Goal: Answer question/provide support

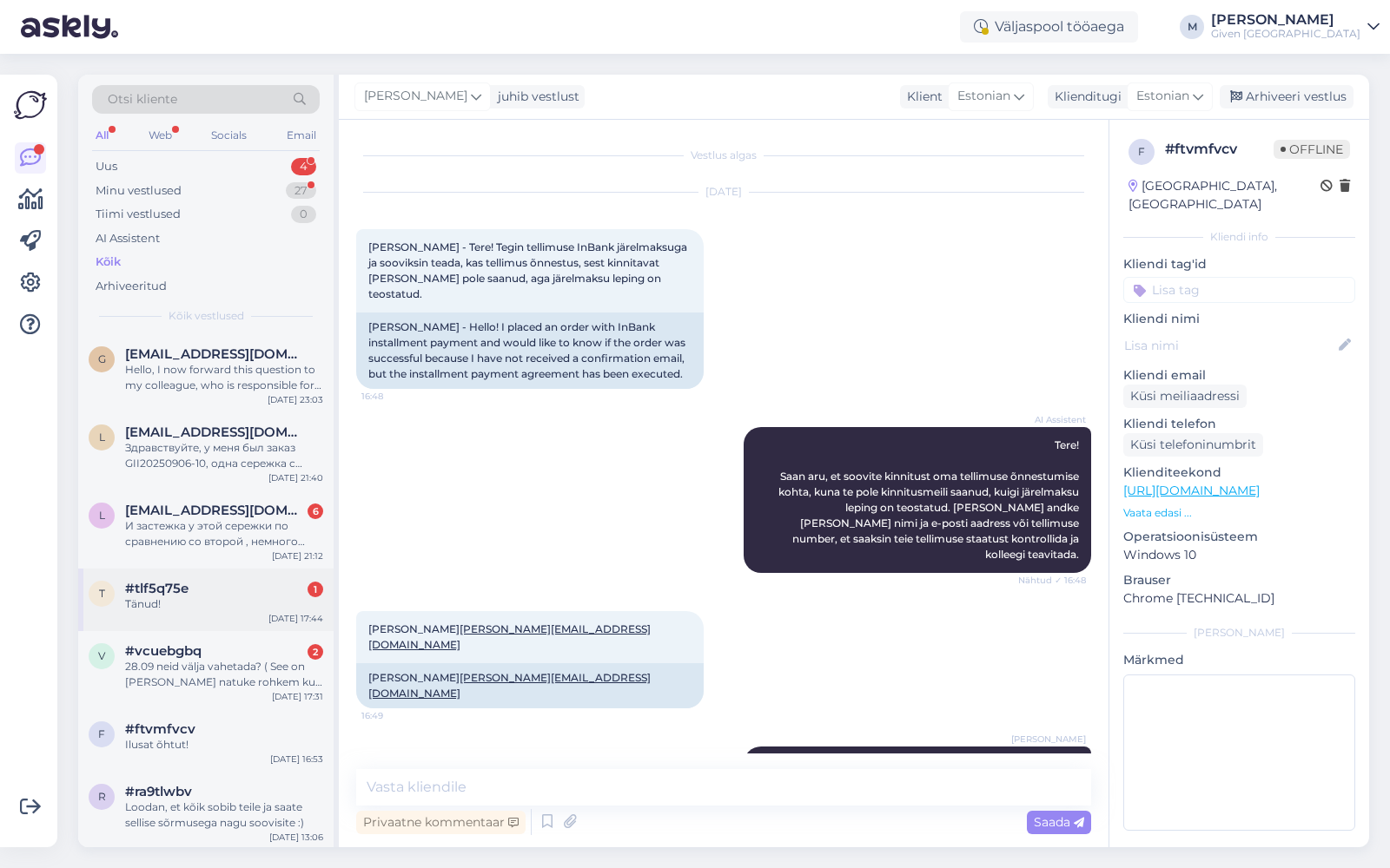
scroll to position [241, 0]
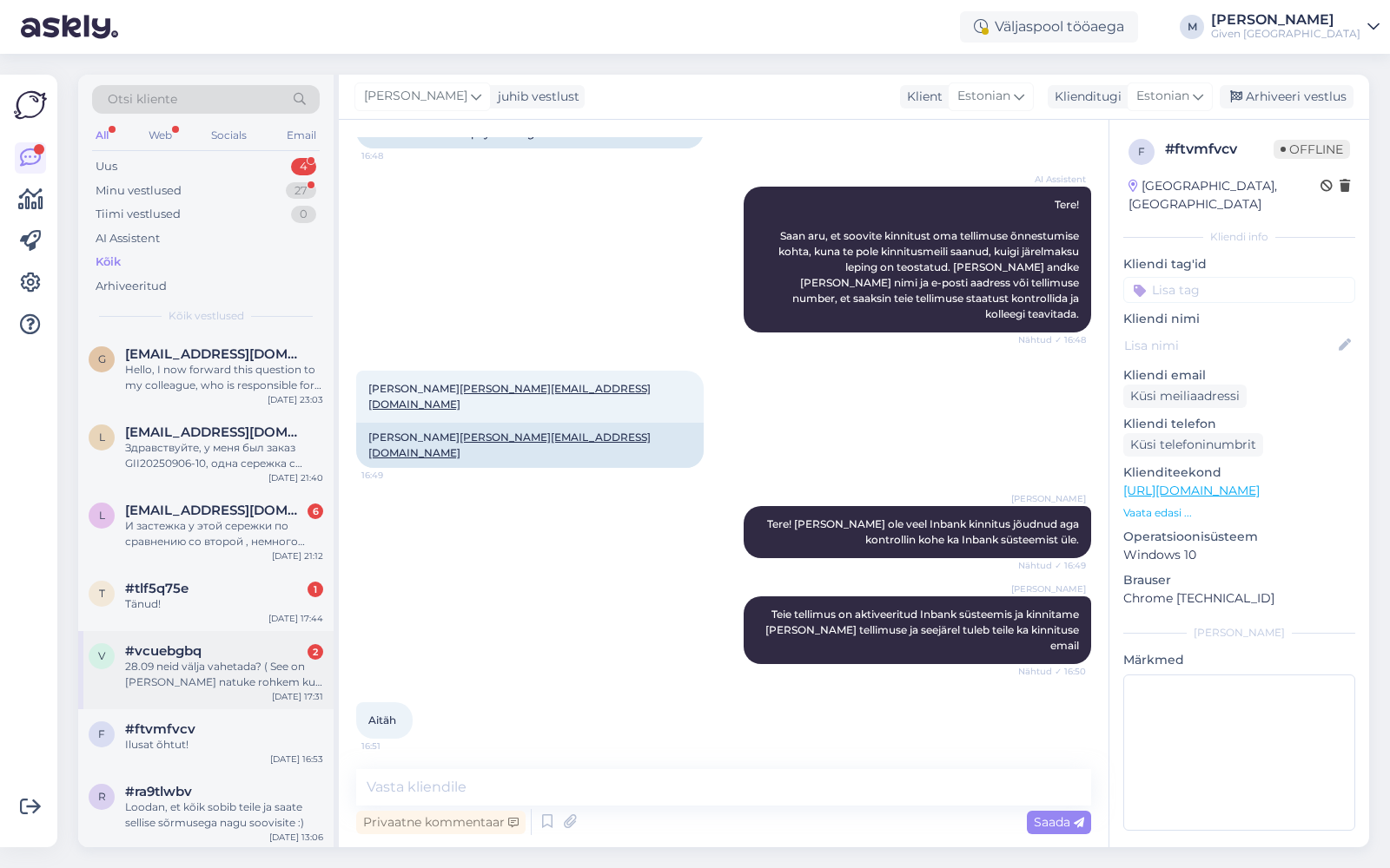
click at [254, 638] on div "v #vcuebgbq 2 28.09 neid välja vahetada? ( See on [PERSON_NAME] natuke rohkem k…" at bounding box center [205, 670] width 255 height 78
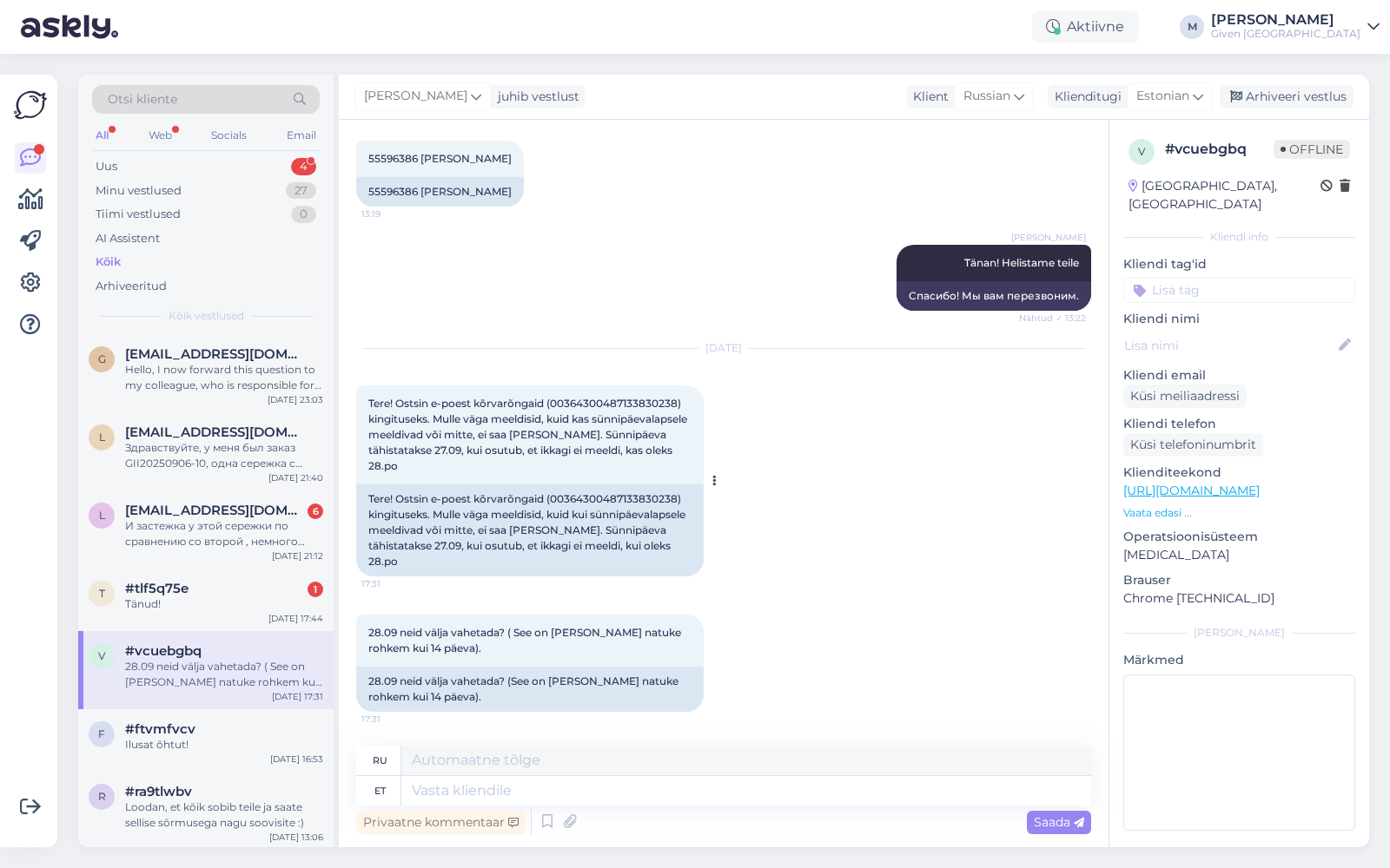
scroll to position [1442, 0]
click at [521, 786] on textarea at bounding box center [746, 791] width 689 height 29
type textarea "Ter"
type textarea "Привет!"
type textarea "Tere! Tänan te"
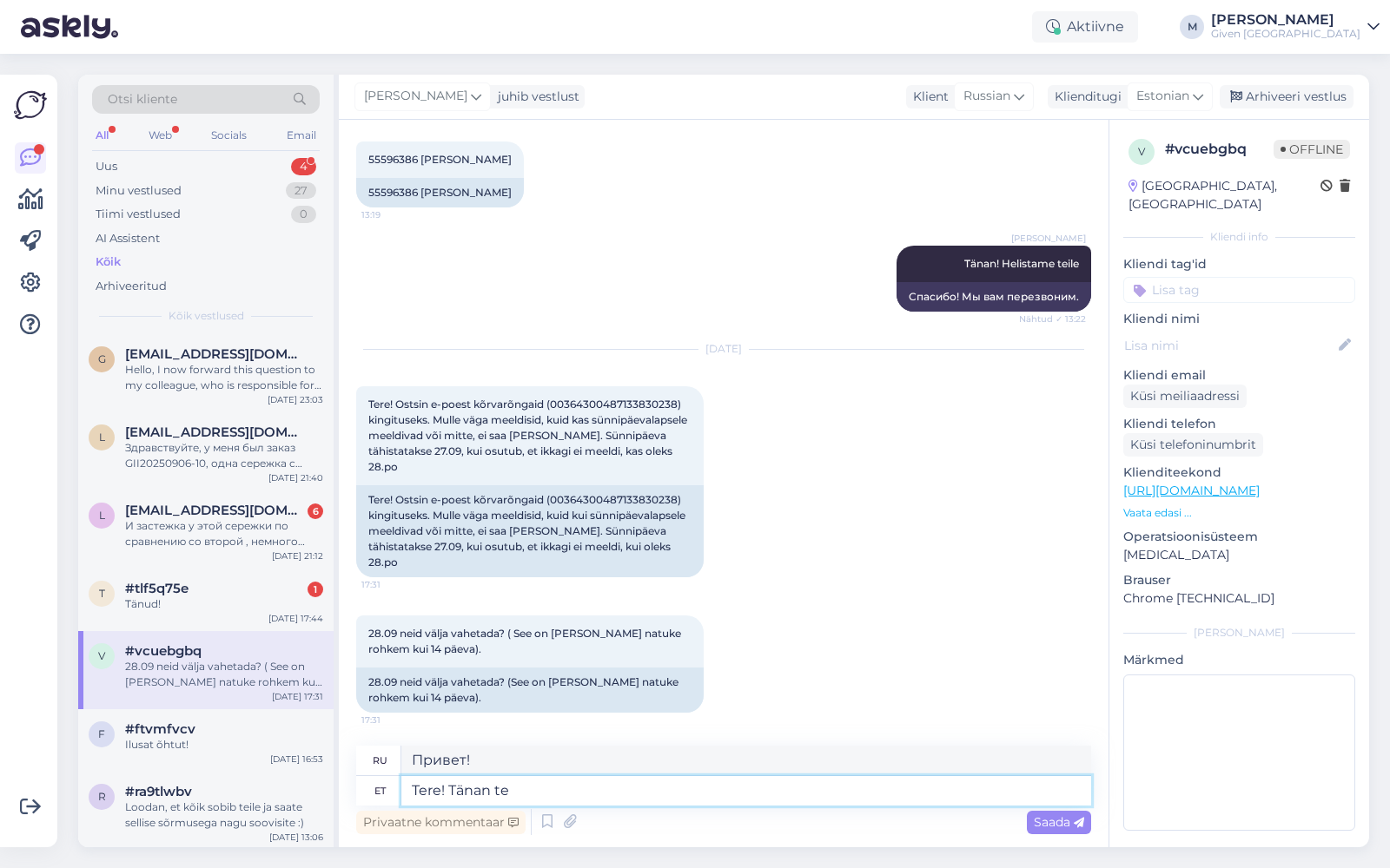
type textarea "Привет! [GEOGRAPHIC_DATA]."
type textarea "Tere! Tänan teatamast."
type textarea "Здравствуйте! Спасибо, что сообщили."
type textarea "Tere! Tänan teatamast. Kui eh"
type textarea "Здравствуйте! Спасибо, что сообщили. Если"
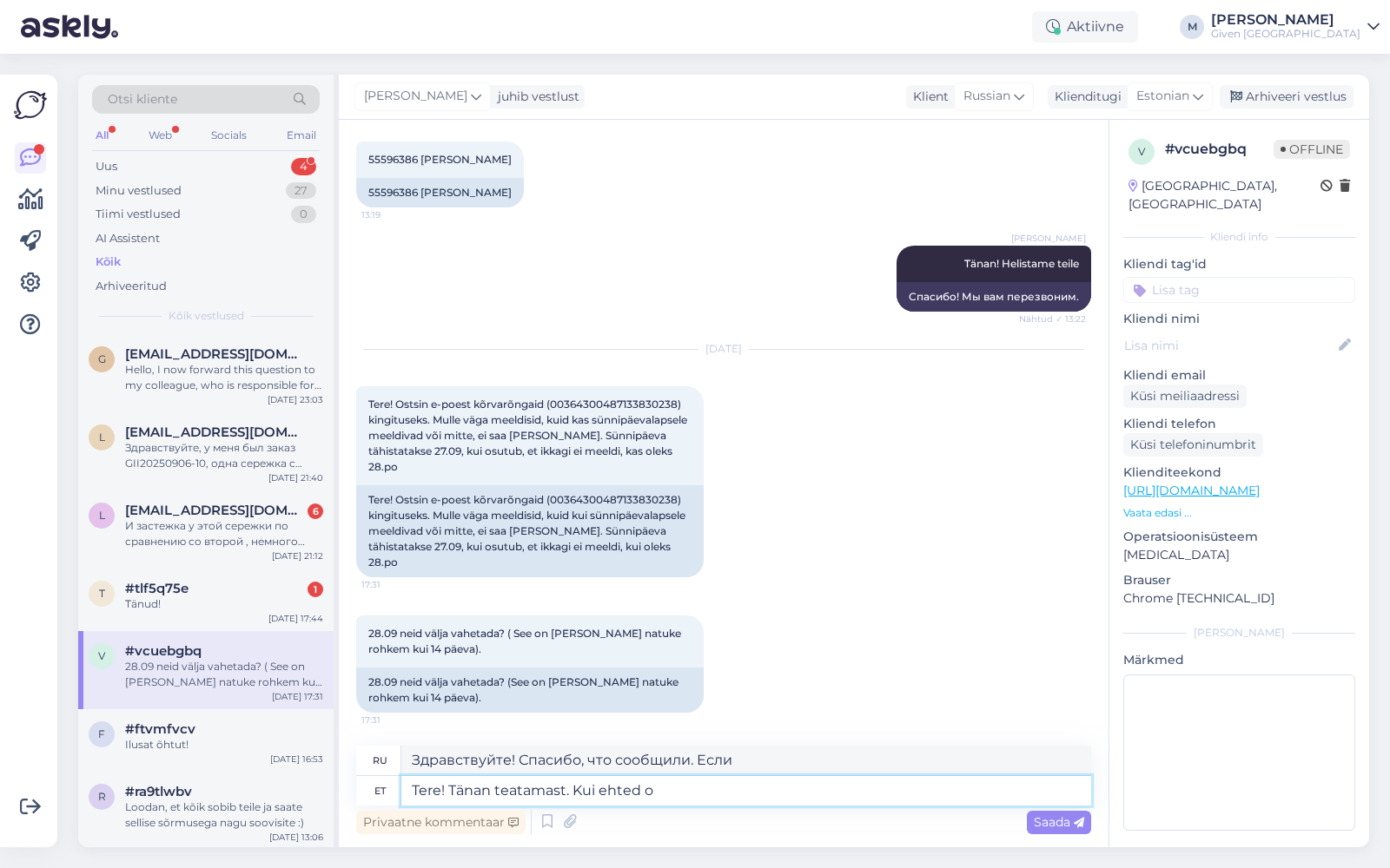
type textarea "Tere! Tänan teatamast. Kui ehted on"
type textarea "Здравствуйте! Спасибо, что сообщили. Если украшения..."
type textarea "Tere! Tänan teatamast. Kui ehted on kandmata ja"
type textarea "Здравствуйте! Спасибо, что сообщили. Если украшение неношеное и"
type textarea "Tere! Tänan teatamast. Kui ehted on kandmata [PERSON_NAME]"
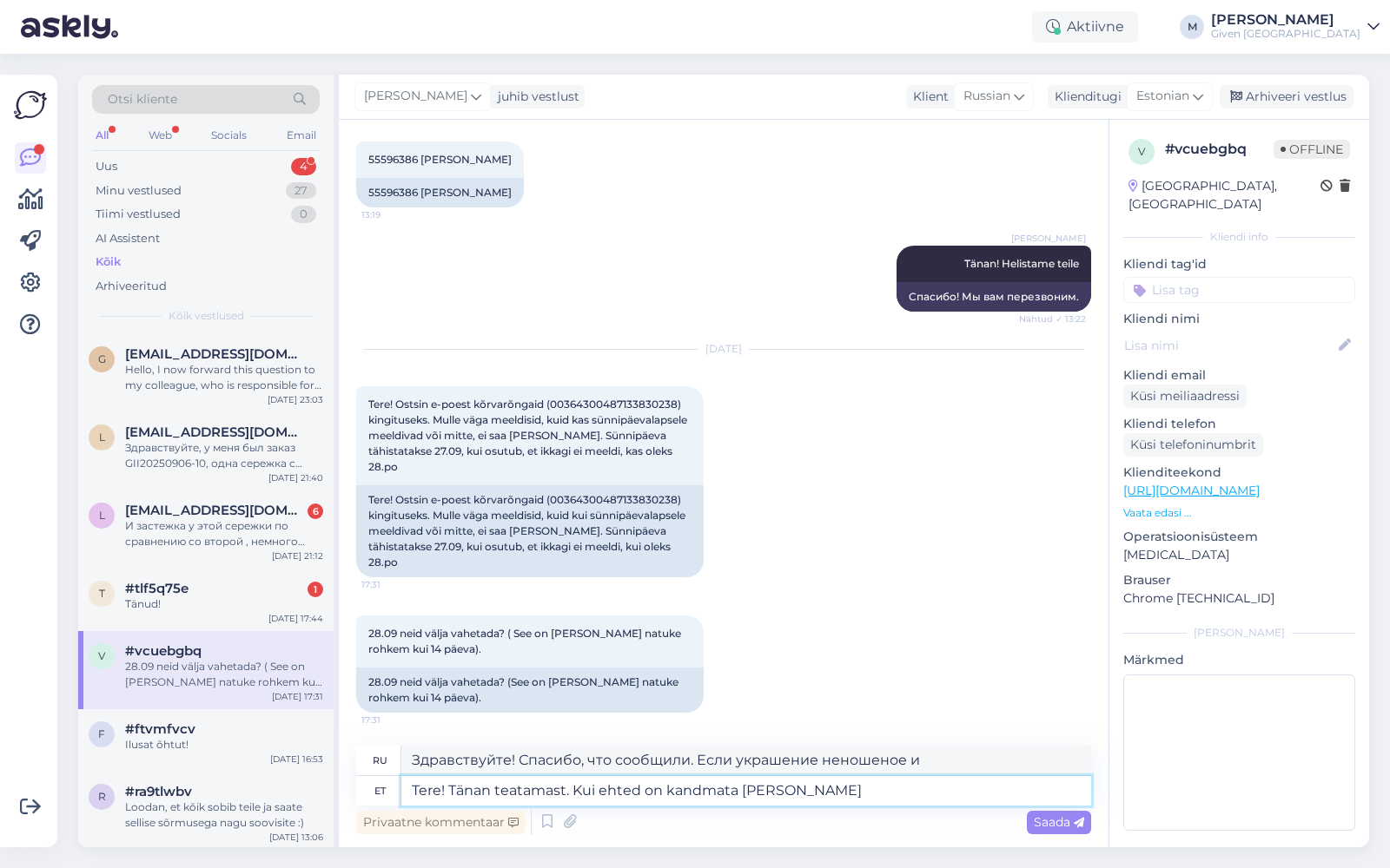
type textarea "Здравствуйте! [PERSON_NAME], что сообщили нам. Если украшения неношеные и всё в…"
type textarea "Tere! Tänan teatamast. Kui ehted on kandmata [PERSON_NAME] tootega on"
type textarea "Здравствуйте! [PERSON_NAME], что сообщили нам. Если украшение неношеное и всё в…"
type textarea "Tere! Tänan teatamast. Kui ehted on kandmata [PERSON_NAME] tootega on kor"
type textarea "Здравствуйте! [PERSON_NAME], что сообщили нам. Если украшение не ношеное и с из…"
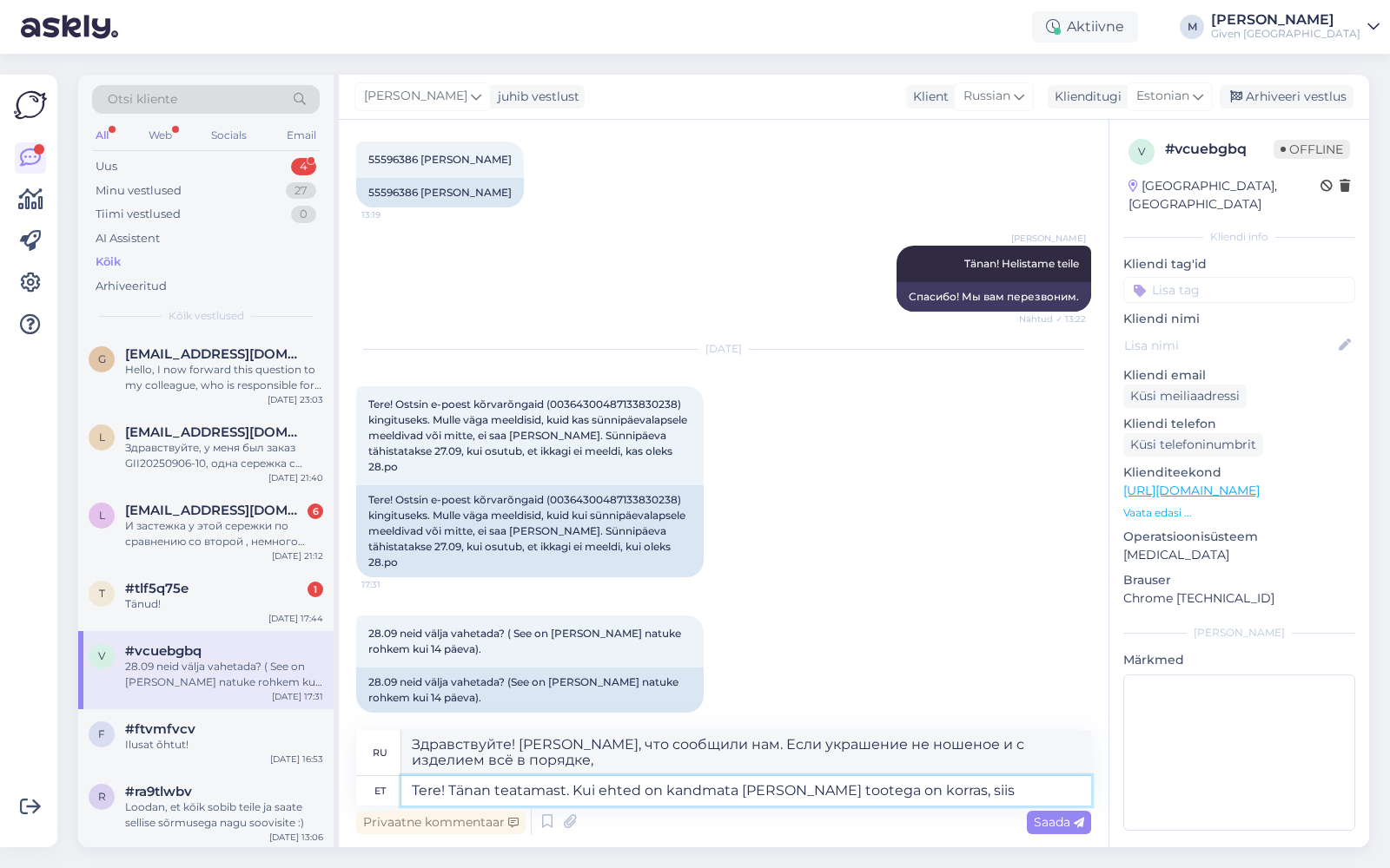
type textarea "Tere! Tänan teatamast. Kui ehted on kandmata [PERSON_NAME] tootega on korras, s…"
type textarea "Здравствуйте! Спасибо, что сообщили. Если украшение не ношеное и с изделием всё…"
type textarea "Tere! Tänan teatamast. Kui ehted on kandmata [PERSON_NAME] tootega on korras, s…"
type textarea "Здравствуйте! Спасибо, что сообщили. Если украшение не ношеное и с изделием всё…"
type textarea "Tere! Tänan teatamast. Kui ehted on kandmata [PERSON_NAME] tootega on korras, s…"
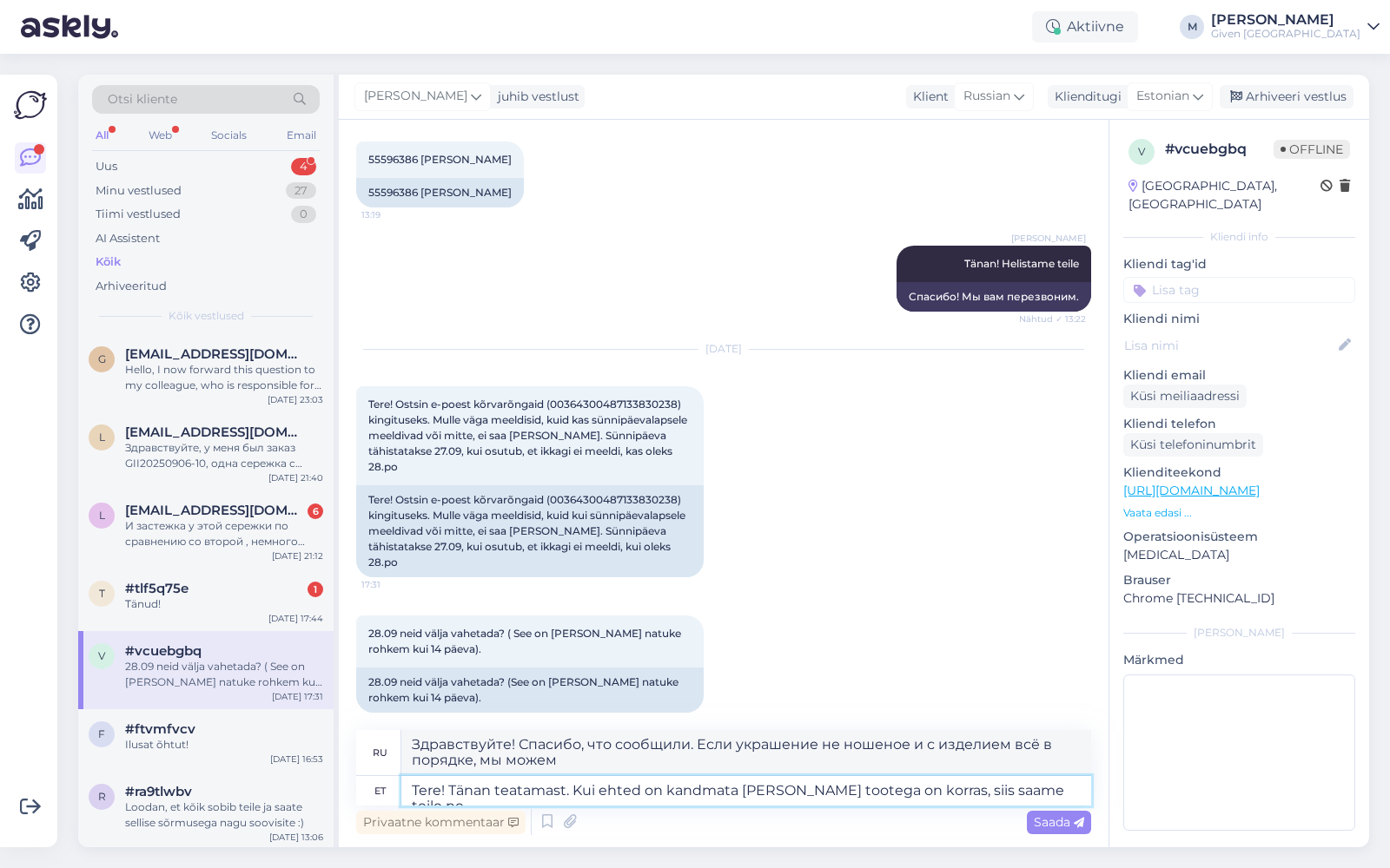
type textarea "Здравствуйте! [PERSON_NAME], что сообщили нам. Если украшение не было ношено и …"
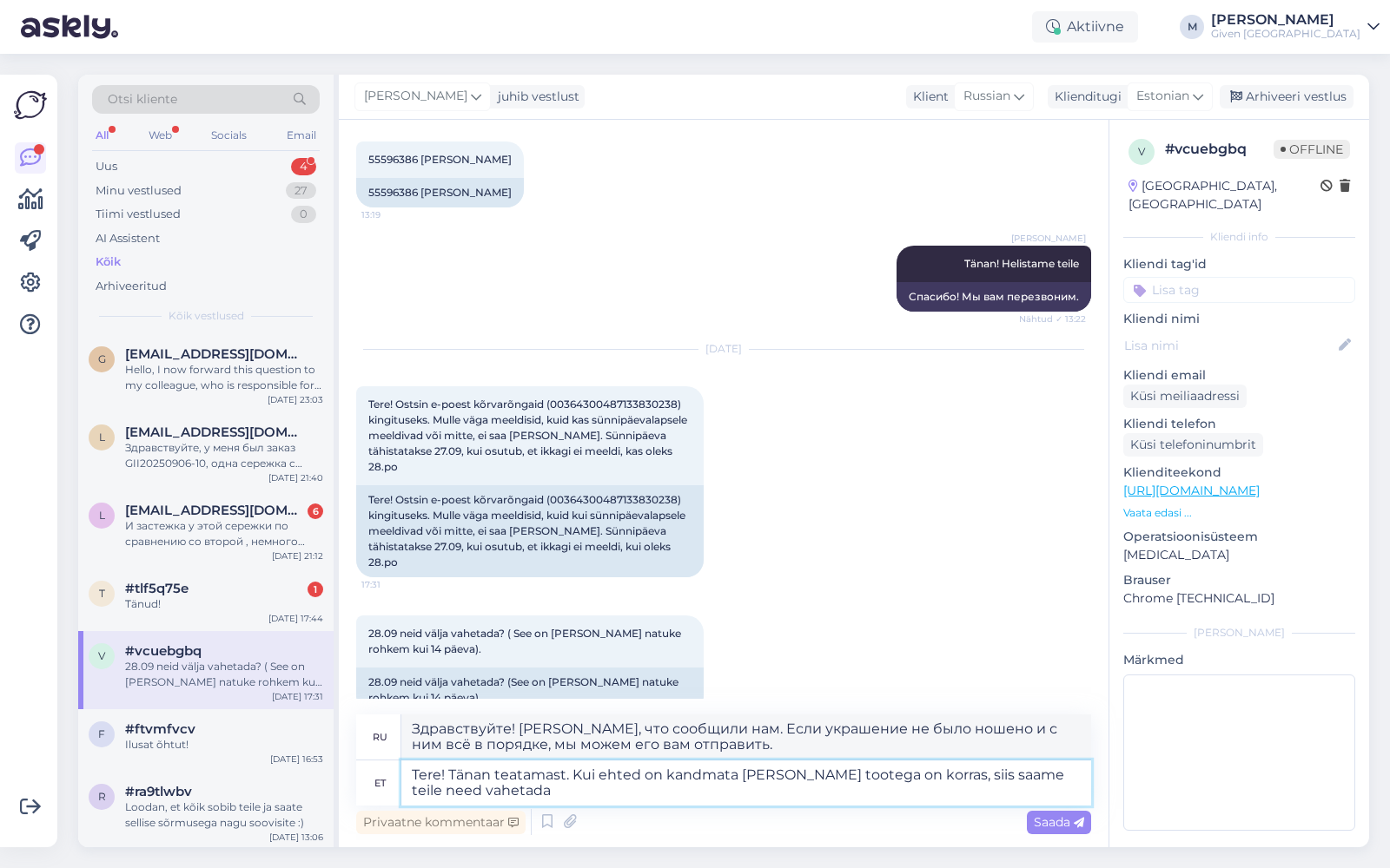
type textarea "Tere! Tänan teatamast. Kui ehted on kandmata [PERSON_NAME] tootega on korras, s…"
type textarea "Здравствуйте! [PERSON_NAME], что сообщили нам. Если украшение не было ношено и …"
type textarea "Tere! Tänan teatamast. Kui ehted on kandmata [PERSON_NAME] tootega on korras, s…"
type textarea "Здравствуйте! [PERSON_NAME], что сообщили нам. Если украшение не носилось и с т…"
type textarea "Tere! Tänan teatamast. Kui ehted on kandmata [PERSON_NAME] tootega on korras, s…"
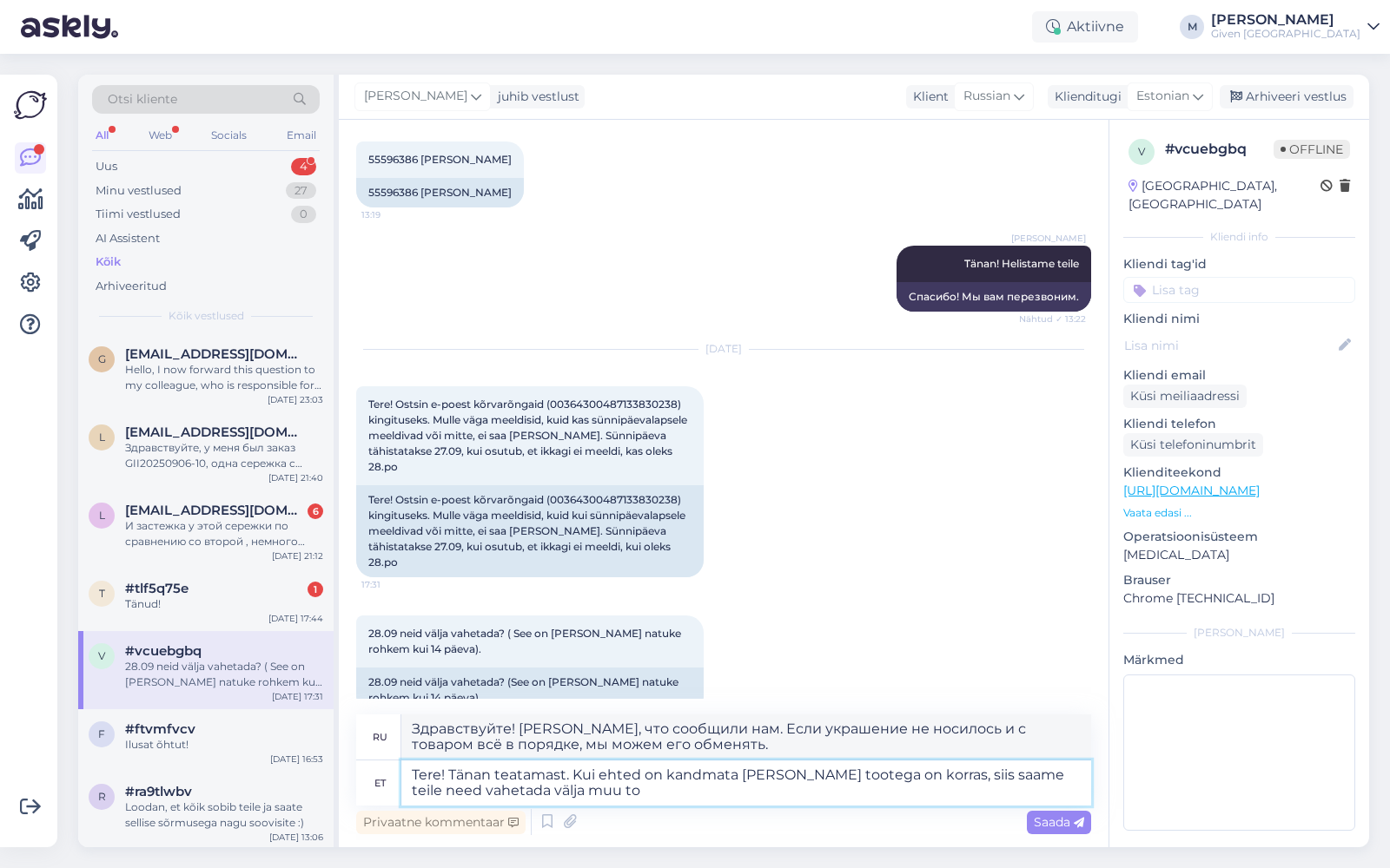
type textarea "Здравствуйте! [PERSON_NAME], что сообщили нам. Если украшение не носилось и с т…"
type textarea "Tere! Tänan teatamast. Kui ehted on kandmata [PERSON_NAME] tootega on korras, s…"
type textarea "Здравствуйте! [PERSON_NAME], что сообщили нам. Если украшение не носилось и с т…"
type textarea "Tere! Tänan teatamast. Kui ehted on kandmata [PERSON_NAME] tootega on korras, s…"
type textarea "Здравствуйте! [PERSON_NAME], что сообщили нам. Если украшение не носилось и с т…"
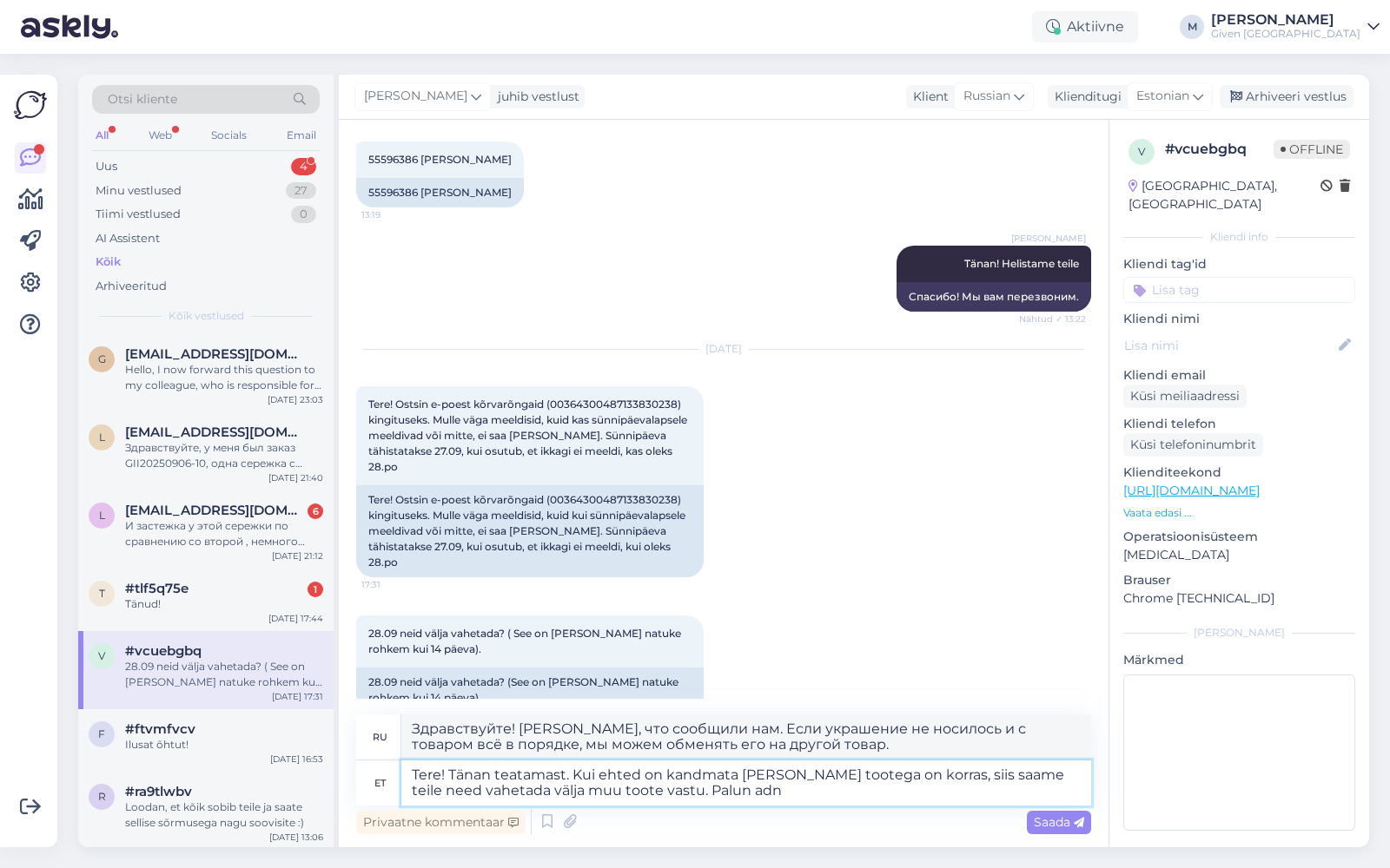
type textarea "Tere! Tänan teatamast. Kui ehted on kandmata [PERSON_NAME] tootega on korras, s…"
type textarea "Здравствуйте! [PERSON_NAME], что сообщили нам. Если украшение не носилось и с т…"
type textarea "Tere! Tänan teatamast. Kui ehted on kandmata [PERSON_NAME] tootega on korras, s…"
type textarea "Здравствуйте! Спасибо, что сообщили. Если украшение не носилось и с товаром всё…"
type textarea "Tere! Tänan teatamast. Kui ehted on kandmata [PERSON_NAME] tootega on korras, s…"
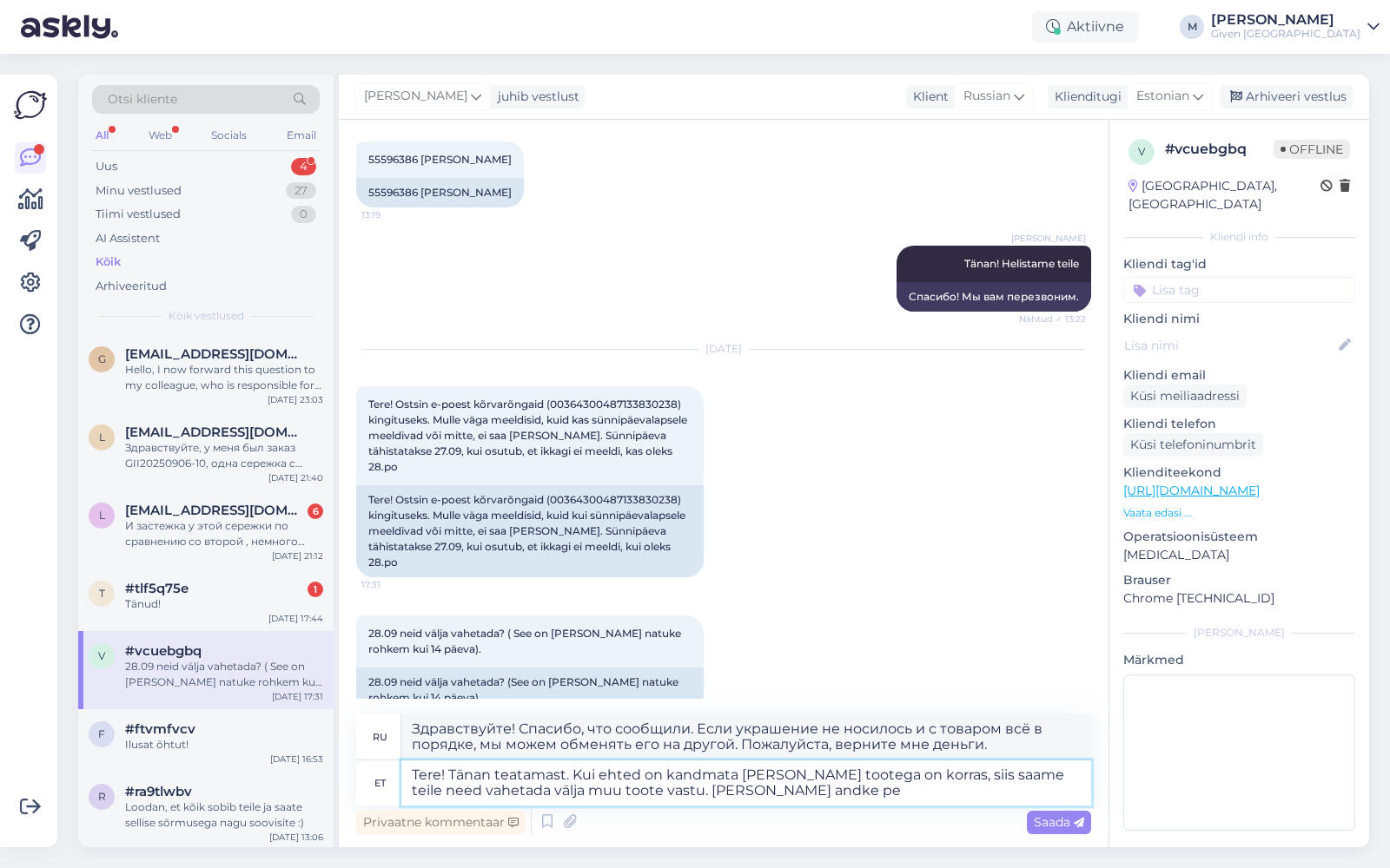
type textarea "Здравствуйте! [PERSON_NAME], что сообщили нам. Если украшение не носилось и с т…"
type textarea "Tere! Tänan teatamast. Kui ehted on kandmata [PERSON_NAME] tootega on korras, s…"
type textarea "Здравствуйте! [PERSON_NAME], что сообщили нам. Если украшение не ношено и с тов…"
type textarea "Tere! Tänan teatamast. Kui ehted on kandmata [PERSON_NAME] tootega on korras, s…"
type textarea "Здравствуйте! [PERSON_NAME], что сообщили нам. Если украшение не было ношено и …"
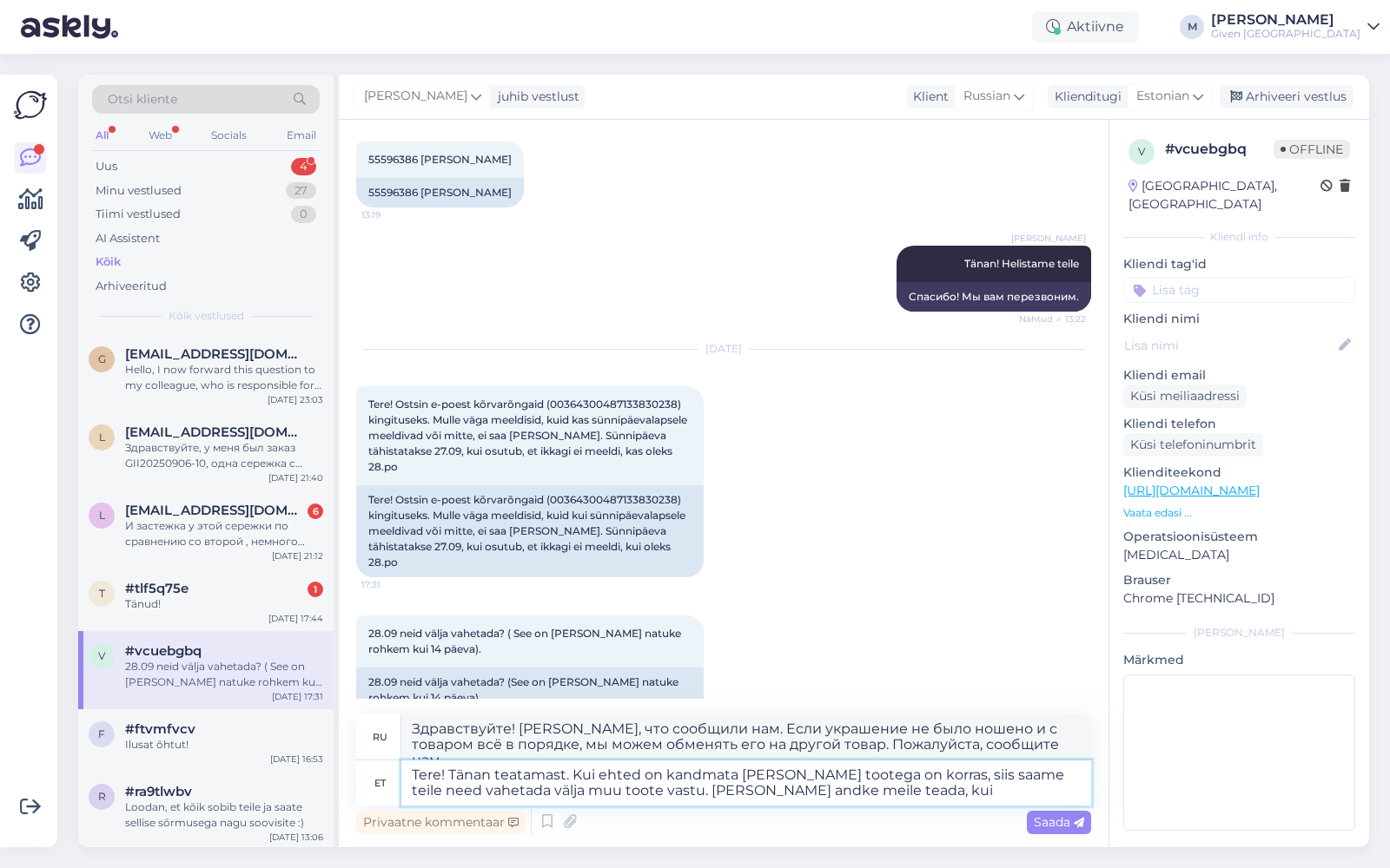
type textarea "Tere! Tänan teatamast. Kui ehted on kandmata [PERSON_NAME] tootega on korras, s…"
type textarea "Здравствуйте! [PERSON_NAME], что сообщили нам. Если украшение не ношено и с тов…"
type textarea "Tere! Tänan teatamast. Kui ehted on kandmata [PERSON_NAME] tootega on korras, s…"
type textarea "Здравствуйте! [PERSON_NAME], что сообщили нам. Если украшение не ношено и с тов…"
type textarea "Tere! Tänan teatamast. Kui ehted on kandmata [PERSON_NAME] tootega on korras, s…"
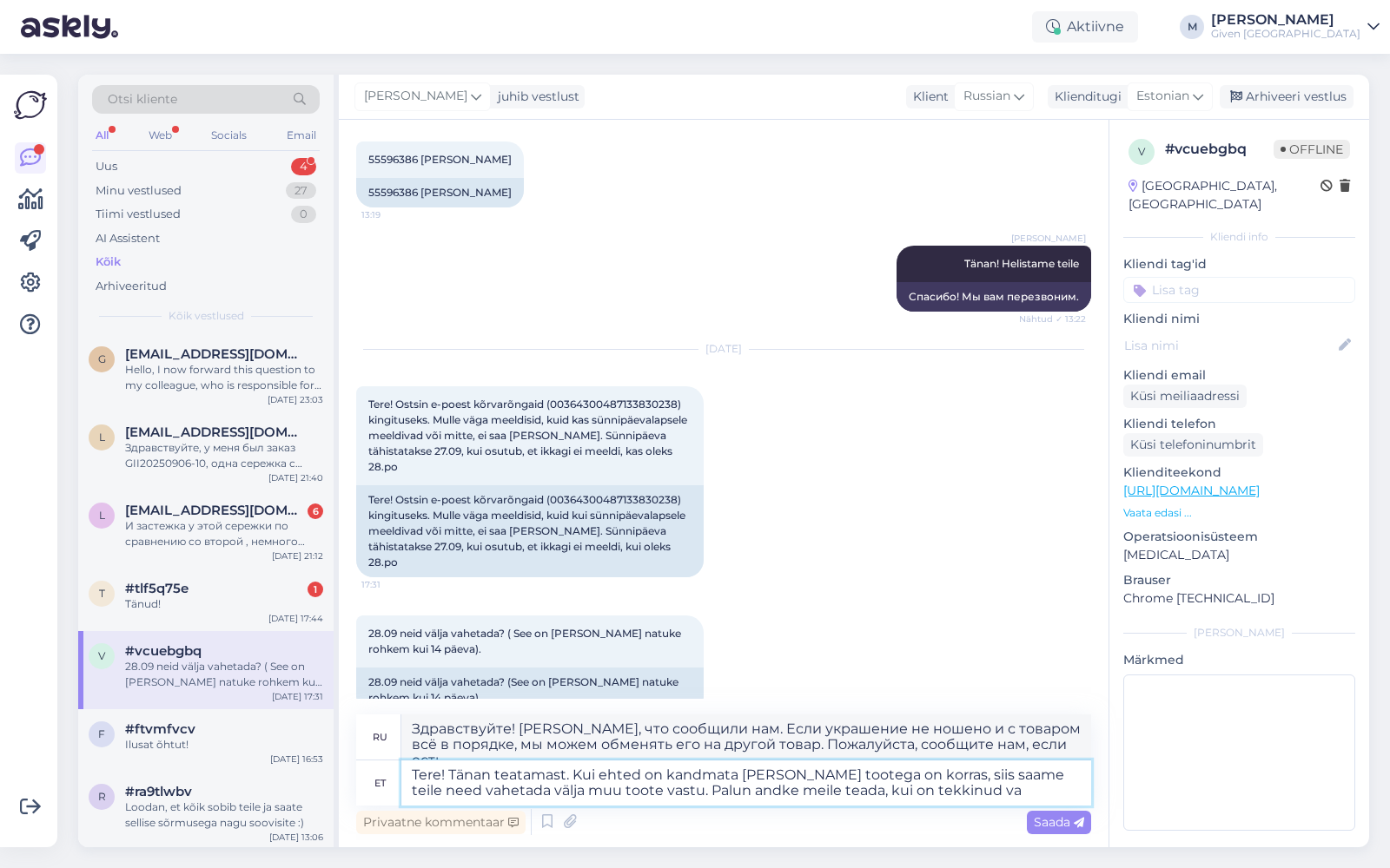
type textarea "Здравствуйте! [PERSON_NAME], что сообщили нам. Если украшение не носилось и с т…"
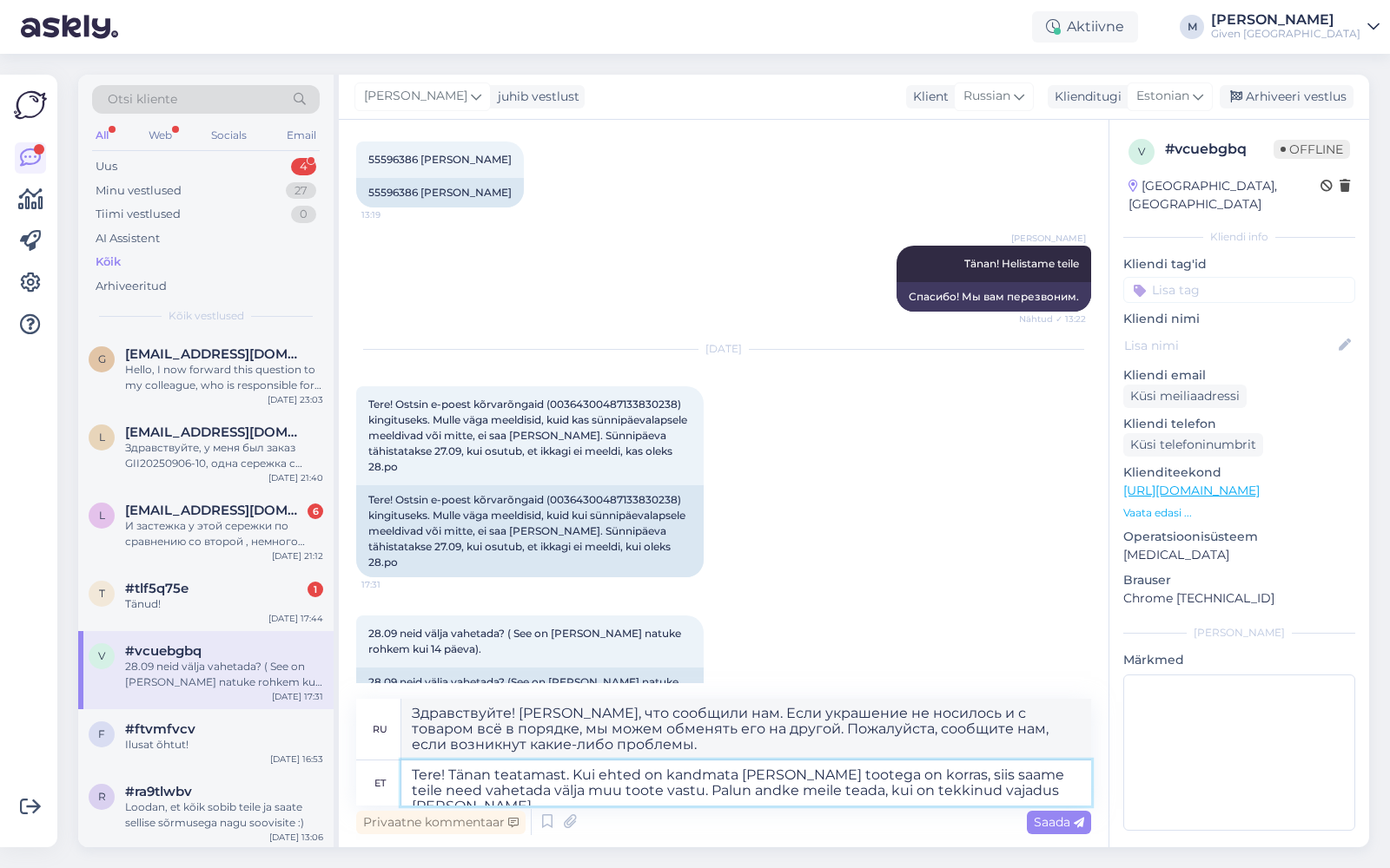
type textarea "Tere! Tänan teatamast. Kui ehted on kandmata [PERSON_NAME] tootega on korras, s…"
type textarea "Здравствуйте! [PERSON_NAME], что сообщили нам. Если украшение не было ношено и …"
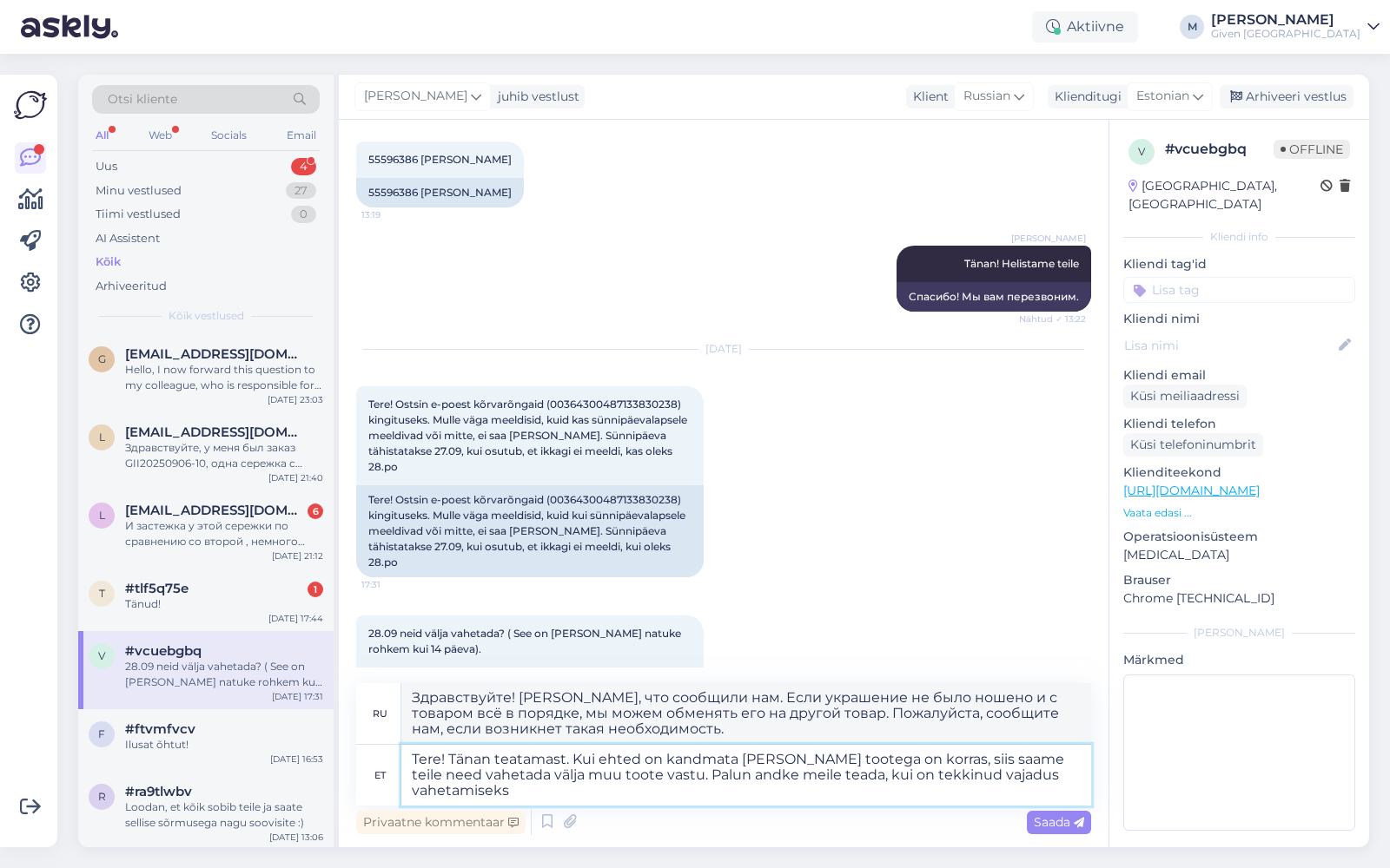
type textarea "Tere! Tänan teatamast. Kui ehted on kandmata [PERSON_NAME] tootega on korras, s…"
type textarea "Здравствуйте! [PERSON_NAME], что сообщили нам. Если украшение не было ношено и …"
type textarea "Tere! Tänan teatamast. Kui ehted on kandmata [PERSON_NAME] tootega on korras, s…"
type textarea "Здравствуйте! [PERSON_NAME], что сообщили нам. Если украшение не носилось и с т…"
type textarea "Tere! Tänan teatamast. Kui ehted on kandmata [PERSON_NAME] tootega on korras, s…"
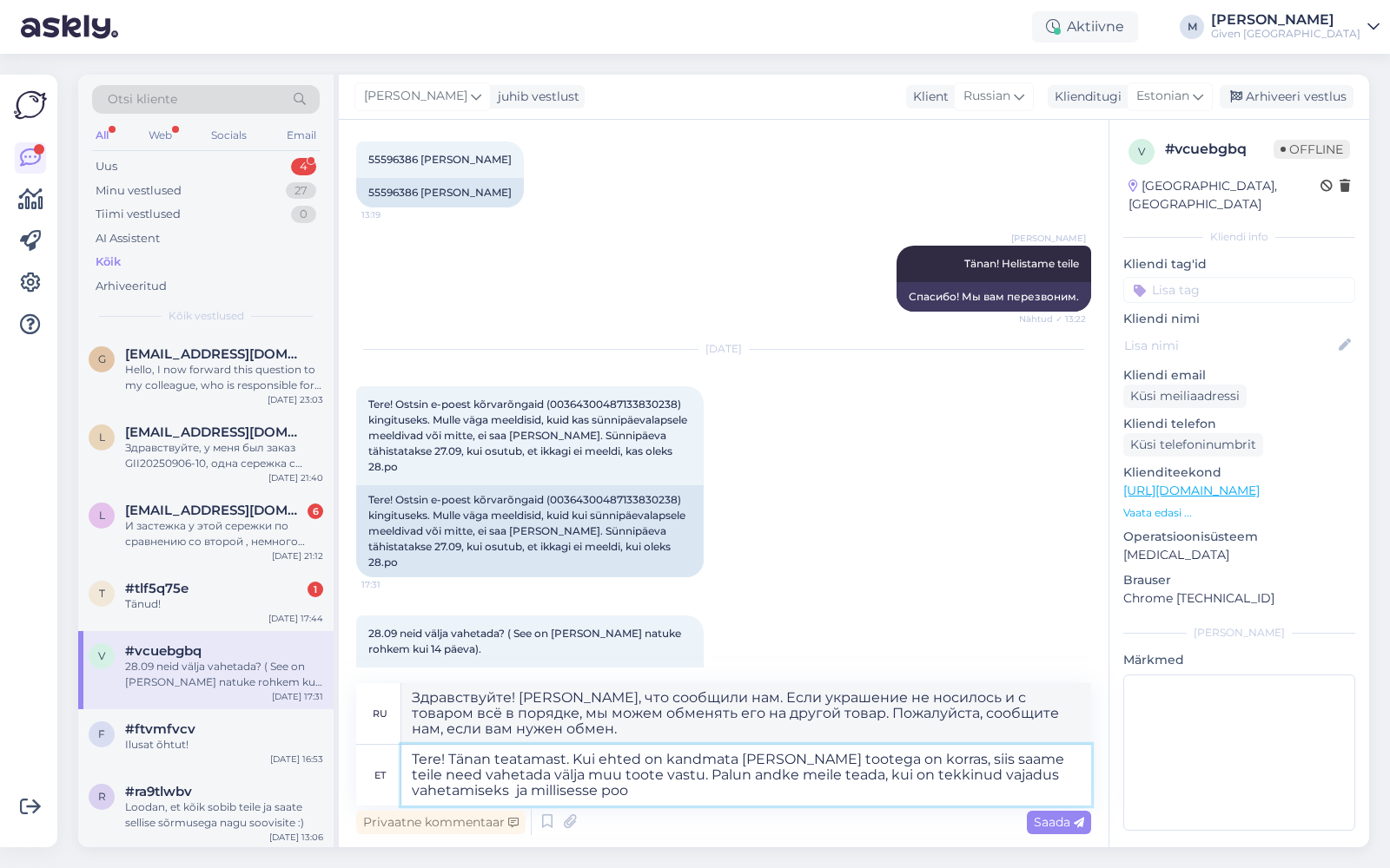
type textarea "Здравствуйте! [PERSON_NAME], что сообщили нам. Если украшение не носилось и с т…"
type textarea "Tere! Tänan teatamast. Kui ehted on kandmata [PERSON_NAME] tootega on korras, s…"
type textarea "Здравствуйте! [PERSON_NAME], что сообщили нам. Если украшение не носилось и с т…"
type textarea "Tere! Tänan teatamast. Kui ehted on kandmata [PERSON_NAME] tootega on korras, s…"
type textarea "Здравствуйте! [PERSON_NAME], что сообщили нам. Если украшение не носилось и с т…"
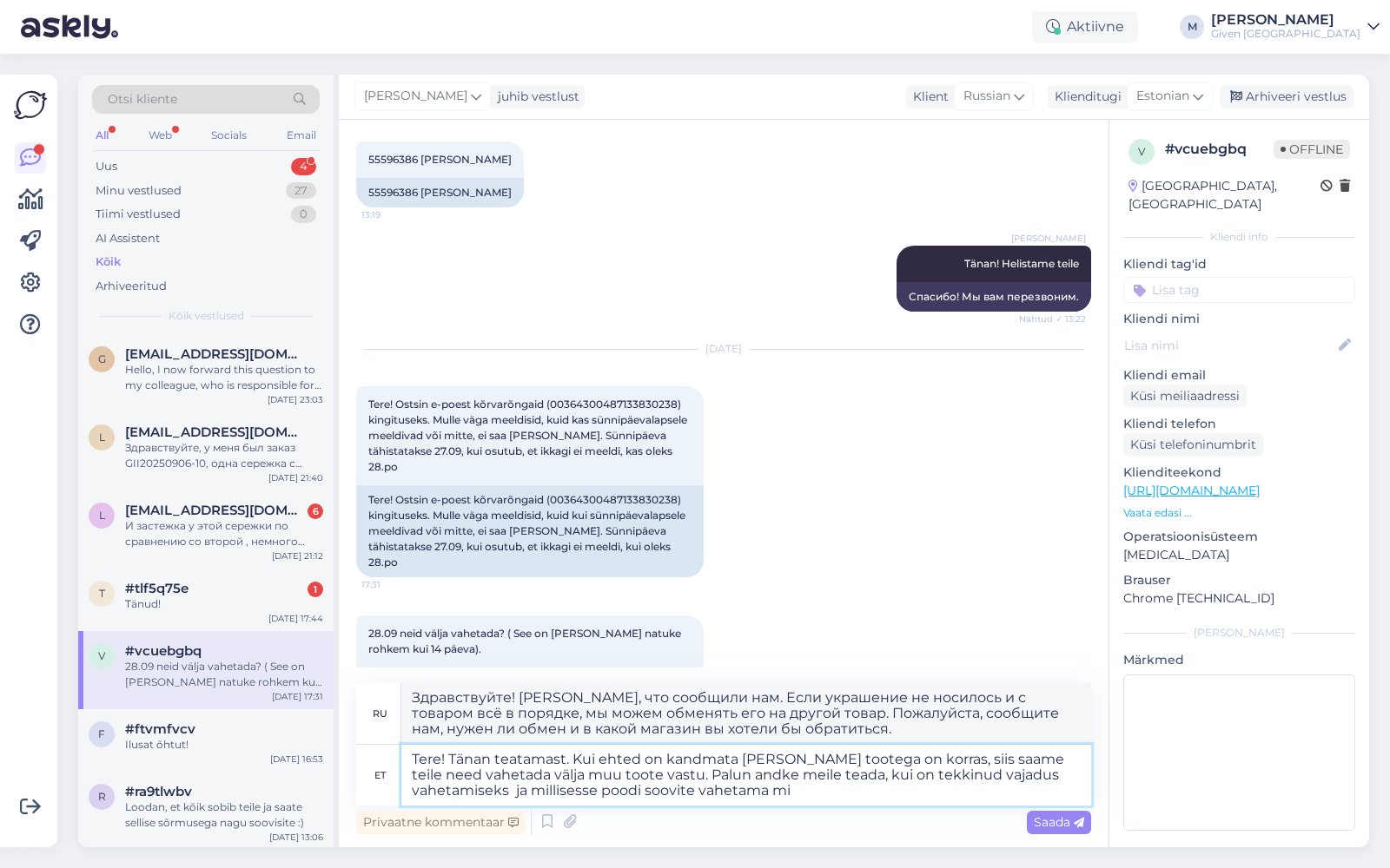
type textarea "Tere! Tänan teatamast. Kui ehted on kandmata [PERSON_NAME] tootega on korras, s…"
type textarea "Здравствуйте! [PERSON_NAME], что сообщили нам. Если украшение не носилось и с т…"
type textarea "Tere! Tänan teatamast. Kui ehted on kandmata [PERSON_NAME] tootega on korras, s…"
type textarea "Здравствуйте! [PERSON_NAME], что сообщили нам. Если украшение не носилось и с т…"
type textarea "Tere! Tänan teatamast. Kui ehted on kandmata [PERSON_NAME] tootega on korras, s…"
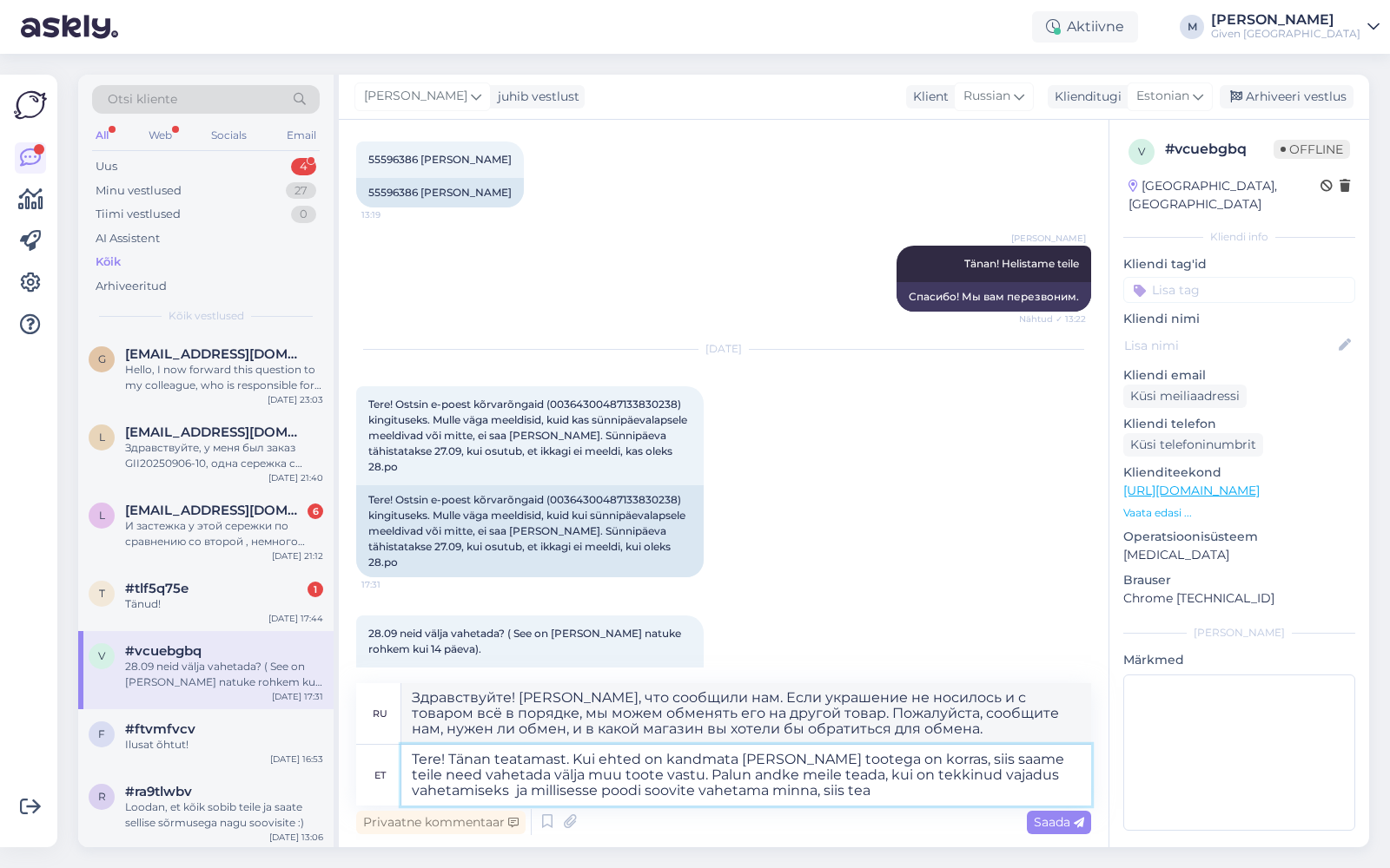
type textarea "Здравствуйте! [PERSON_NAME], что сообщили нам. Если украшение не носилось и с н…"
type textarea "Tere! Tänan teatamast. Kui ehted on kandmata [PERSON_NAME] tootega on korras, s…"
type textarea "Здравствуйте! [PERSON_NAME], что сообщили нам. Если украшение не носилось и с н…"
type textarea "Tere! Tänan teatamast. Kui ehted on kandmata [PERSON_NAME] tootega on korras, s…"
type textarea "Здравствуйте! [PERSON_NAME], что сообщили нам. Если украшение не носилось и с т…"
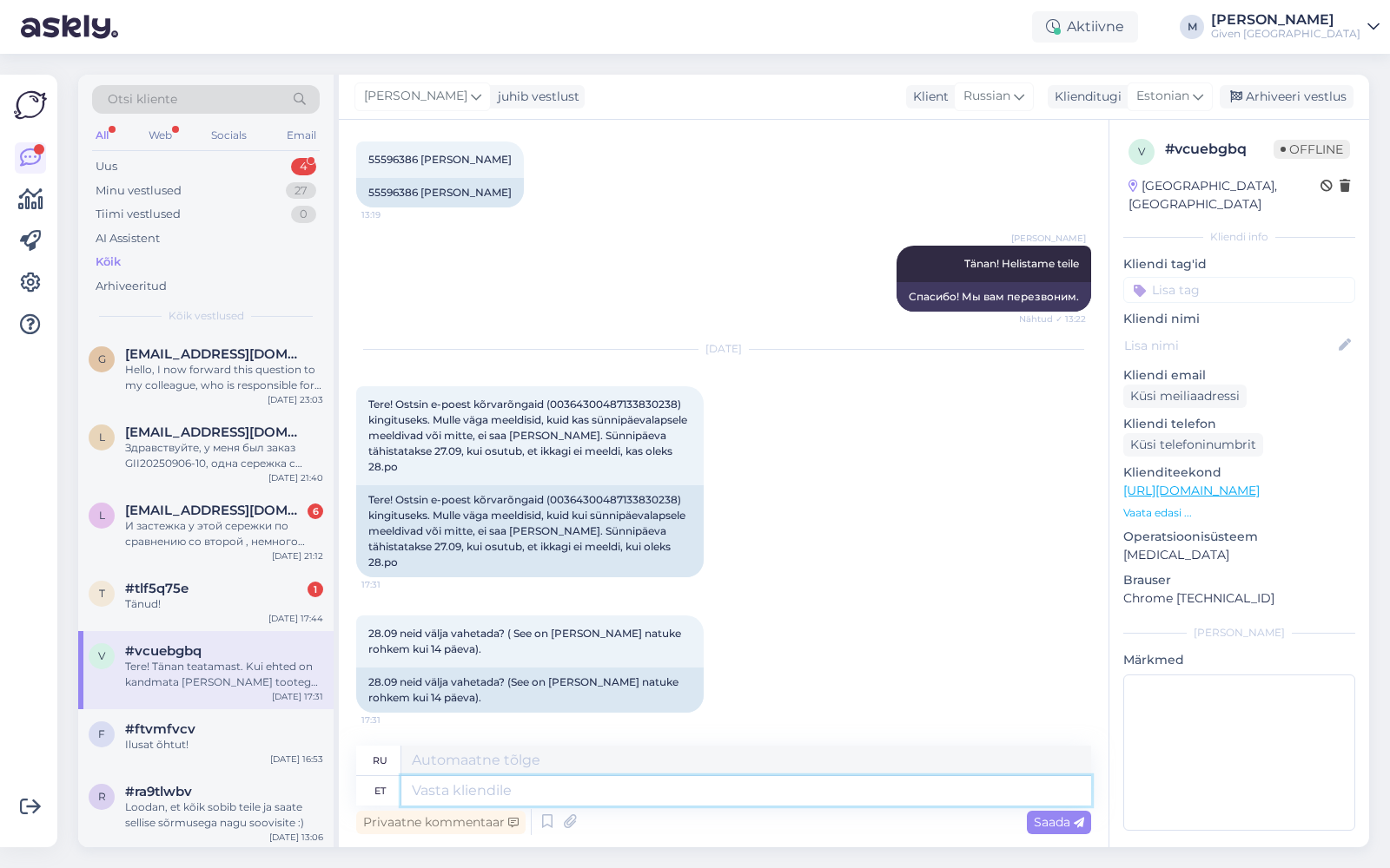
scroll to position [1725, 0]
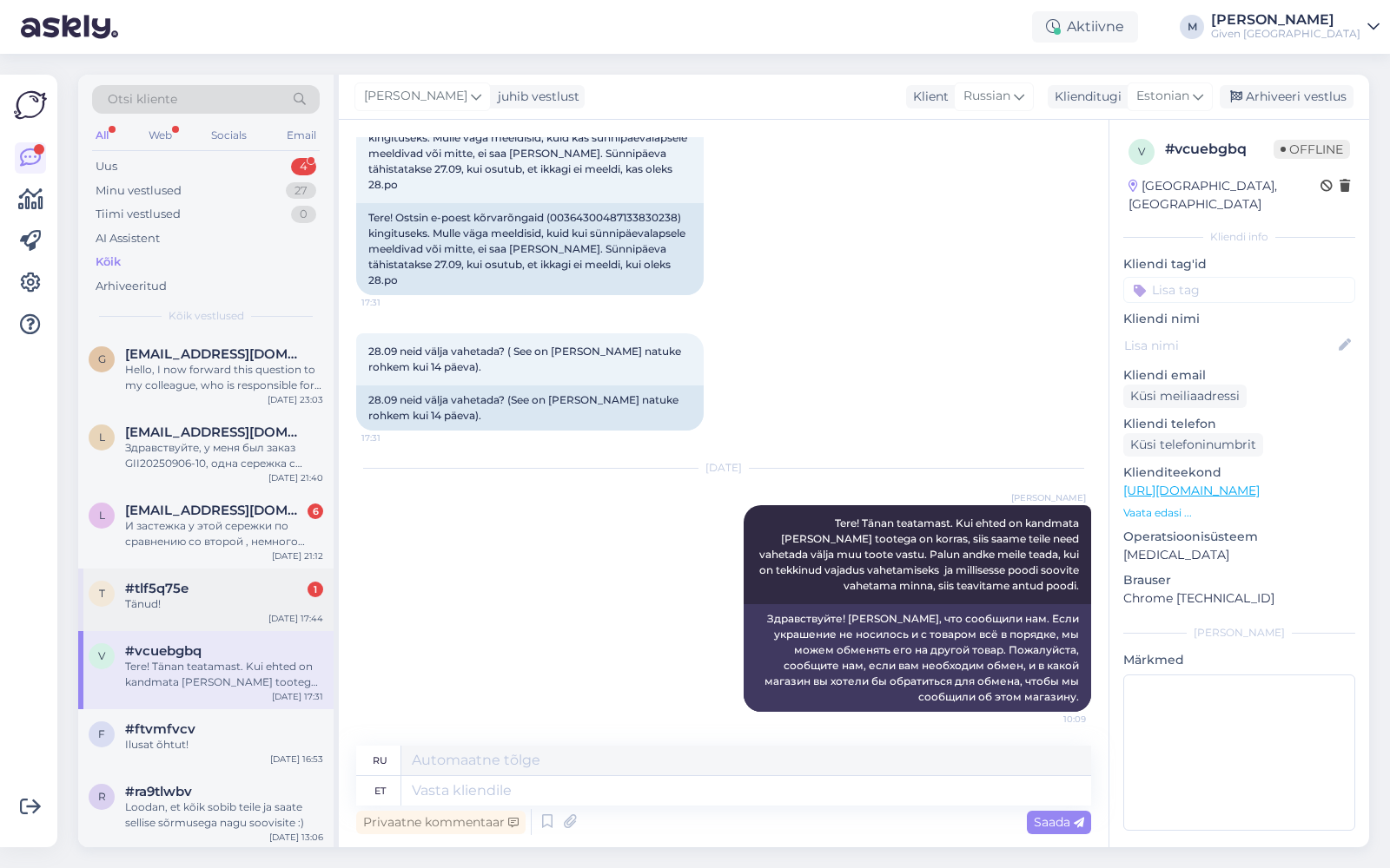
click at [216, 583] on div "#tlf5q75e 1" at bounding box center [224, 588] width 198 height 16
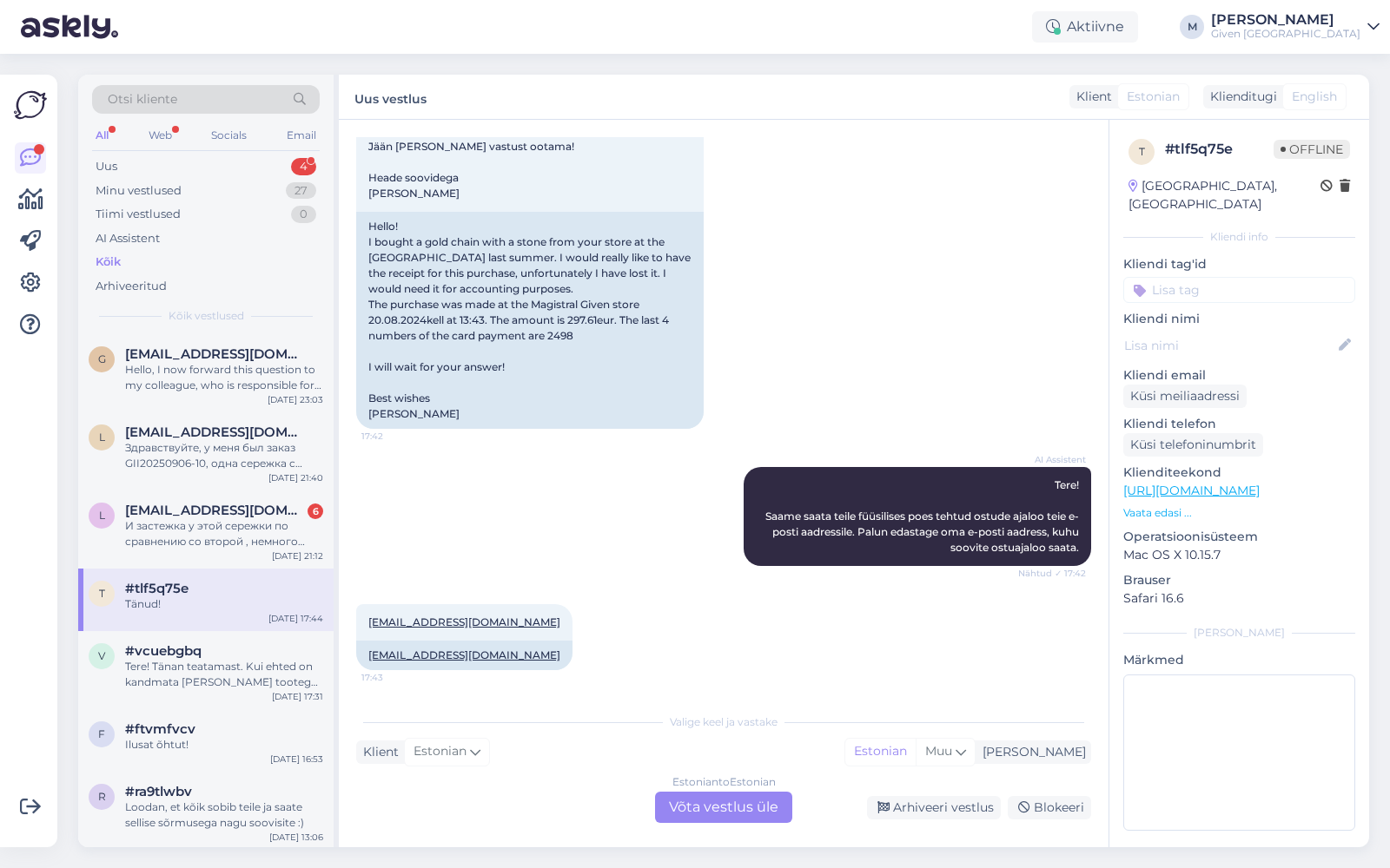
scroll to position [88, 0]
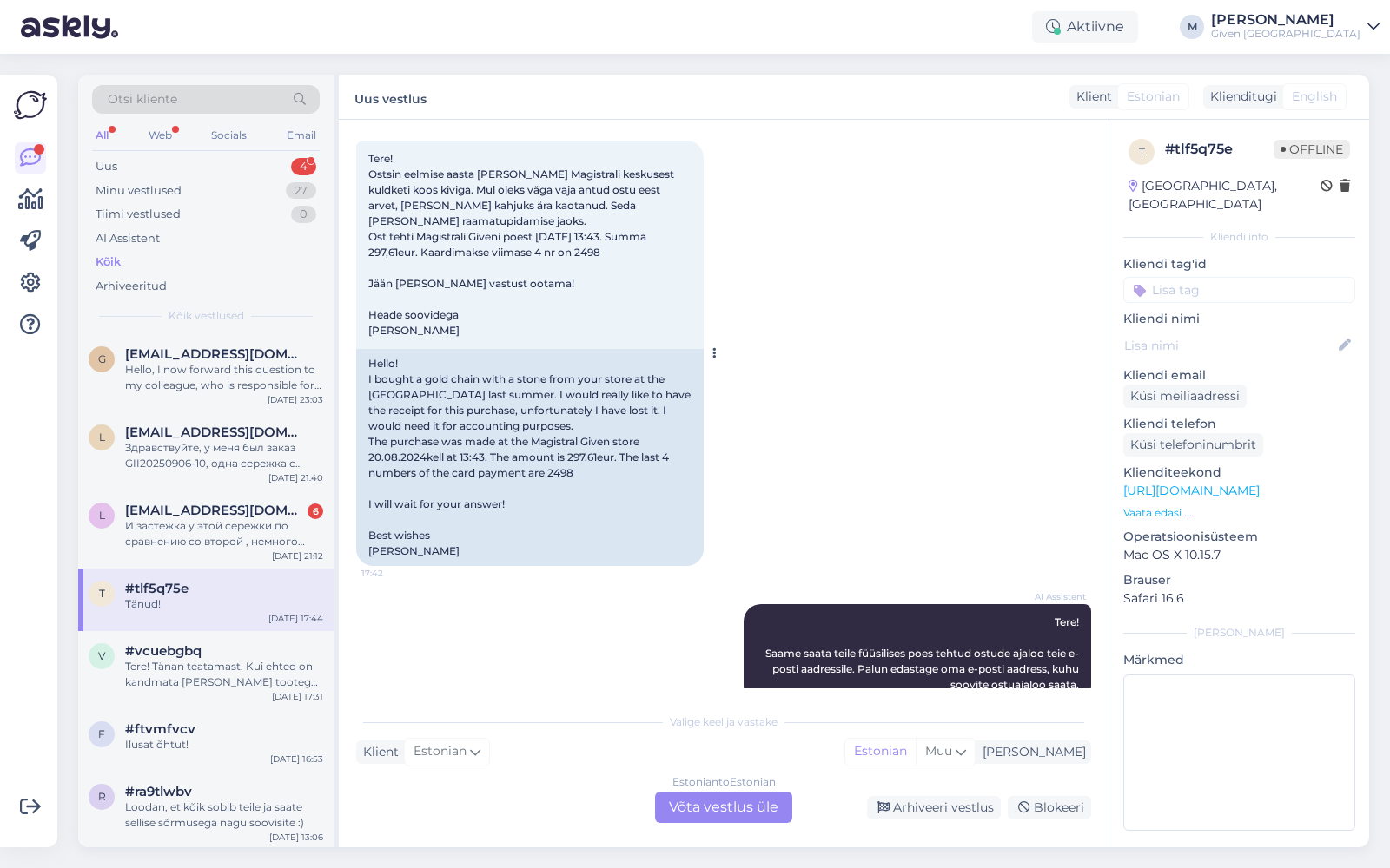
click at [541, 233] on span "Tere! Ostsin eelmise aasta [PERSON_NAME] Magistrali keskusest kuldketi koos kiv…" at bounding box center [522, 244] width 308 height 185
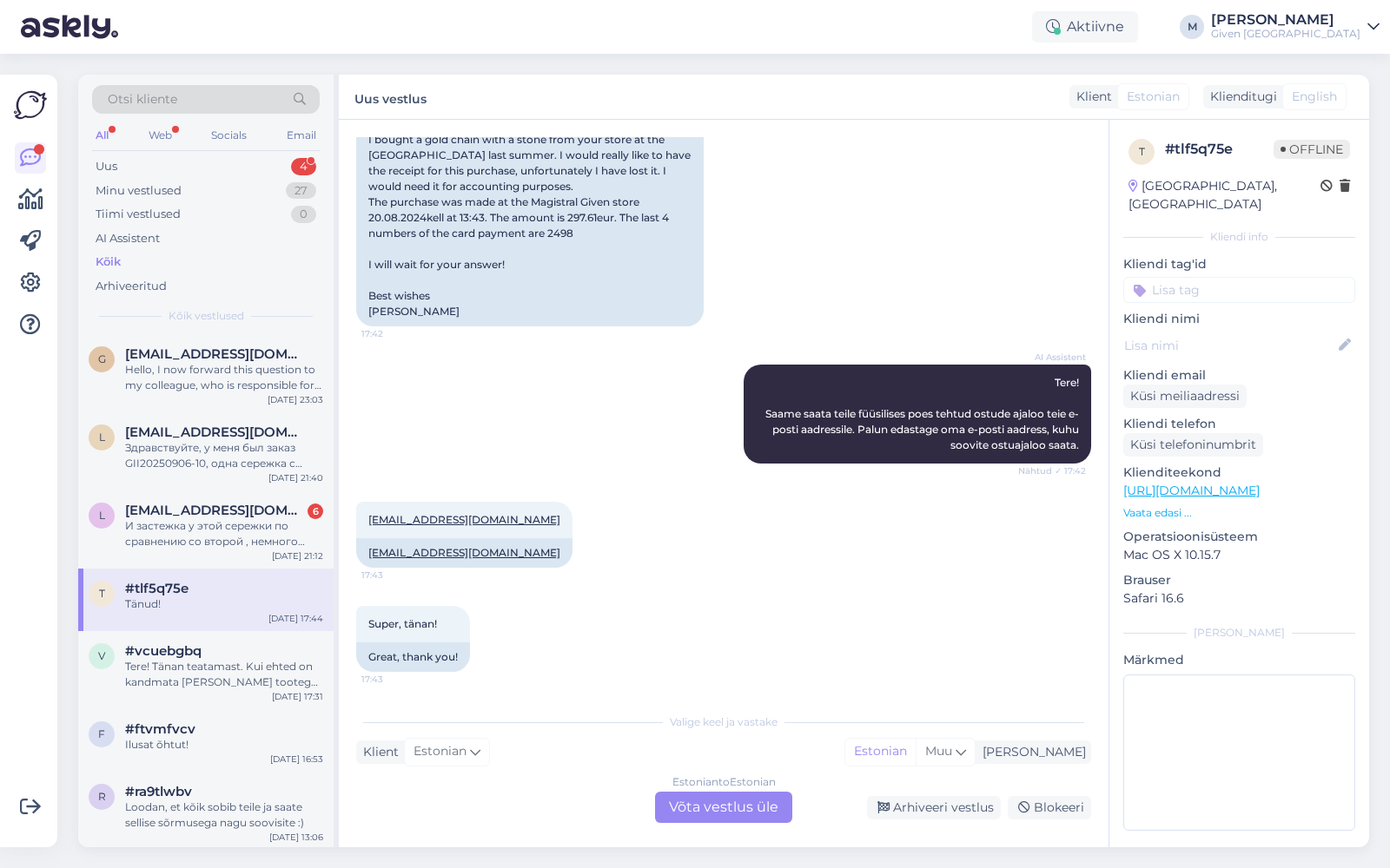
scroll to position [524, 0]
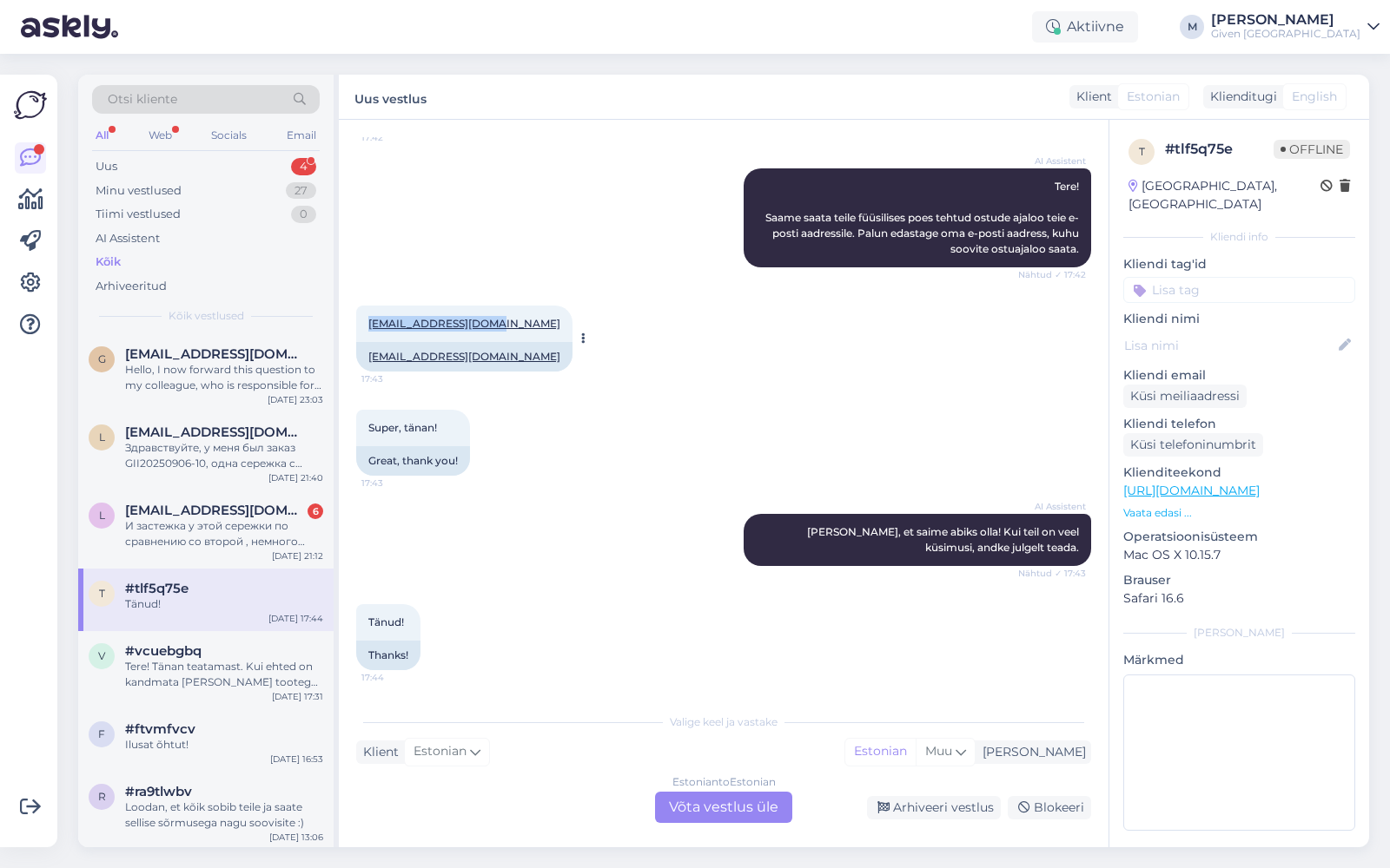
drag, startPoint x: 498, startPoint y: 327, endPoint x: 366, endPoint y: 326, distance: 132.0
click at [366, 326] on div "[EMAIL_ADDRESS][DOMAIN_NAME] 17:43" at bounding box center [464, 324] width 217 height 37
copy link "[EMAIL_ADDRESS][DOMAIN_NAME]"
click at [251, 519] on div "И застежка у этой сережки по сравнению со второй , немного дефектная" at bounding box center [224, 534] width 198 height 31
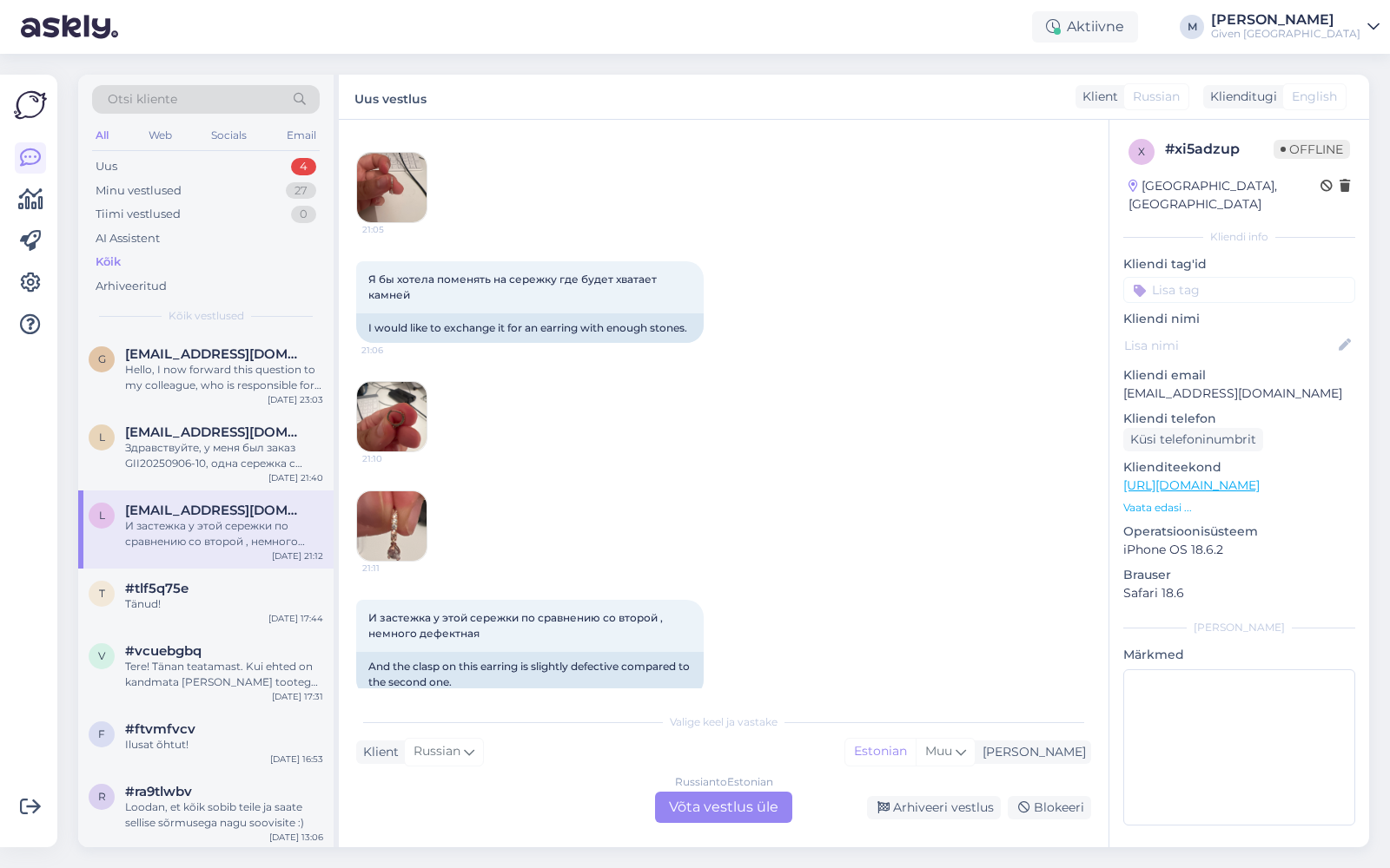
scroll to position [587, 0]
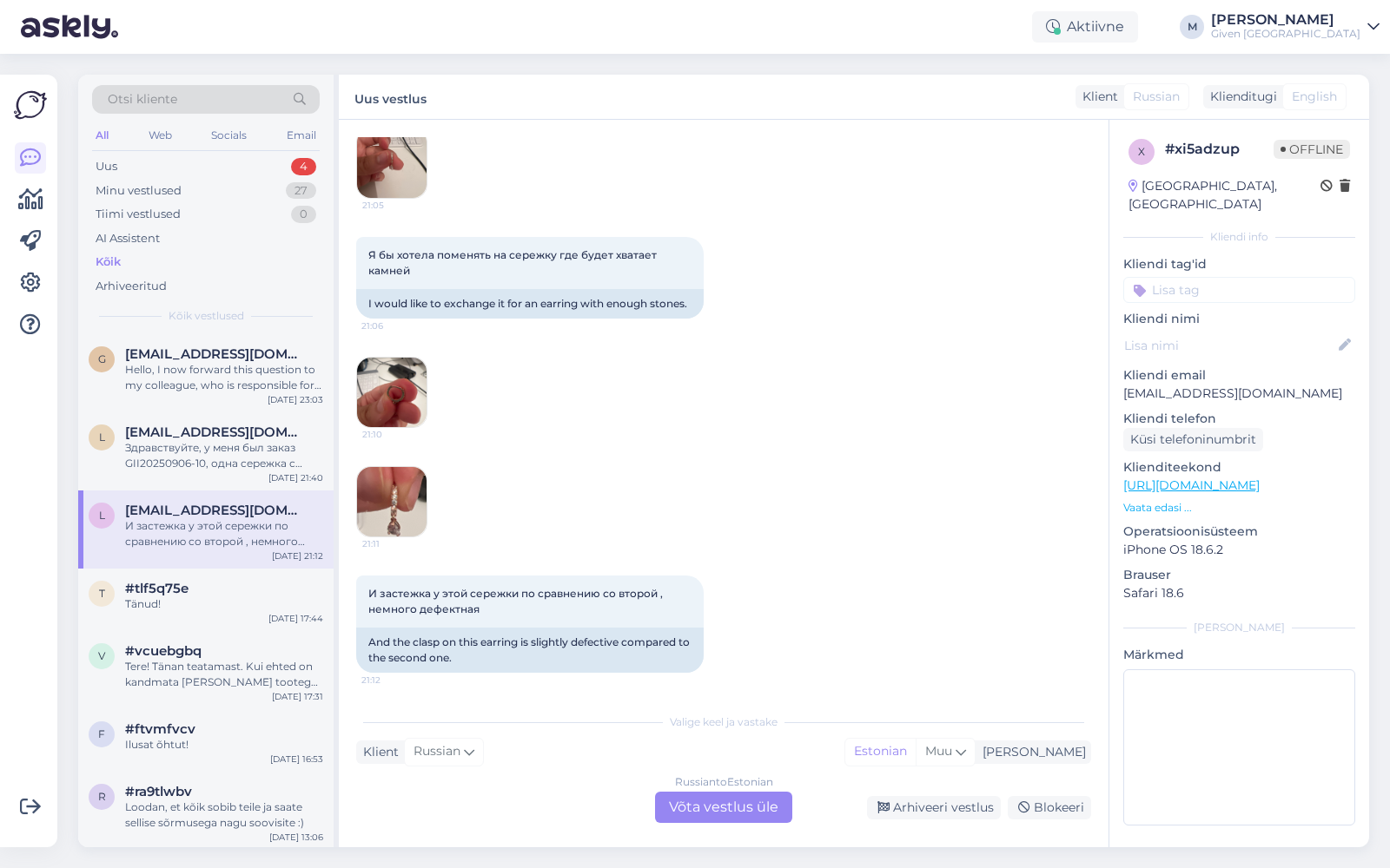
click at [716, 806] on div "Russian to Estonian Võta vestlus üle" at bounding box center [724, 807] width 137 height 31
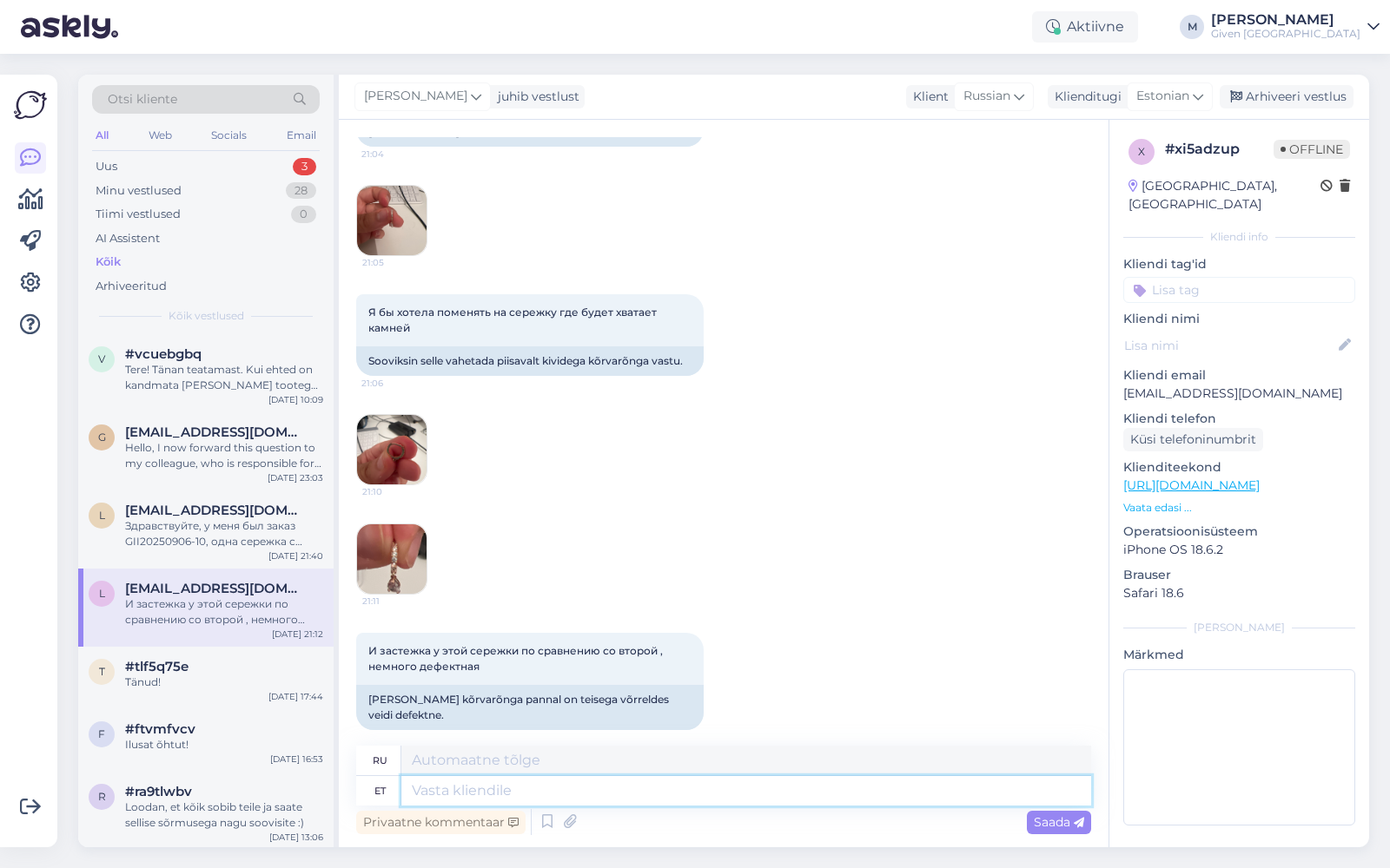
click at [695, 795] on textarea at bounding box center [746, 791] width 689 height 29
type textarea "Ter"
type textarea "Привет"
type textarea "Tere! V"
type textarea "Привет!"
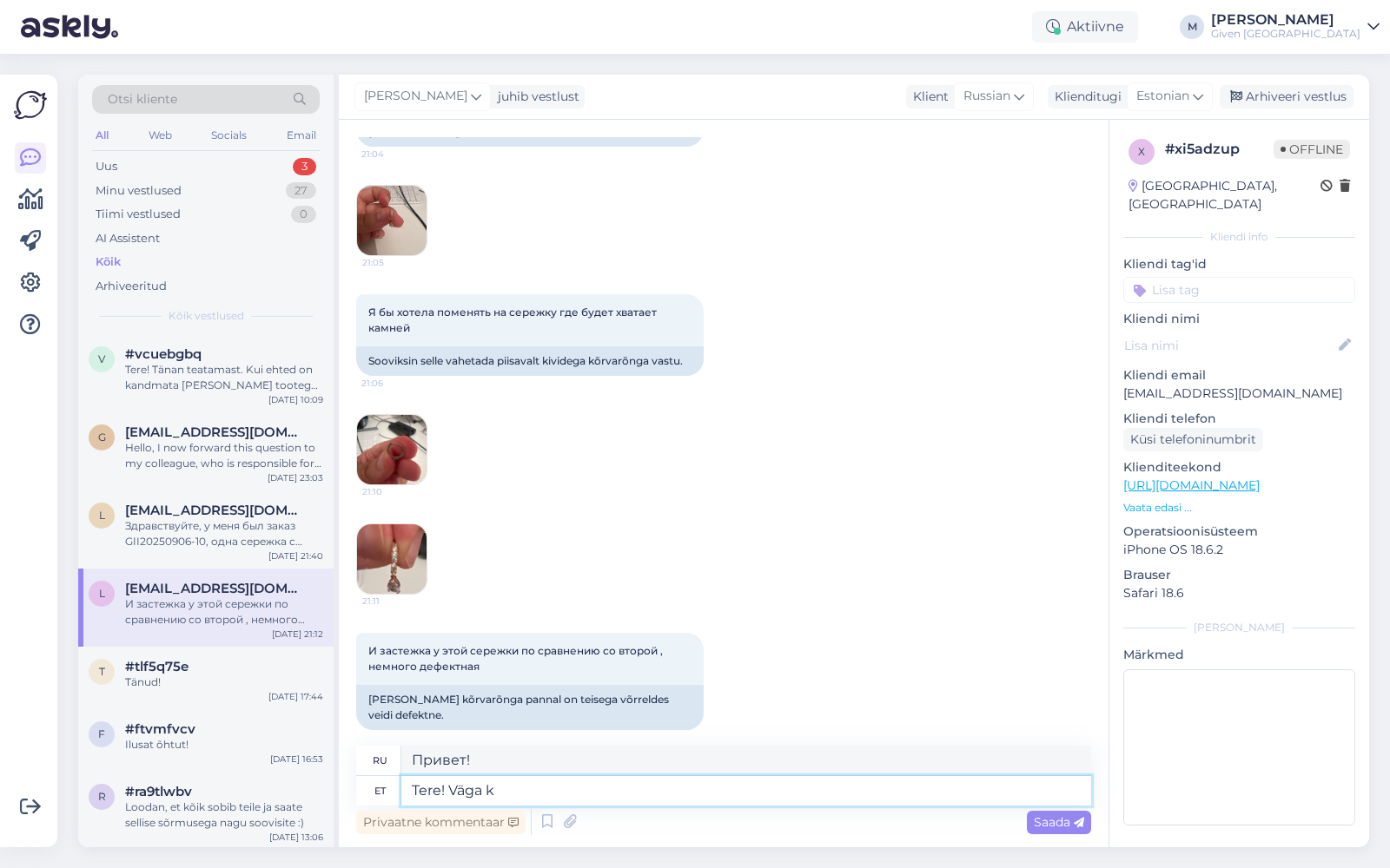
type textarea "Tere! [PERSON_NAME]"
type textarea "Привет! Очень"
type textarea "Tere! Väga kahju ku"
type textarea "Здравствуйте! Мне очень жаль."
type textarea "Tere! Väga kahju kuulda, et"
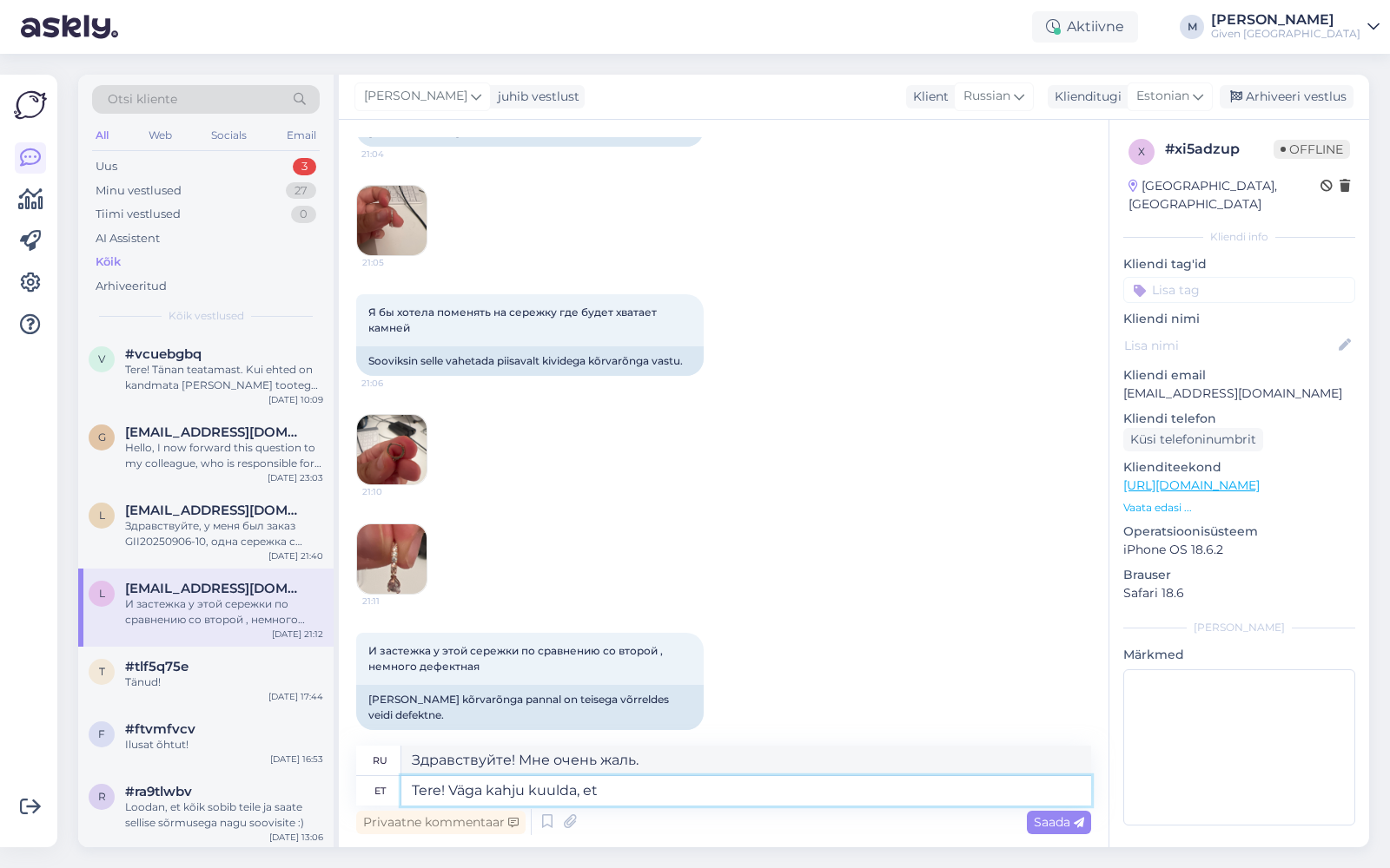
type textarea "Здравствуйте! Мне очень жаль это слышать."
type textarea "Tere! Väga kahju kuulda, et tegemist on"
type textarea "Здравствуйте! Мне очень жаль слышать, что это происходит."
type textarea "Tere! Väga kahju kuulda, et tegemist on d"
type textarea "Здравствуйте! Мне очень жаль это слышать."
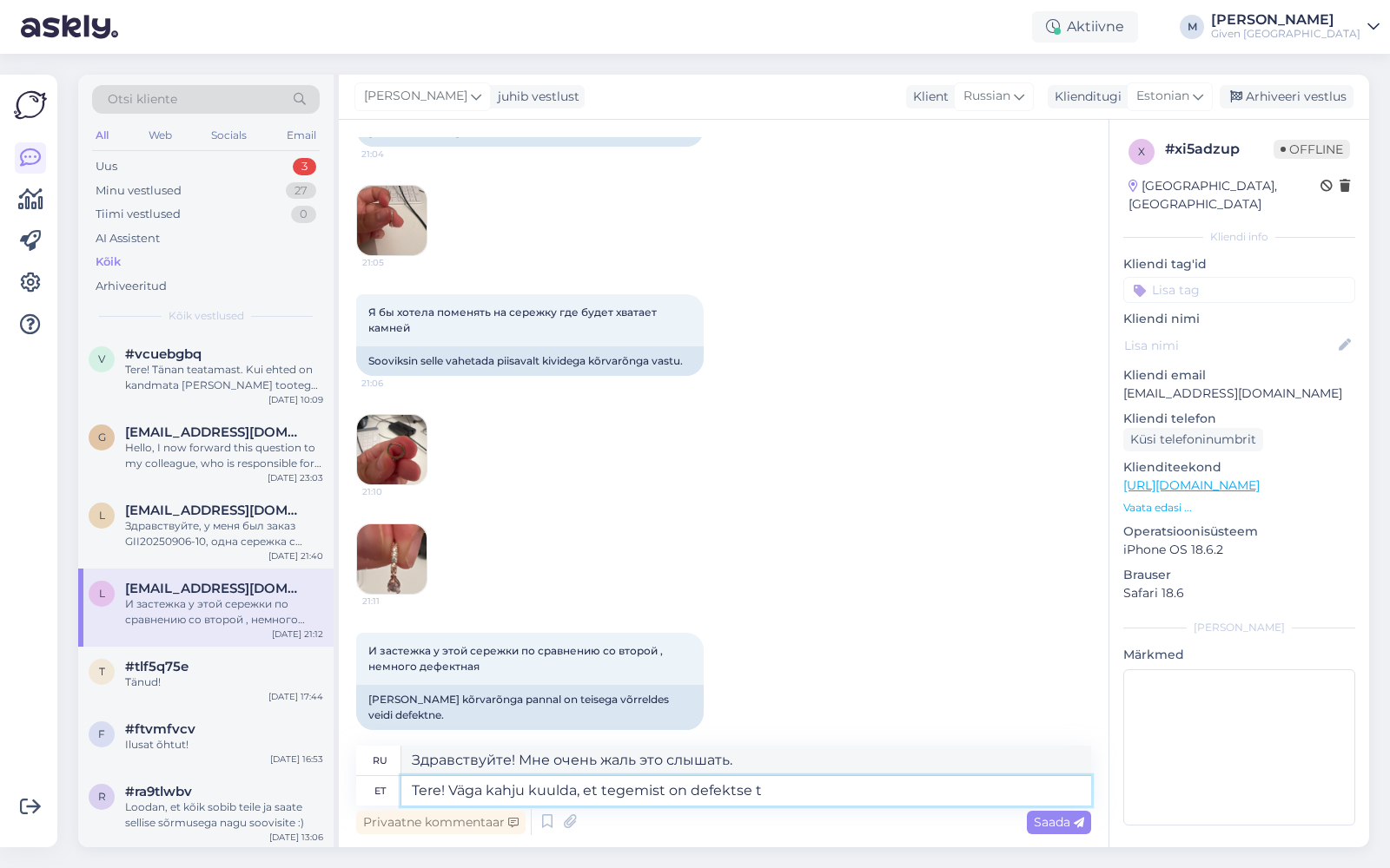
type textarea "Tere! Väga kahju kuulda, et tegemist on defektse to"
type textarea "Здравствуйте! Мне очень жаль, что товар оказался бракованным."
type textarea "Tere! Väga kahju kuulda, et tegemist on defektse tootega."
type textarea "Здравствуйте! Нам очень жаль, что товар оказался бракованным."
type textarea "Tere! Väga kahju kuulda, et tegemist on defektse tootega. Kuidas ol"
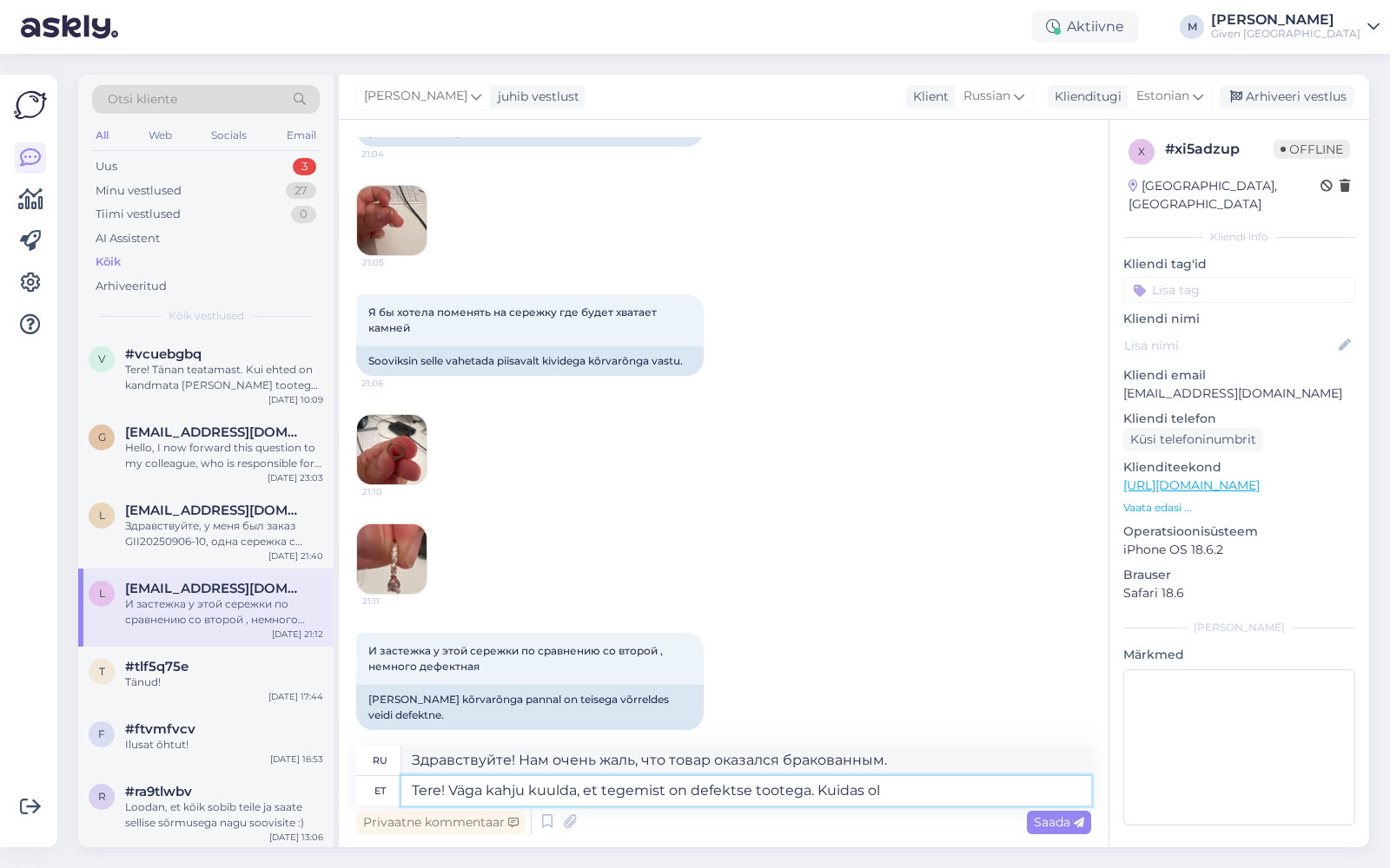
type textarea "Здравствуйте! Нам очень жаль, что это бракованный товар. Как?"
type textarea "Tere! Väga kahju kuulda, et tegemist on defektse tootega. Kuidas olid"
type textarea "Здравствуйте! Нам очень жаль, что товар оказался бракованным. Как у вас дела?"
type textarea "Tere! Väga kahju kuulda, et tegemist on defektse tootega. Kuidas olid ehted paki"
type textarea "Здравствуйте! Нам очень жаль, что это бракованный товар. Как вам украшение?"
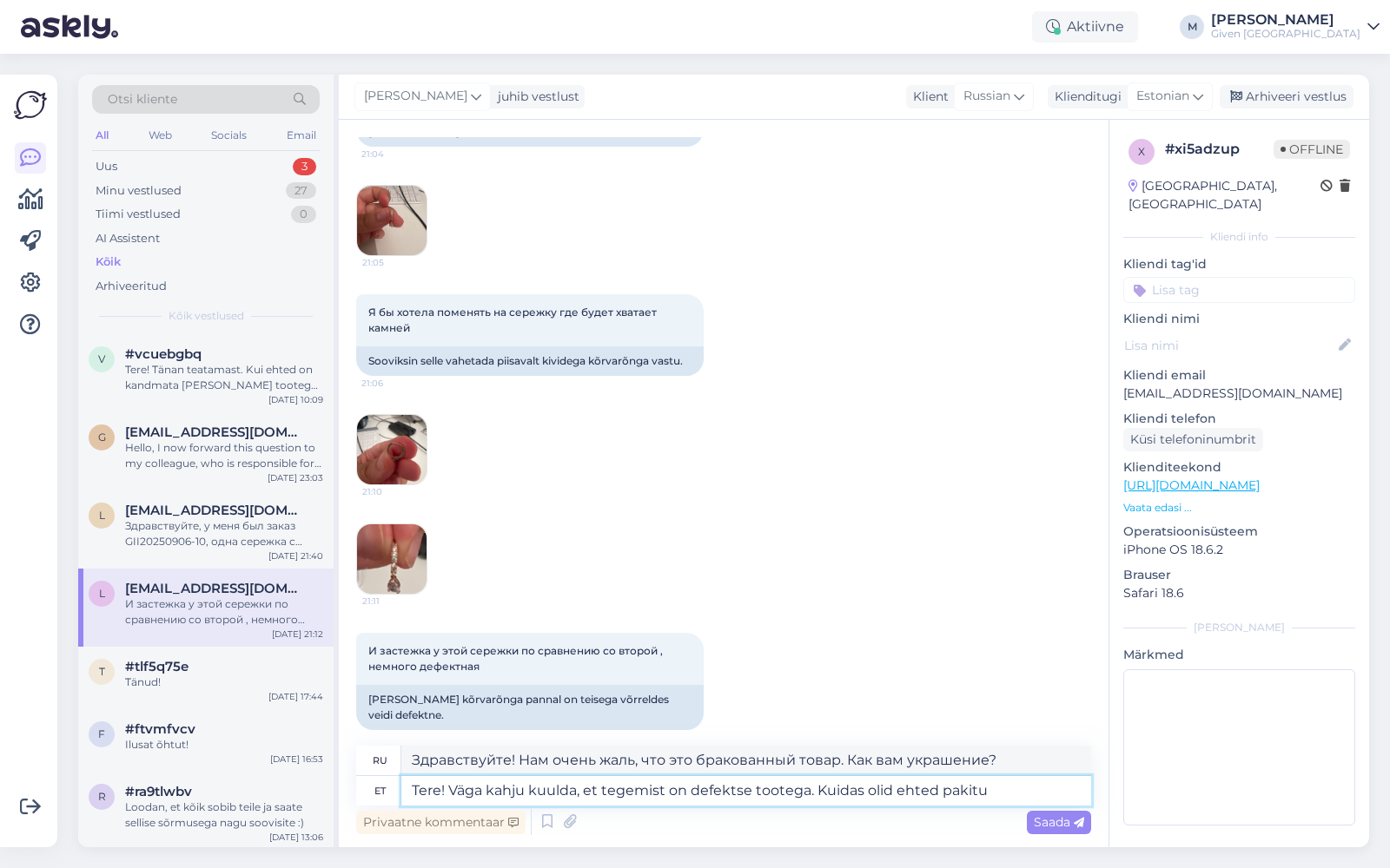
type textarea "Tere! Väga kahju kuulda, et tegemist on defektse tootega. Kuidas olid ehted pak…"
type textarea "Здравствуйте! Нам очень жаль, что это бракованный товар. Как были упакованы укр…"
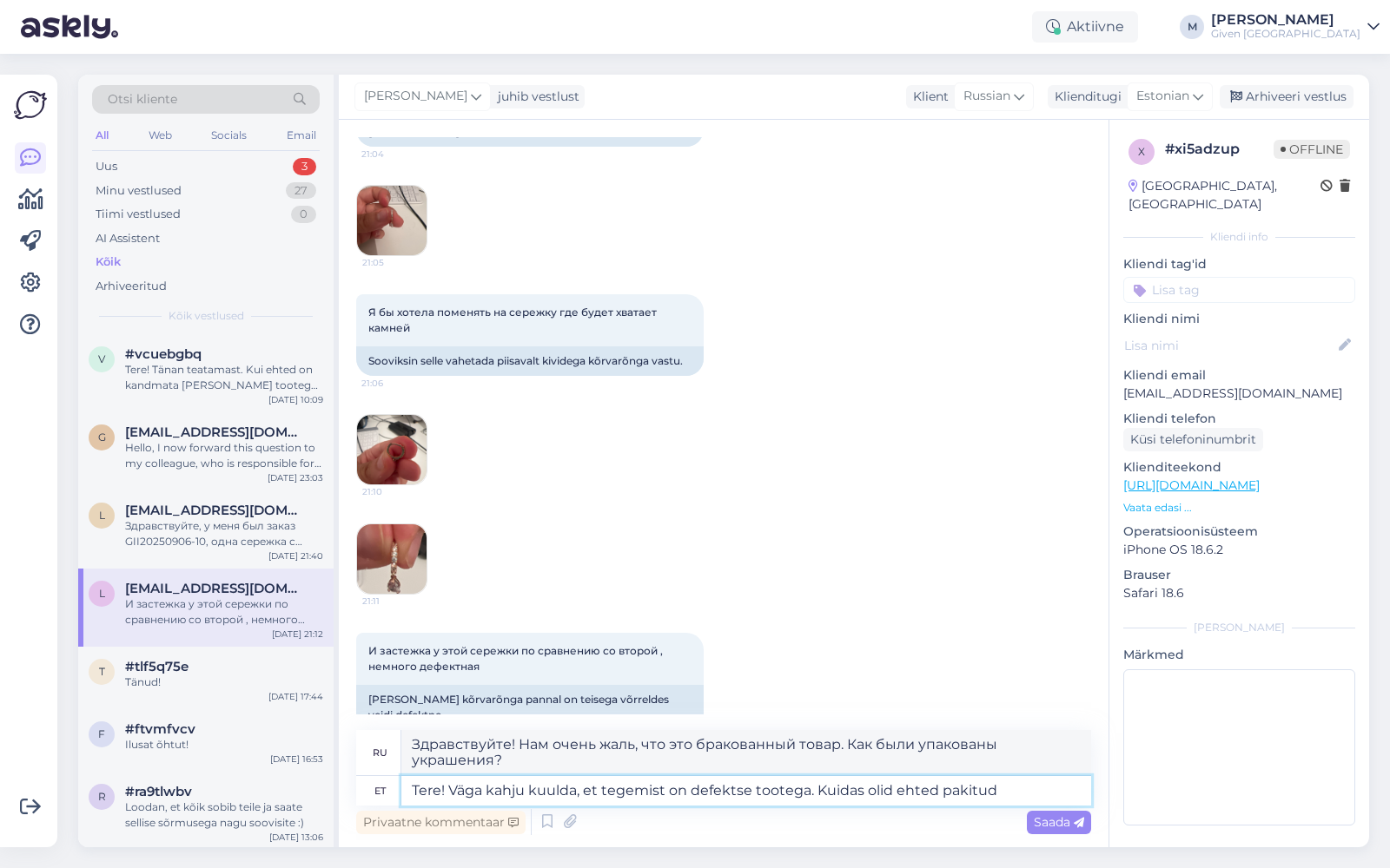
scroll to position [562, 0]
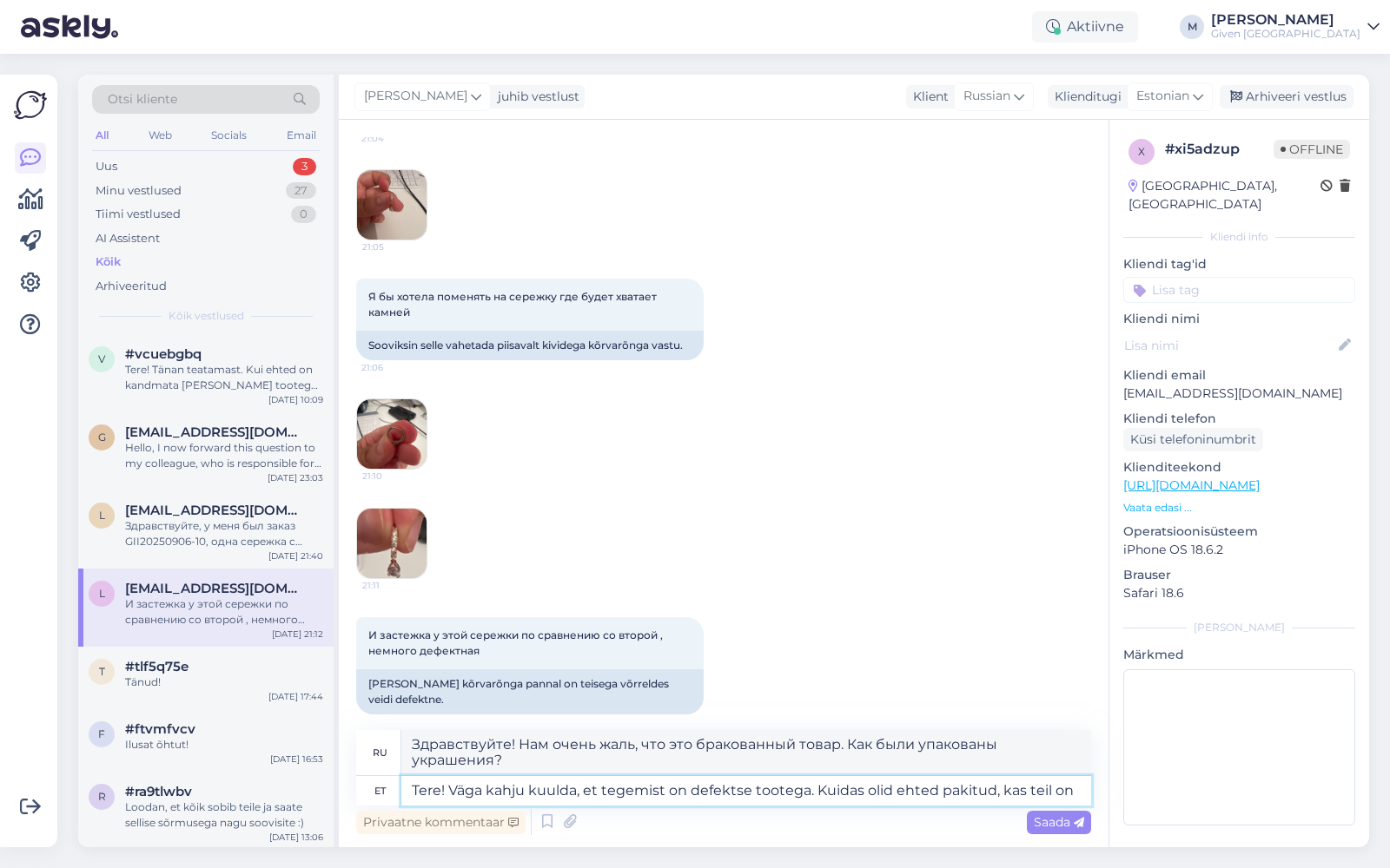
type textarea "Tere! Väga kahju kuulda, et tegemist on defektse tootega. Kuidas olid ehted pak…"
type textarea "Здравствуйте! Нам очень жаль, что это бракованный товар. Как были упакованы укр…"
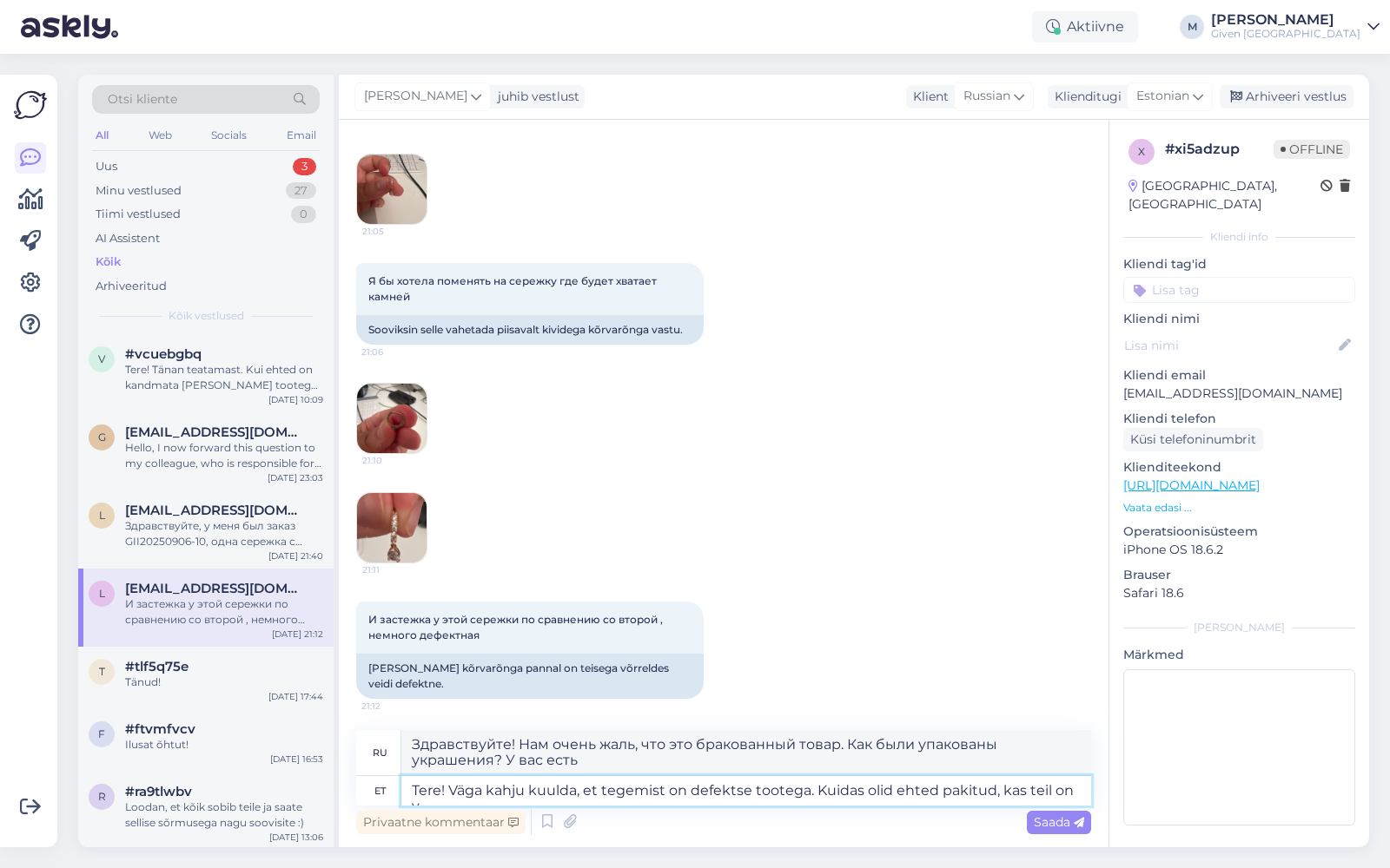
type textarea "Tere! Väga kahju kuulda, et tegemist on defektse tootega. Kuidas olid ehted pak…"
type textarea "Здравствуйте! Нам очень жаль, что это бракованный товар. Как были упакованы укр…"
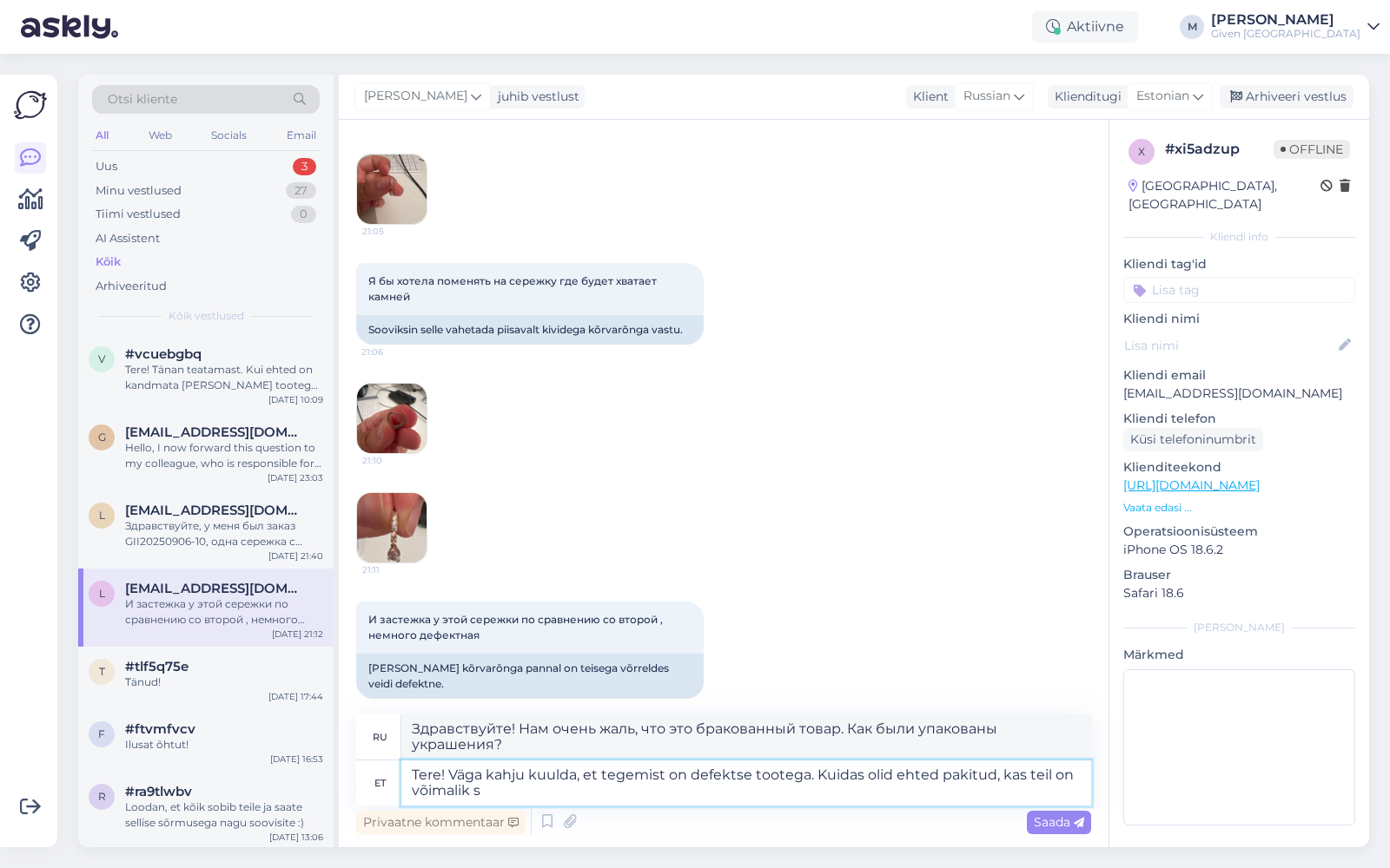
type textarea "Tere! Väga kahju kuulda, et tegemist on defektse tootega. Kuidas olid ehted pak…"
type textarea "Здравствуйте! Нам очень жаль, что это бракованный товар. Не могли бы вы рассказ…"
type textarea "Tere! Väga kahju kuulda, et tegemist on defektse tootega. Kuidas olid ehted pak…"
type textarea "Здравствуйте! Мне очень жаль, что это бракованный товар. Как были упакованы укр…"
type textarea "Tere! Väga kahju kuulda, et tegemist on defektse tootega. Kuidas olid ehted pak…"
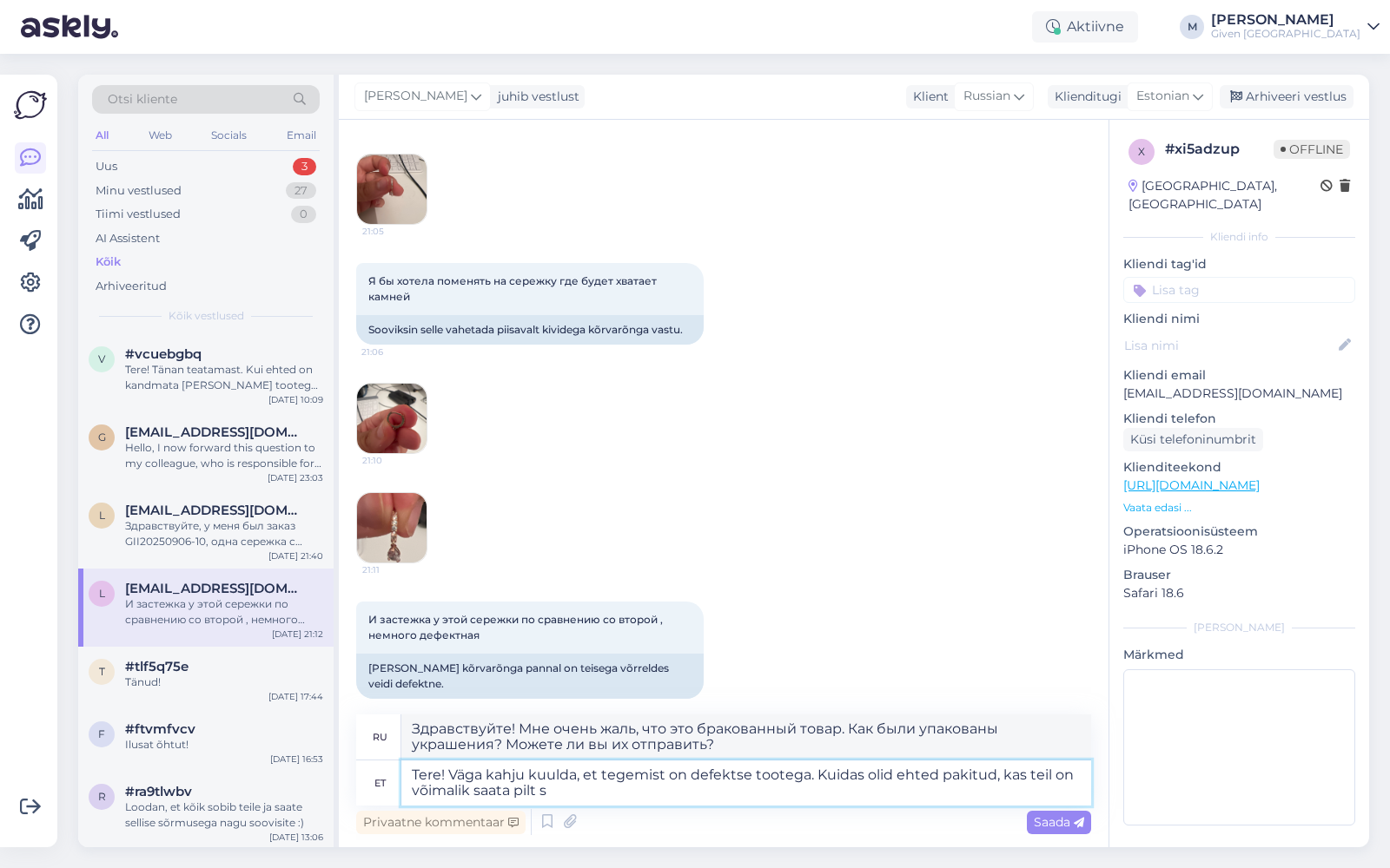
type textarea "Здравствуйте! Нам очень жаль, что это бракованный товар. Как были упакованы укр…"
type textarea "Tere! Väga kahju kuulda, et tegemist on defektse tootega. Kuidas olid ehted pak…"
type textarea "Здравствуйте! Мне очень жаль, что это бракованный товар. Как были упакованы укр…"
type textarea "Tere! Väga kahju kuulda, et tegemist on defektse tootega. Kuidas olid ehted pak…"
type textarea "Здравствуйте! Нам очень жаль, что это бракованный товар. Как были упакованы укр…"
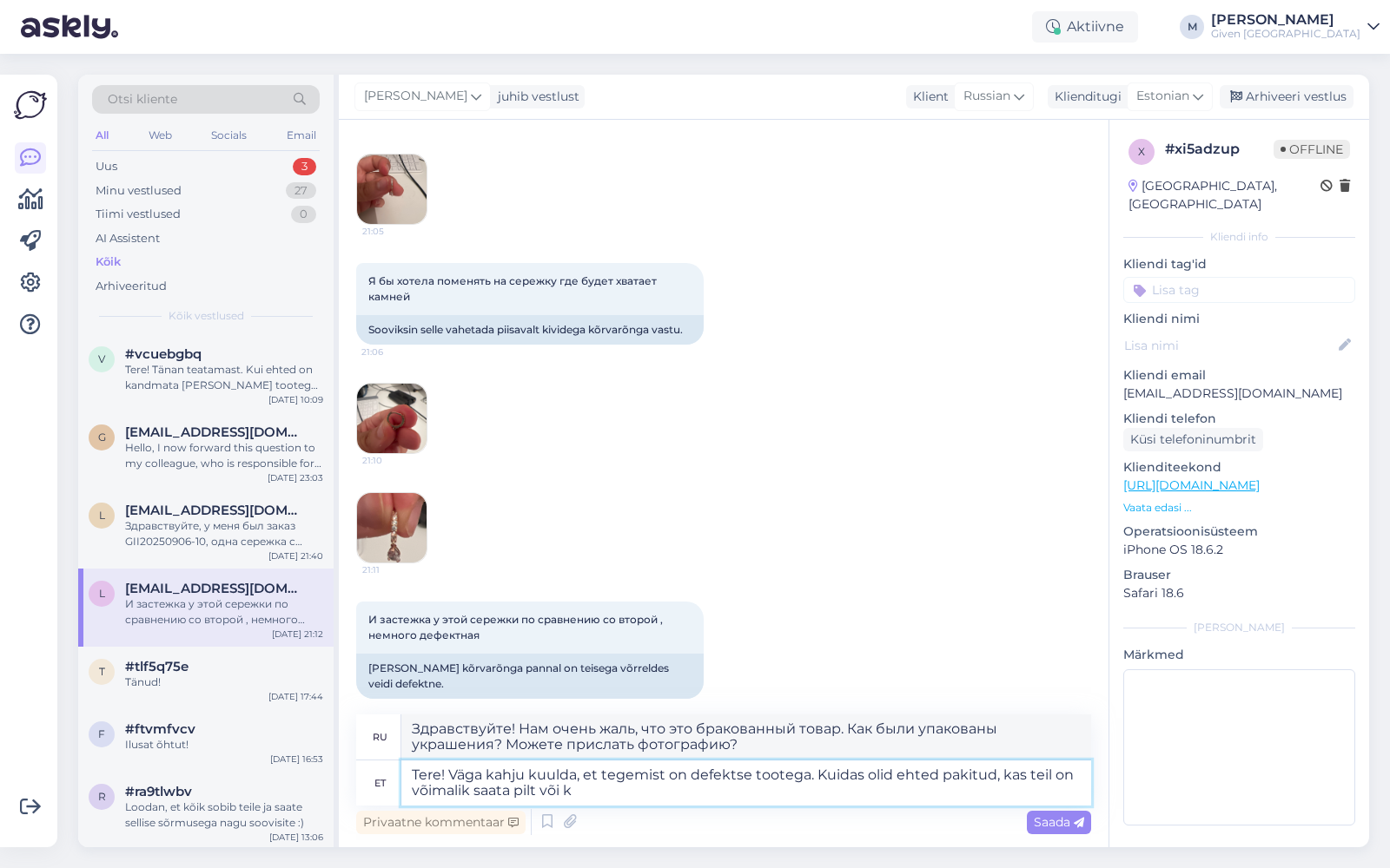
type textarea "Tere! Väga kahju kuulda, et tegemist on defektse tootega. Kuidas olid ehted pak…"
type textarea "Здравствуйте! Нам очень жаль, что это бракованный товар. Как были упакованы укр…"
type textarea "Tere! Väga kahju kuulda, et tegemist on defektse tootega. Kuidas olid ehted pak…"
type textarea "Здравствуйте! Нам очень жаль, что это бракованный товар. Как были упакованы укр…"
type textarea "Tere! Väga kahju kuulda, et tegemist on defektse tootega. Kuidas olid ehted pak…"
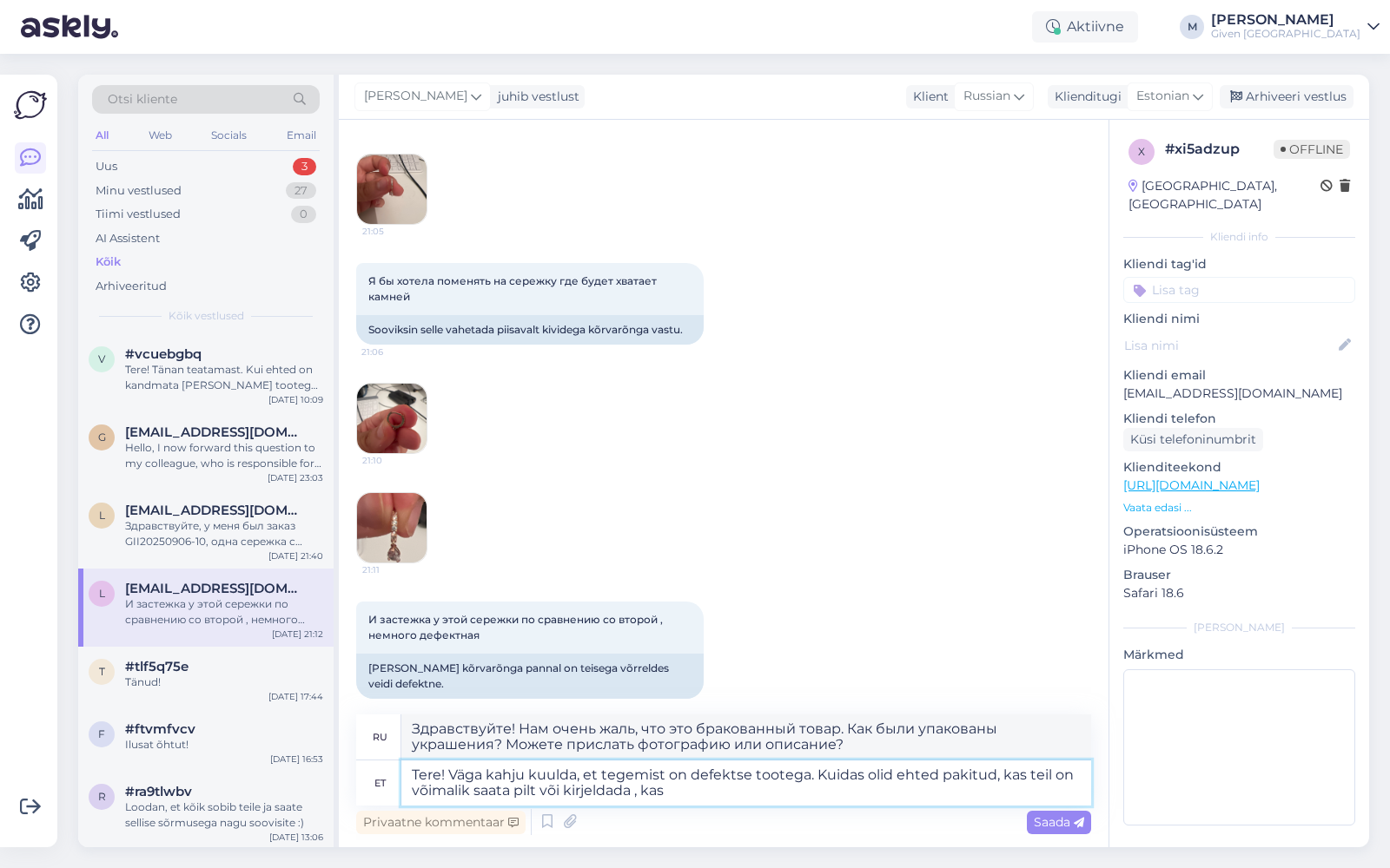
type textarea "Здравствуйте! Нам очень жаль, что это бракованный товар. Как были упакованы укр…"
type textarea "Tere! Väga kahju kuulda, et tegemist on defektse tootega. Kuidas olid ehted pak…"
type textarea "Здравствуйте! Нам очень жаль, что это бракованный товар. Как были упакованы укр…"
type textarea "Tere! Väga kahju kuulda, et tegemist on defektse tootega. Kuidas olid ehted pak…"
type textarea "Здравствуйте! Нам очень жаль, что это бракованный товар. Как были упакованы укр…"
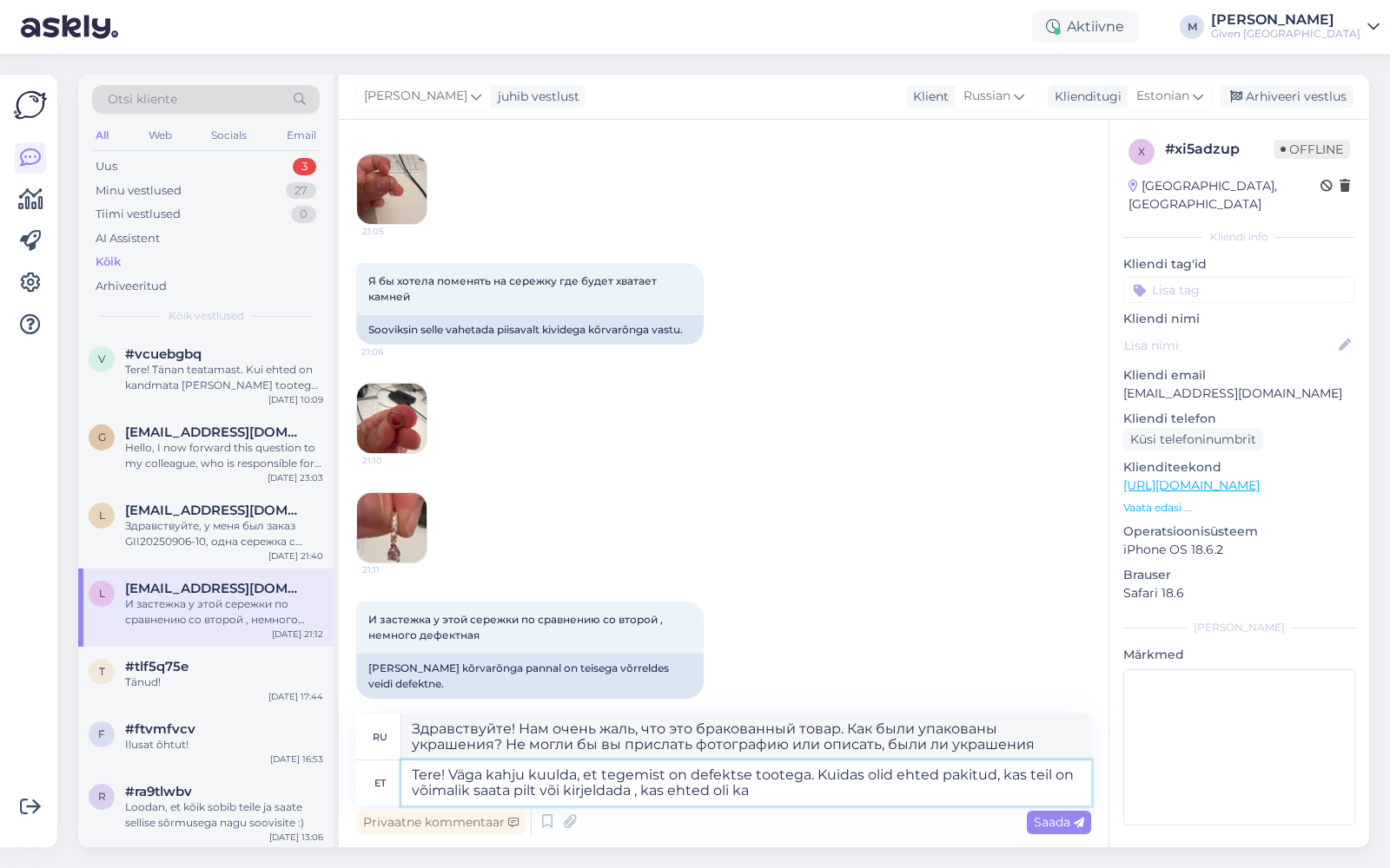
type textarea "Tere! Väga kahju kuulda, et tegemist on defektse tootega. Kuidas olid ehted pak…"
type textarea "Здравствуйте! Нам очень жаль, что это бракованный товар. Как были упакованы укр…"
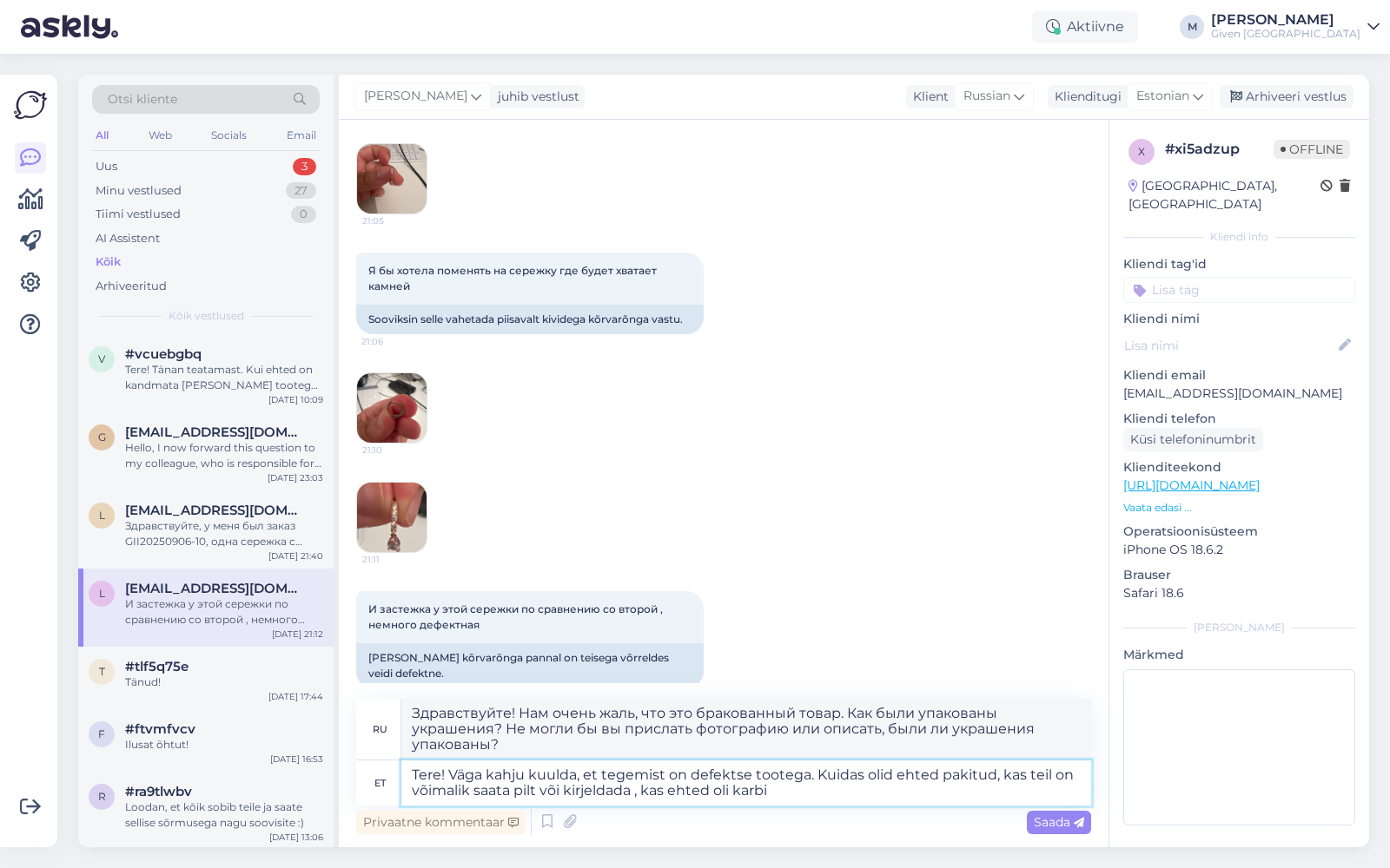
type textarea "Tere! Väga kahju kuulda, et tegemist on defektse tootega. Kuidas olid ehted pak…"
type textarea "Здравствуйте! Нам очень жаль, что это бракованный товар. Как были упакованы укр…"
type textarea "Tere! Väga kahju kuulda, et tegemist on defektse tootega. Kuidas olid ehted pak…"
type textarea "Здравствуйте! Нам очень жаль, что это бракованный товар. Как были упакованы укр…"
type textarea "Tere! Väga kahju kuulda, et tegemist on defektse tootega. Kuidas olid ehted pak…"
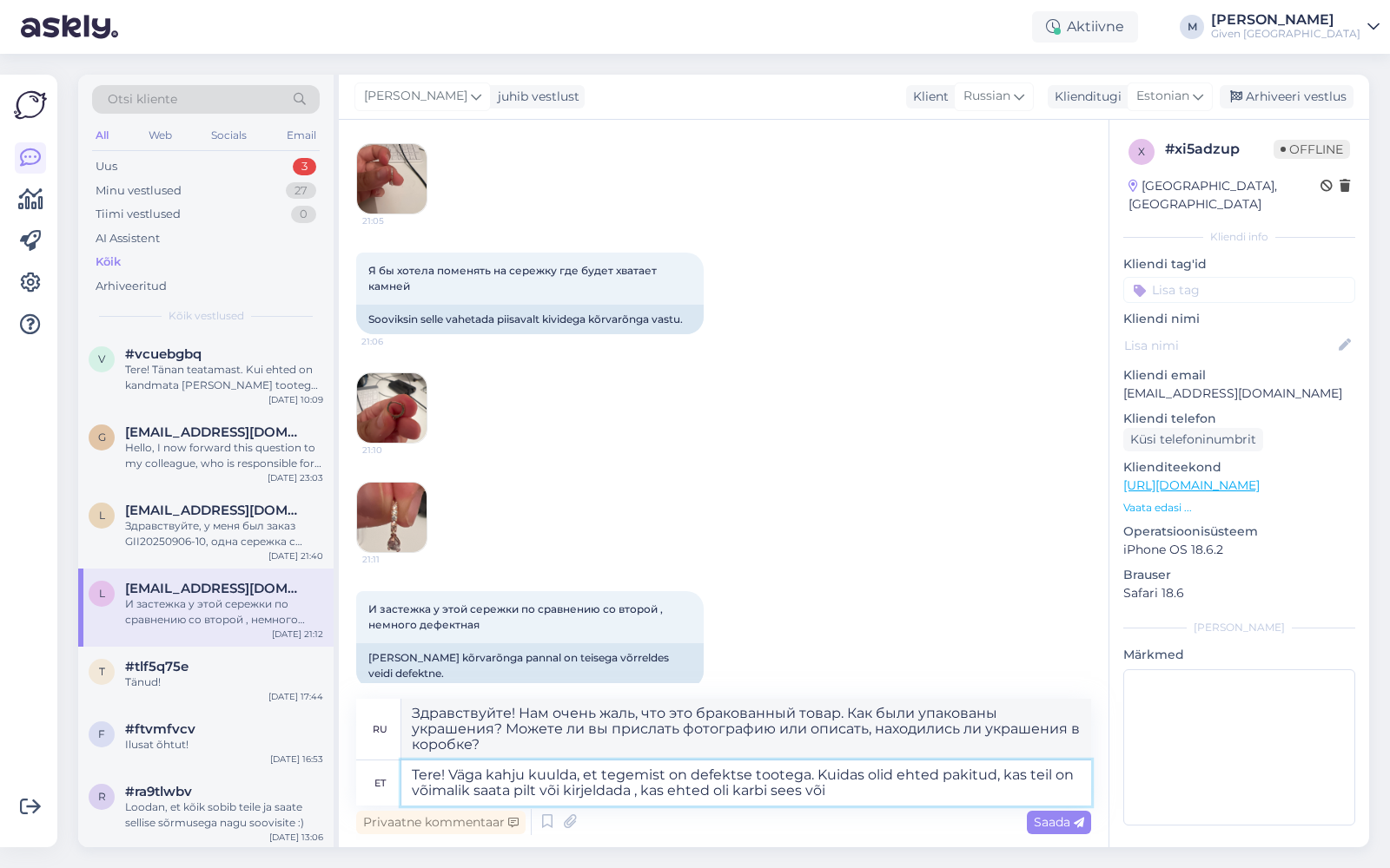
type textarea "Здравствуйте! Нам очень жаль, что это бракованный товар. Как были упакованы укр…"
type textarea "Tere! Väga kahju kuulda, et tegemist on defektse tootega. Kuidas olid ehted pak…"
type textarea "Здравствуйте! Нам очень жаль, что это бракованный товар. Как были упакованы укр…"
type textarea "Tere! Väga kahju kuulda, et tegemist on defektse tootega. Kuidas olid ehted pak…"
type textarea "Здравствуйте! Нам очень жаль, что это бракованный товар. Как были упакованы укр…"
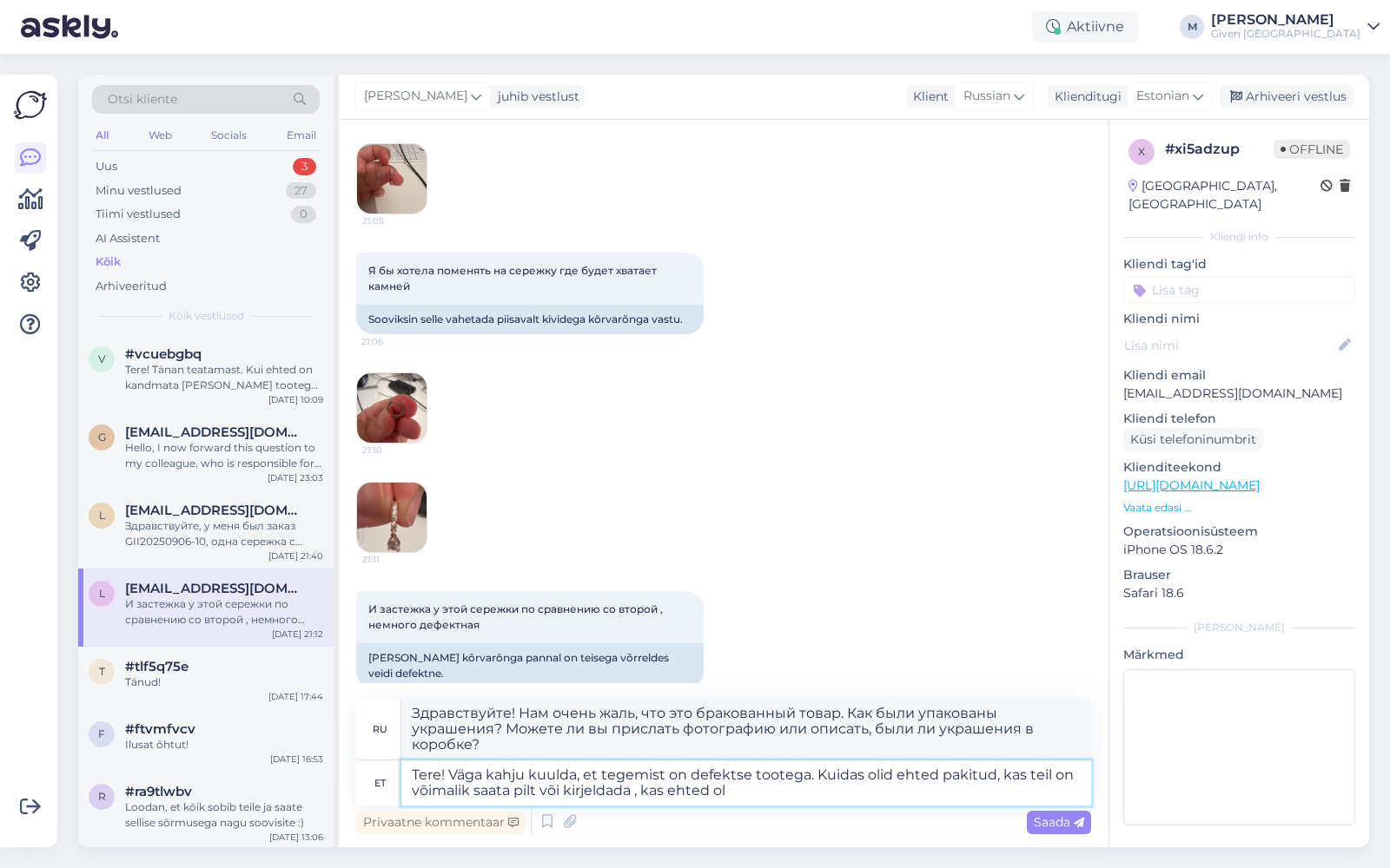
type textarea "Tere! Väga kahju kuulda, et tegemist on defektse tootega. Kuidas olid ehted pak…"
type textarea "Здравствуйте! Нам очень жаль, что это бракованный товар. Как были упакованы укр…"
type textarea "Tere! Väga kahju kuulda, et tegemist on defektse tootega. Kuidas olid ehted pak…"
type textarea "Здравствуйте! Нам очень жаль, что это бракованный товар. Как были упакованы укр…"
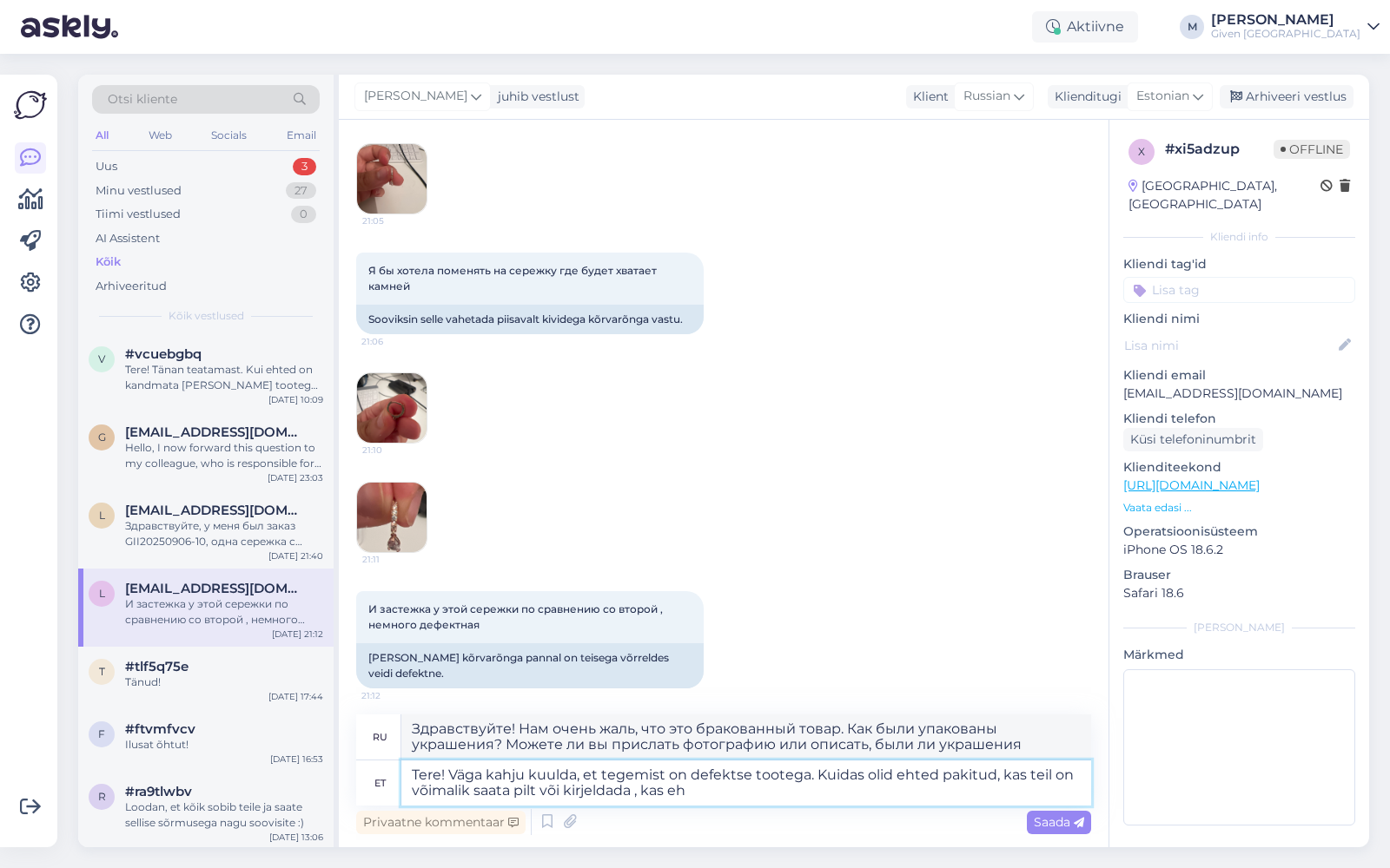
scroll to position [577, 0]
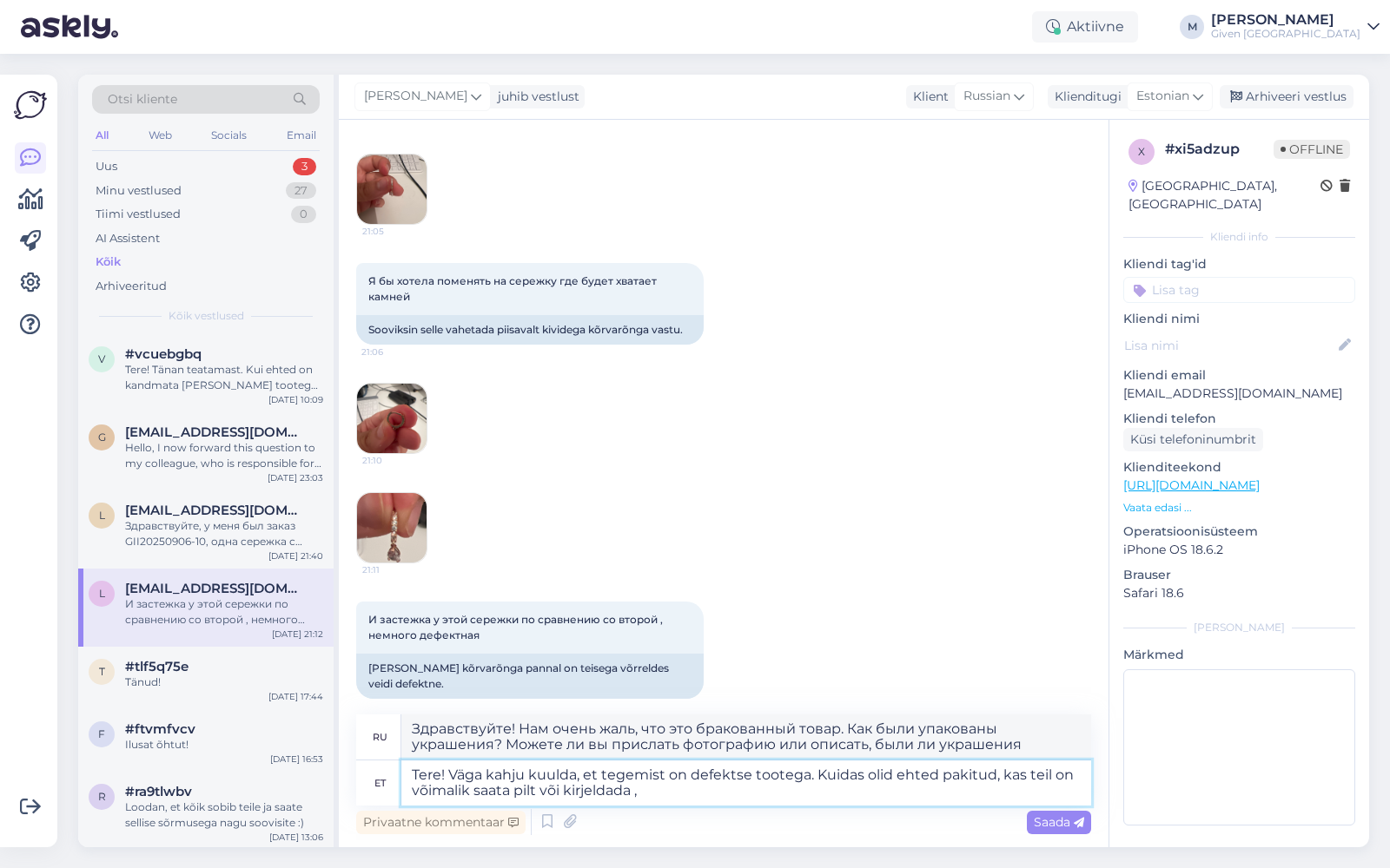
type textarea "Tere! Väga kahju kuulda, et tegemist on defektse tootega. Kuidas olid ehted pak…"
type textarea "Здравствуйте! Нам очень жаль, что это бракованный товар. Как были упакованы укр…"
type textarea "Tere! Väga kahju kuulda, et tegemist on defektse tootega. Kuidas olid ehted pak…"
type textarea "Здравствуйте! Нам очень жаль, что это бракованный товар. Как были упакованы укр…"
type textarea "Tere! Väga kahju kuulda, et tegemist on defektse tootega. Kuidas olid ehted pak…"
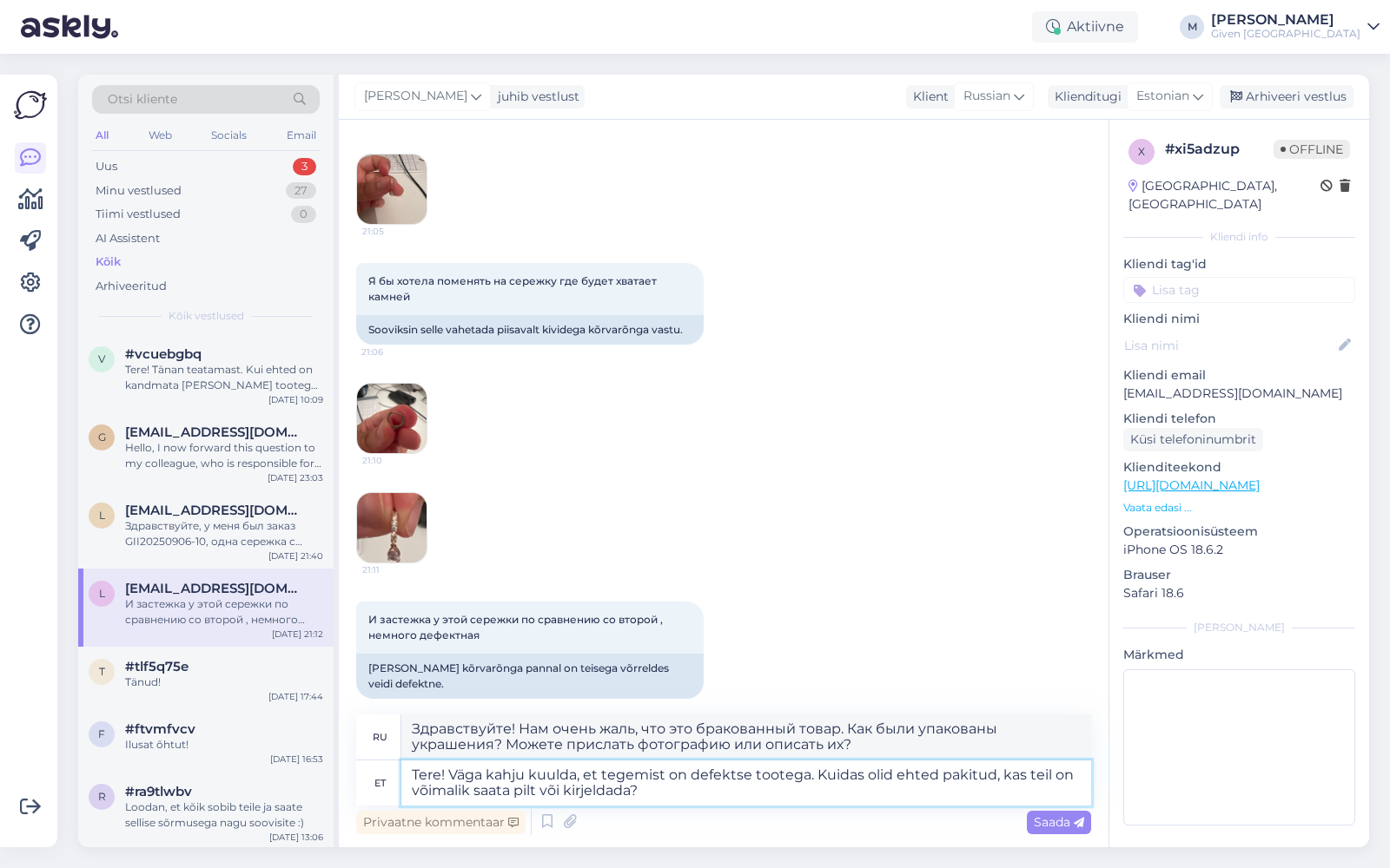
type textarea "Здравствуйте! Нам очень жаль, что это бракованный товар. Как были упакованы укр…"
type textarea "Tere! Väga kahju kuulda, et tegemist on defektse tootega. Kuidas olid ehted pak…"
type textarea "Здравствуйте! Нам очень жаль, что это бракованный товар. Как были упакованы укр…"
type textarea "Tere! Väga kahju kuulda, et tegemist on defektse tootega. Kuidas olid ehted pak…"
type textarea "Здравствуйте! Нам очень жаль, что это бракованный товар. Как были упакованы укр…"
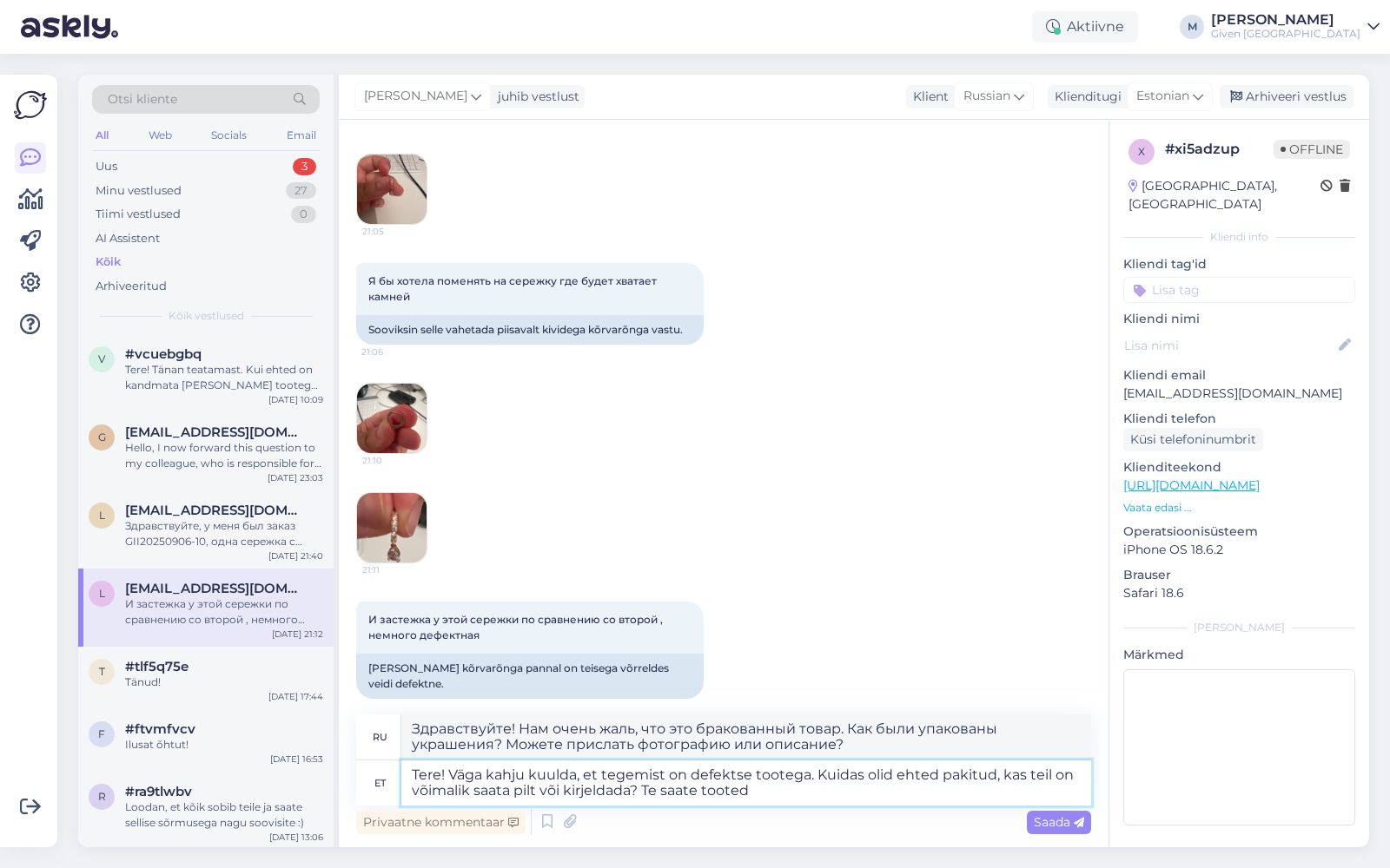
type textarea "Tere! Väga kahju kuulda, et tegemist on defektse tootega. Kuidas olid ehted pak…"
type textarea "Здравствуйте! Нам очень жаль, что это бракованный товар. Как были упакованы укр…"
type textarea "Tere! Väga kahju kuulda, et tegemist on defektse tootega. Kuidas olid ehted pak…"
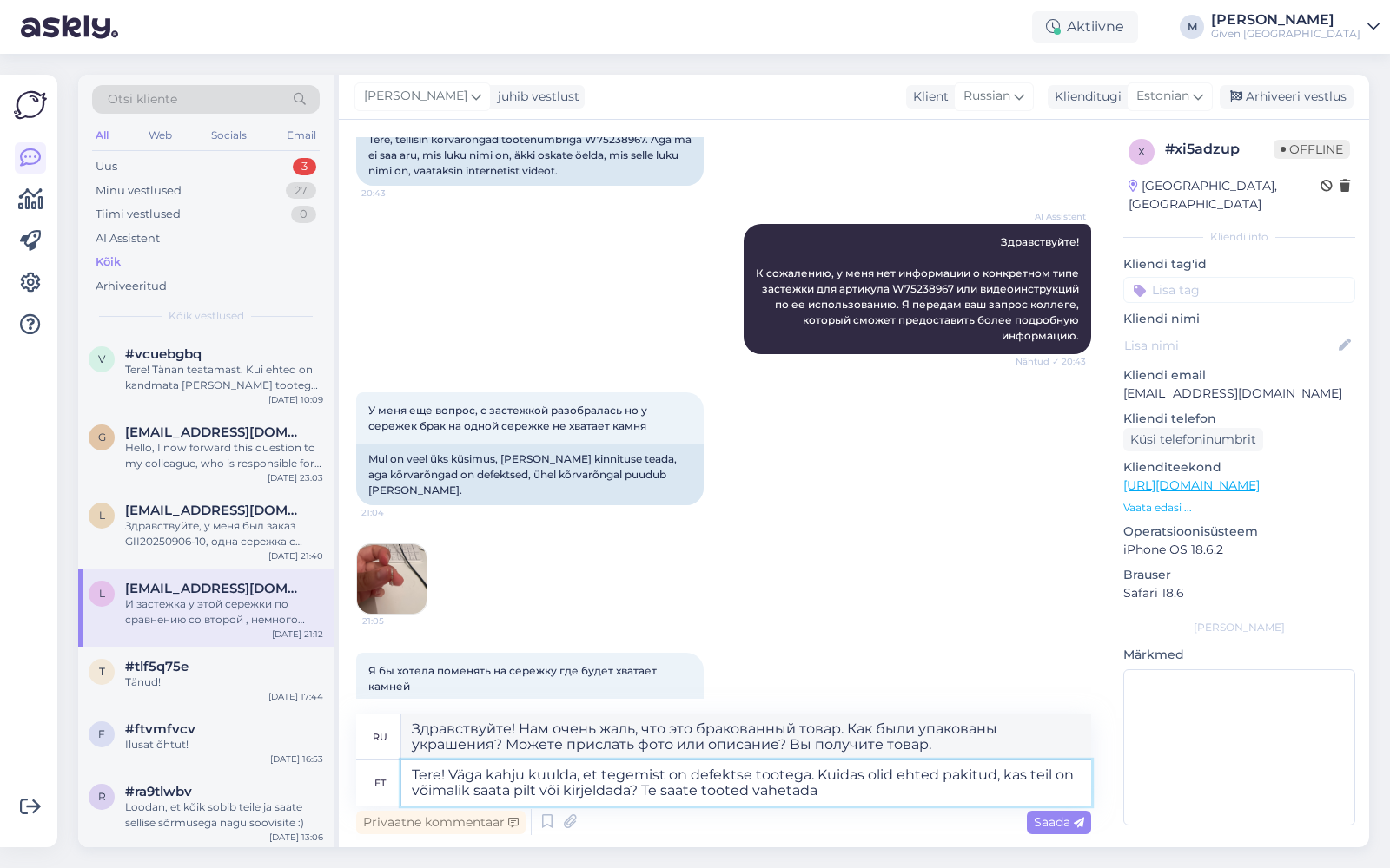
scroll to position [0, 0]
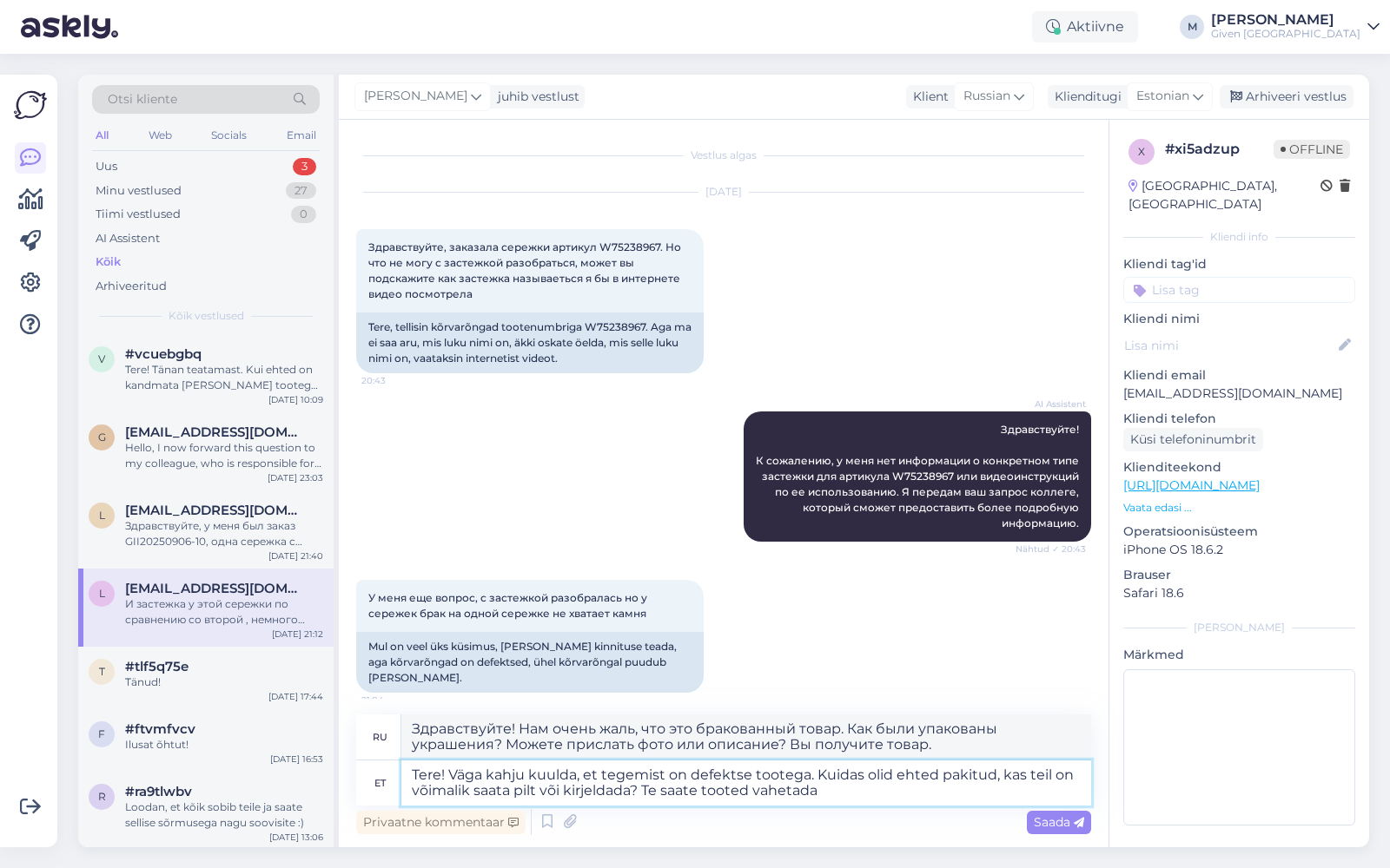
type textarea "Здравствуйте! Нам очень жаль, что это бракованный товар. Как были упакованы укр…"
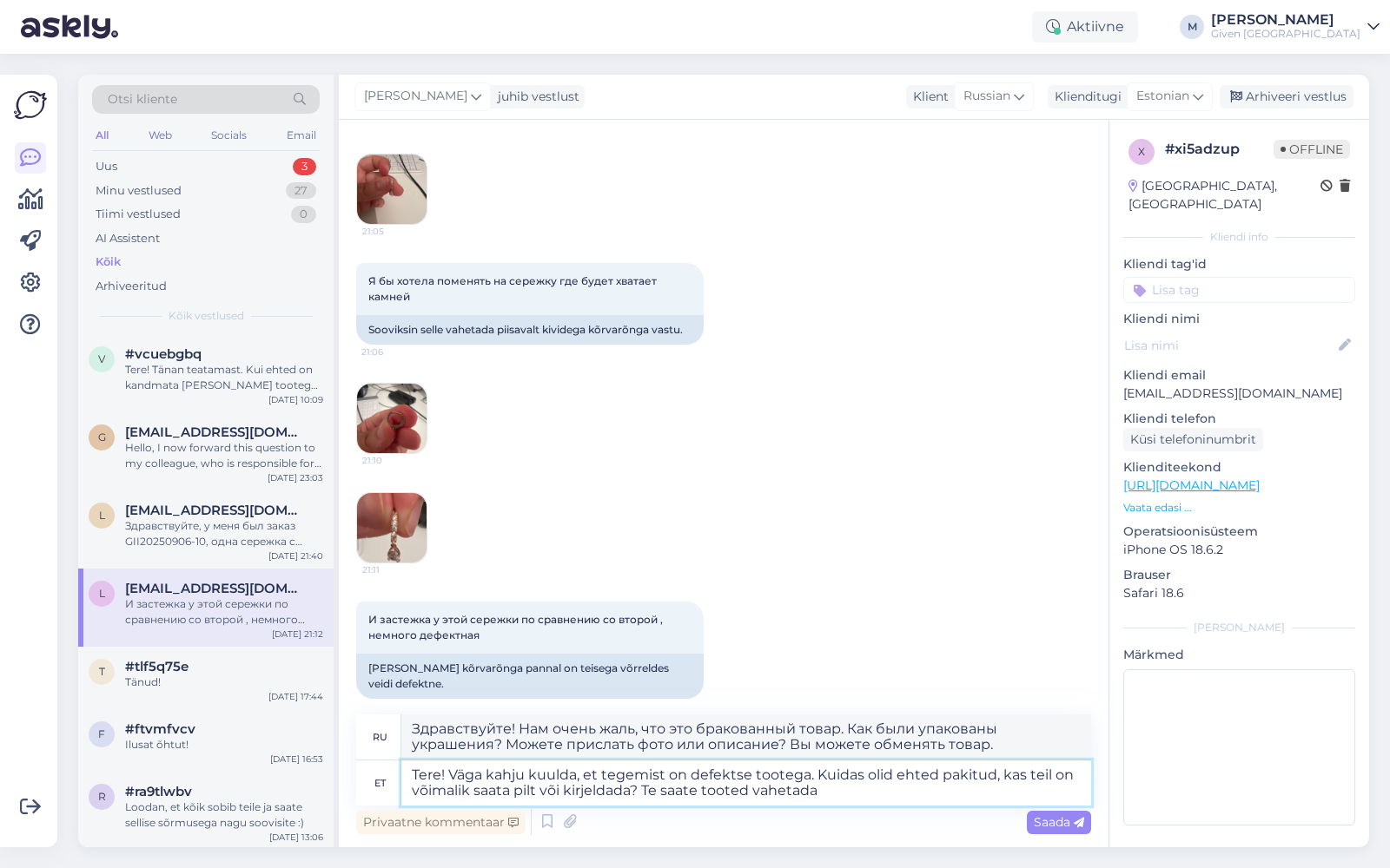
drag, startPoint x: 833, startPoint y: 793, endPoint x: 648, endPoint y: 796, distance: 185.0
click at [648, 796] on textarea "Tere! Väga kahju kuulda, et tegemist on defektse tootega. Kuidas olid ehted pak…" at bounding box center [746, 783] width 689 height 45
type textarea "Tere! Väga kahju kuulda, et tegemist on defektse tootega. Kuidas olid ehted pak…"
type textarea "Здравствуйте! Нам очень жаль, что это бракованный товар. Как были упакованы укр…"
type textarea "Tere! Väga kahju kuulda, et tegemist on defektse tootega. Kuidas olid ehted pak…"
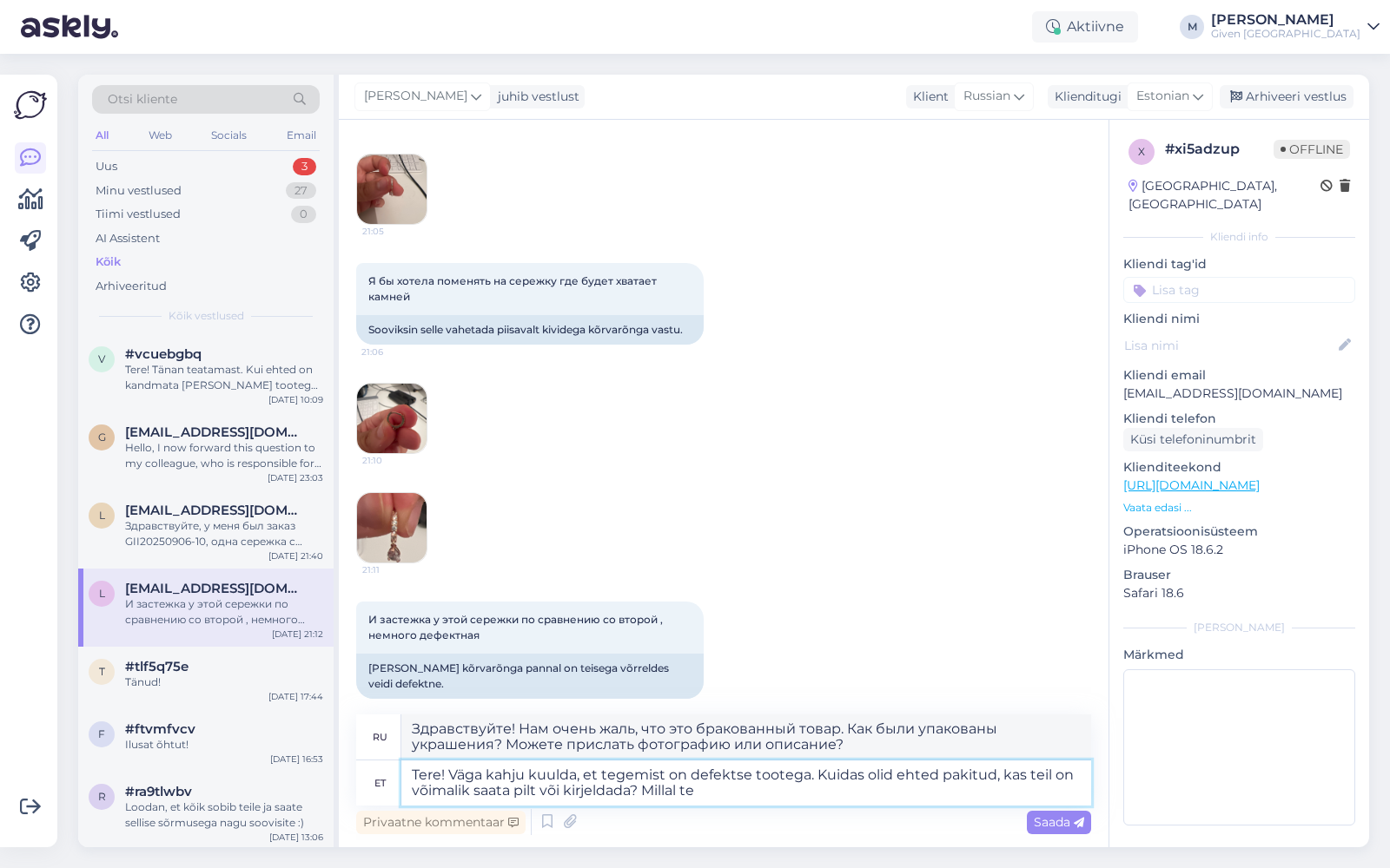
type textarea "Здравствуйте! Нам очень жаль, что это бракованный товар. Как были упакованы укр…"
type textarea "Tere! Väga kahju kuulda, et tegemist on defektse tootega. Kuidas olid ehted pak…"
type textarea "Здравствуйте! Нам очень жаль, что это бракованный товар. Как были упакованы укр…"
type textarea "Tere! Väga kahju kuulda, et tegemist on defektse tootega. Kuidas olid ehted pak…"
type textarea "Здравствуйте! Нам очень жаль, что это бракованный товар. Как было упаковано укр…"
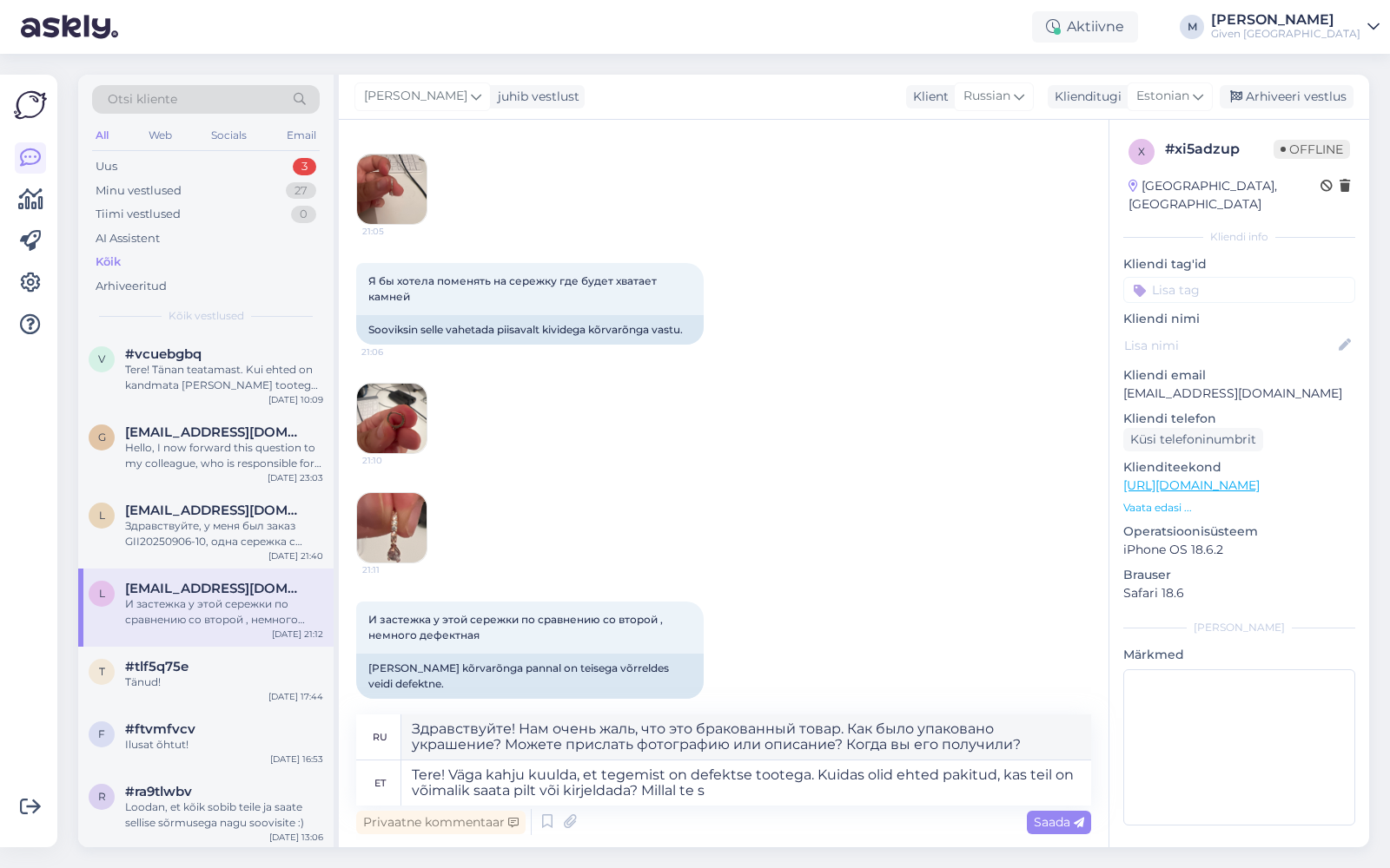
click at [1202, 385] on p "[EMAIL_ADDRESS][DOMAIN_NAME]" at bounding box center [1239, 394] width 232 height 18
copy p "[EMAIL_ADDRESS][DOMAIN_NAME]"
click at [768, 793] on textarea "Tere! Väga kahju kuulda, et tegemist on defektse tootega. Kuidas olid ehted pak…" at bounding box center [746, 783] width 689 height 45
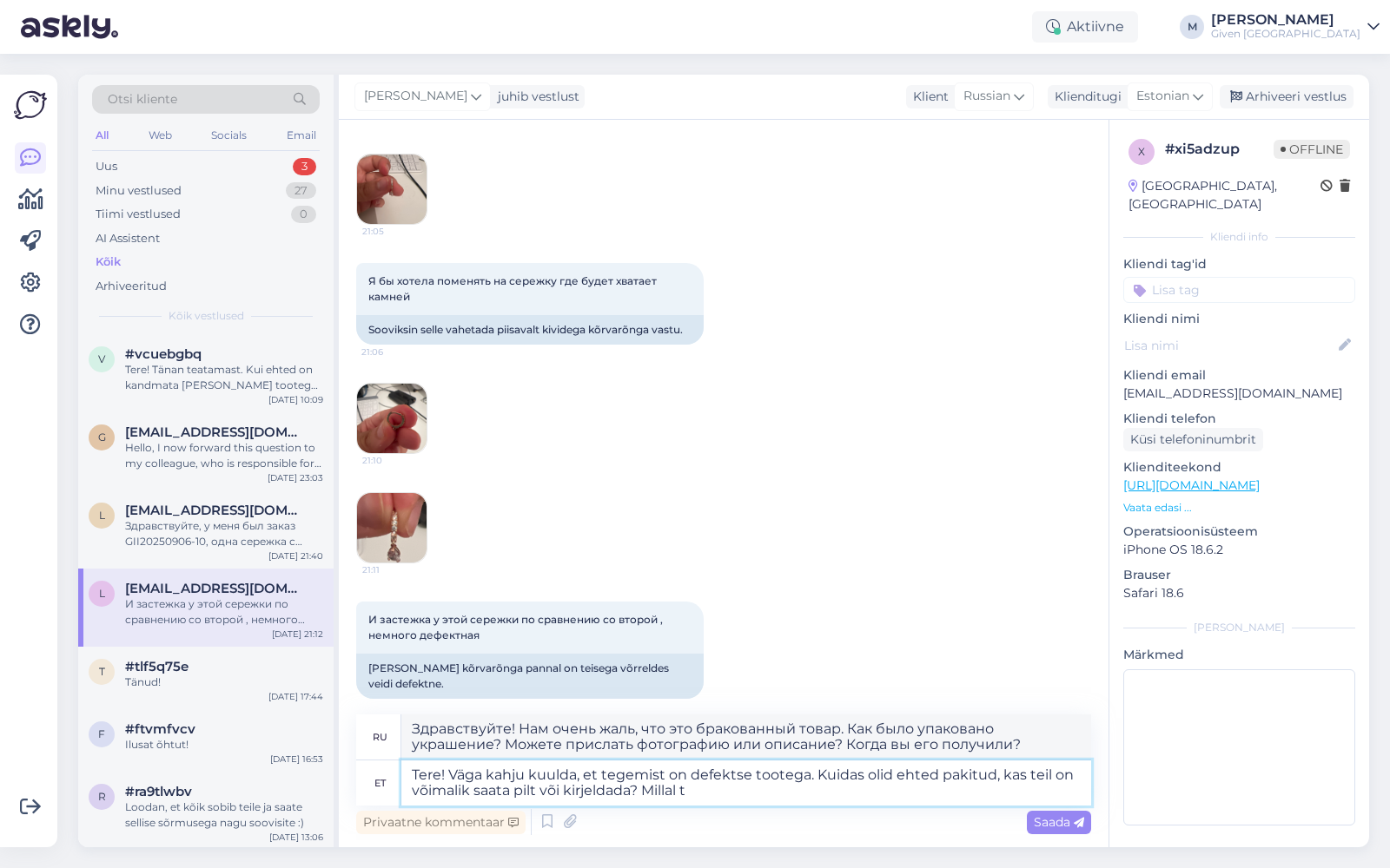
type textarea "Tere! Väga kahju kuulda, et tegemist on defektse tootega. Kuidas olid ehted pak…"
type textarea "Здравствуйте! Нам очень жаль, что это бракованный товар. Как были упакованы укр…"
type textarea "Tere! Väga kahju kuulda, et tegemist on defektse tootega. Kuidas olid ehted pak…"
type textarea "Здравствуйте! Нам очень жаль, что это бракованный товар. Как были упакованы укр…"
type textarea "Tere! Väga kahju kuulda, et tegemist on defektse tootega. Kuidas olid ehted pak…"
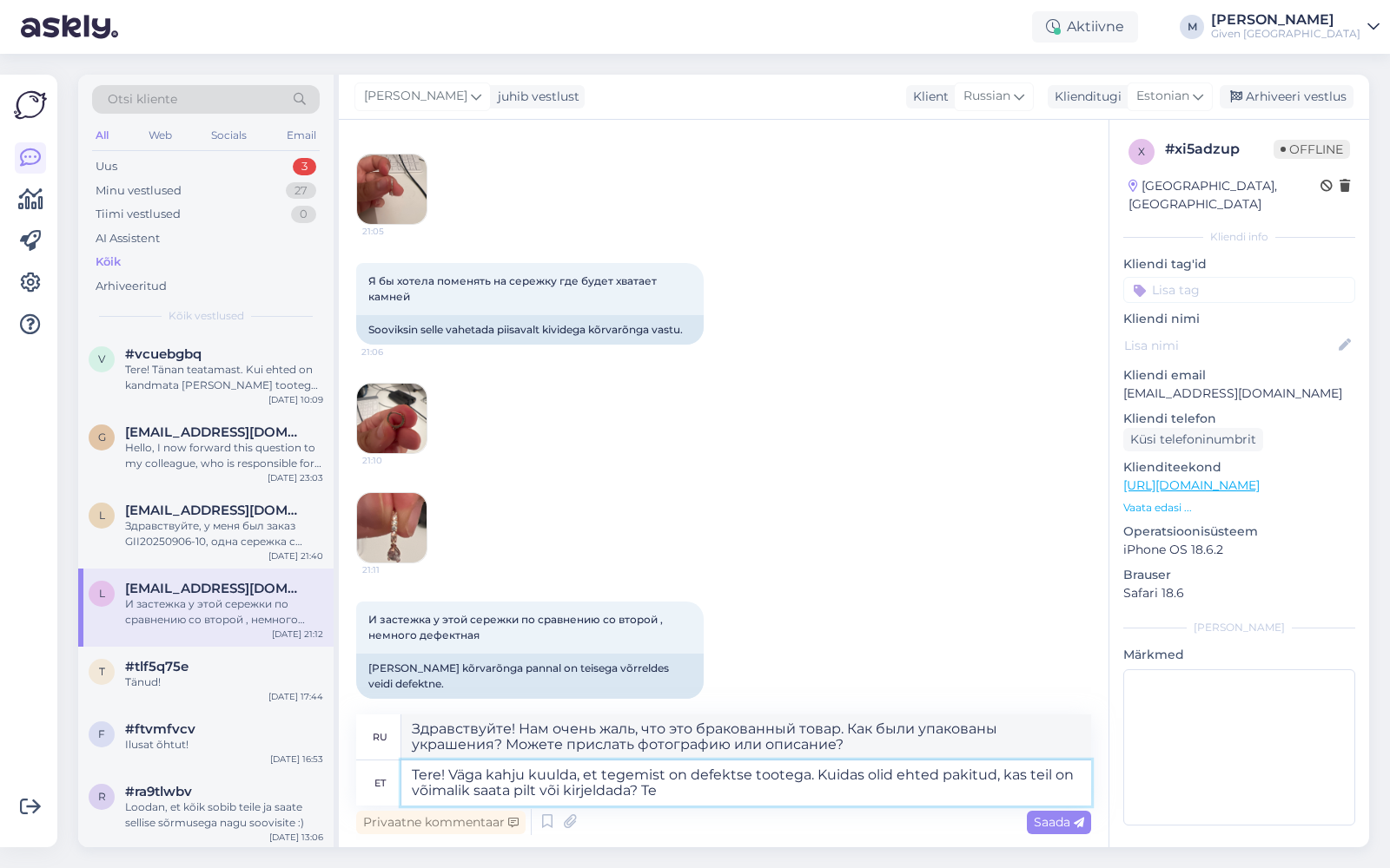
type textarea "Здравствуйте! Нам очень жаль, что это бракованный товар. Как были упакованы укр…"
type textarea "Tere! Väga kahju kuulda, et tegemist on defektse tootega. Kuidas olid ehted pak…"
type textarea "Здравствуйте! Нам очень жаль, что это бракованный товар. Как были упакованы укр…"
type textarea "Tere! Väga kahju kuulda, et tegemist on defektse tootega. Kuidas olid ehted pak…"
type textarea "Здравствуйте! Нам очень жаль, что это бракованный товар. Как были упакованы укр…"
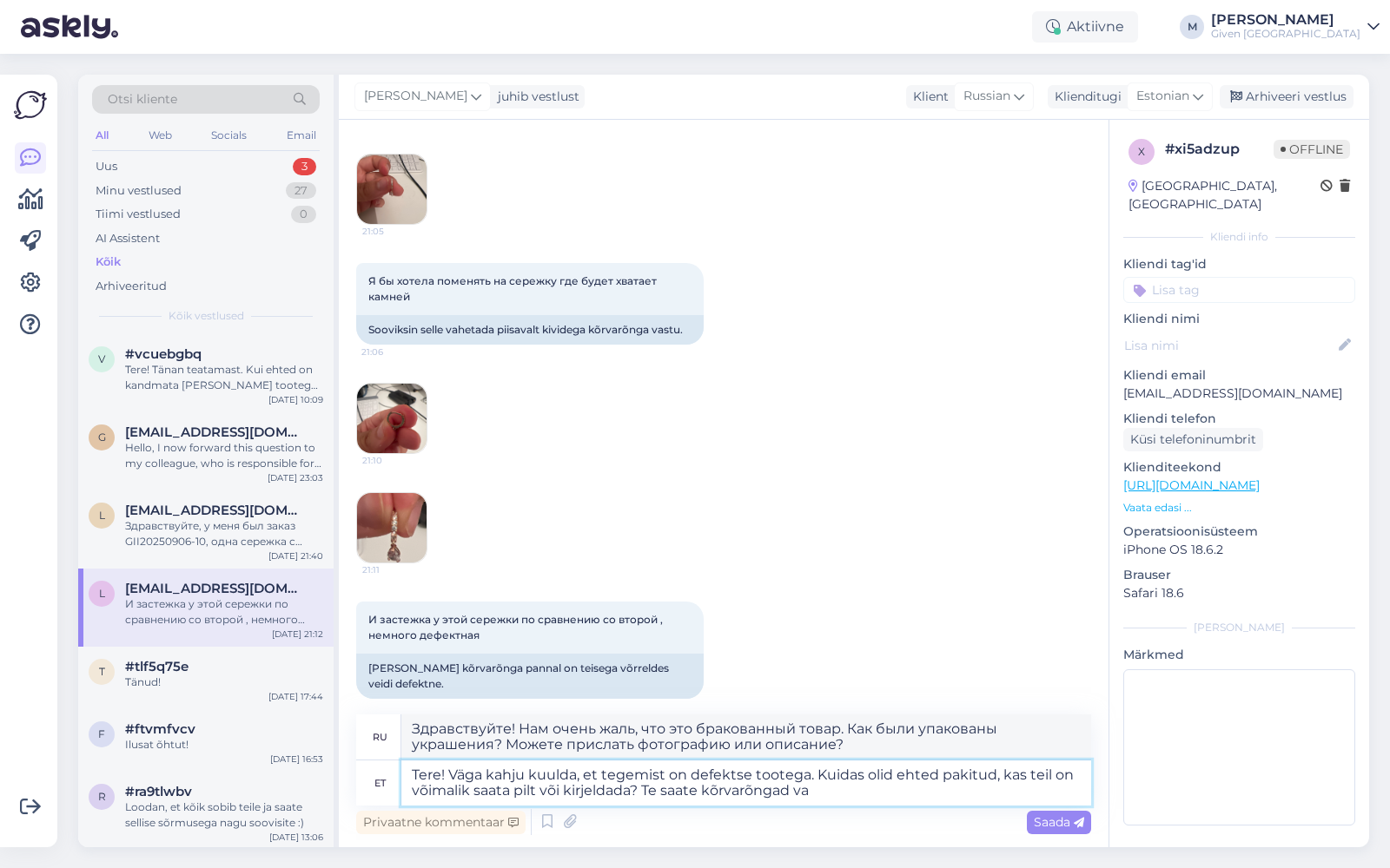
type textarea "Tere! Väga kahju kuulda, et tegemist on defektse tootega. Kuidas olid ehted pak…"
type textarea "Здравствуйте! Нам очень жаль, что это бракованный товар. Как были упакованы укр…"
type textarea "Tere! Väga kahju kuulda, et tegemist on defektse tootega. Kuidas olid ehted pak…"
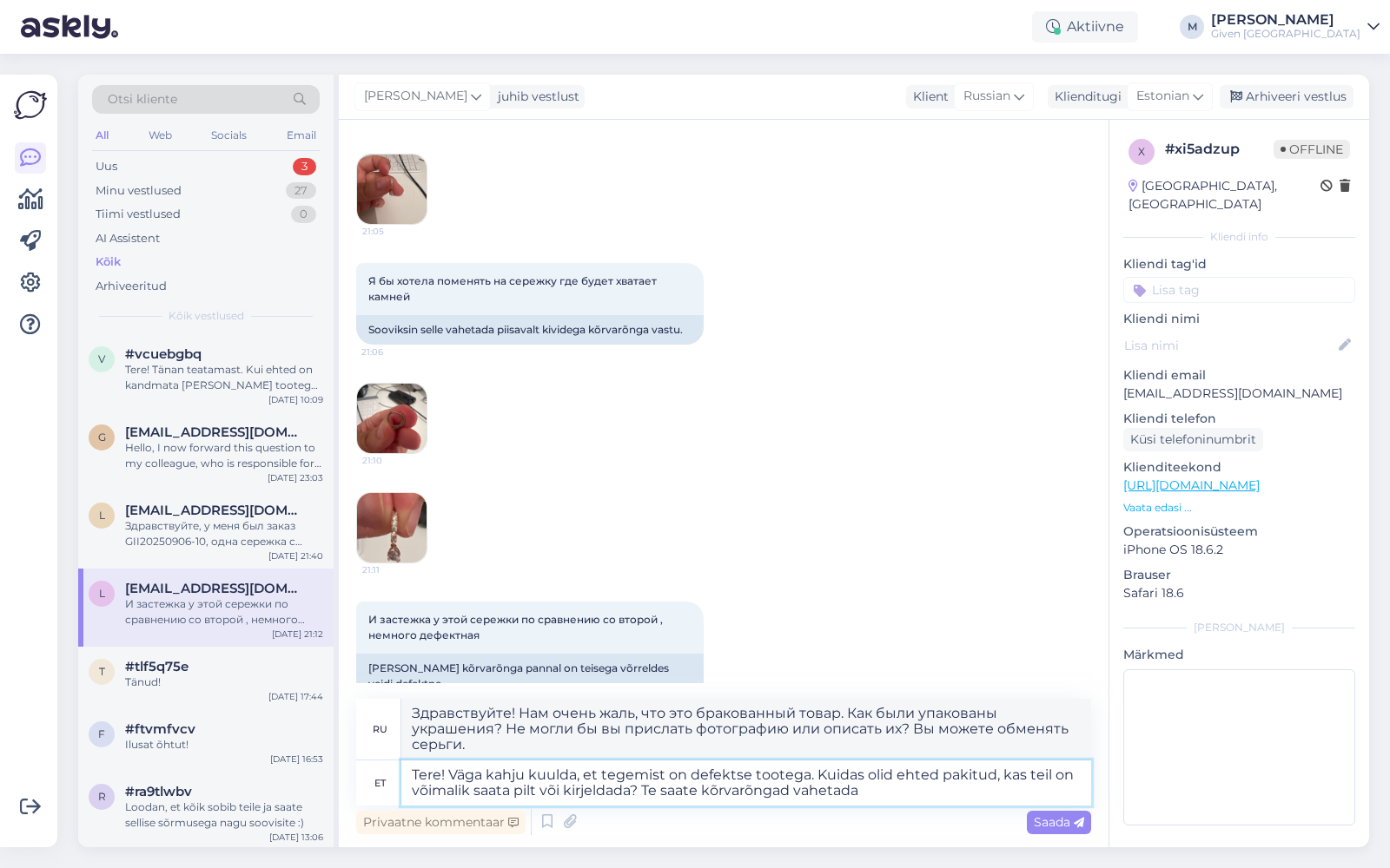
type textarea "Здравствуйте! Нам очень жаль, что это бракованный товар. Как были упакованы укр…"
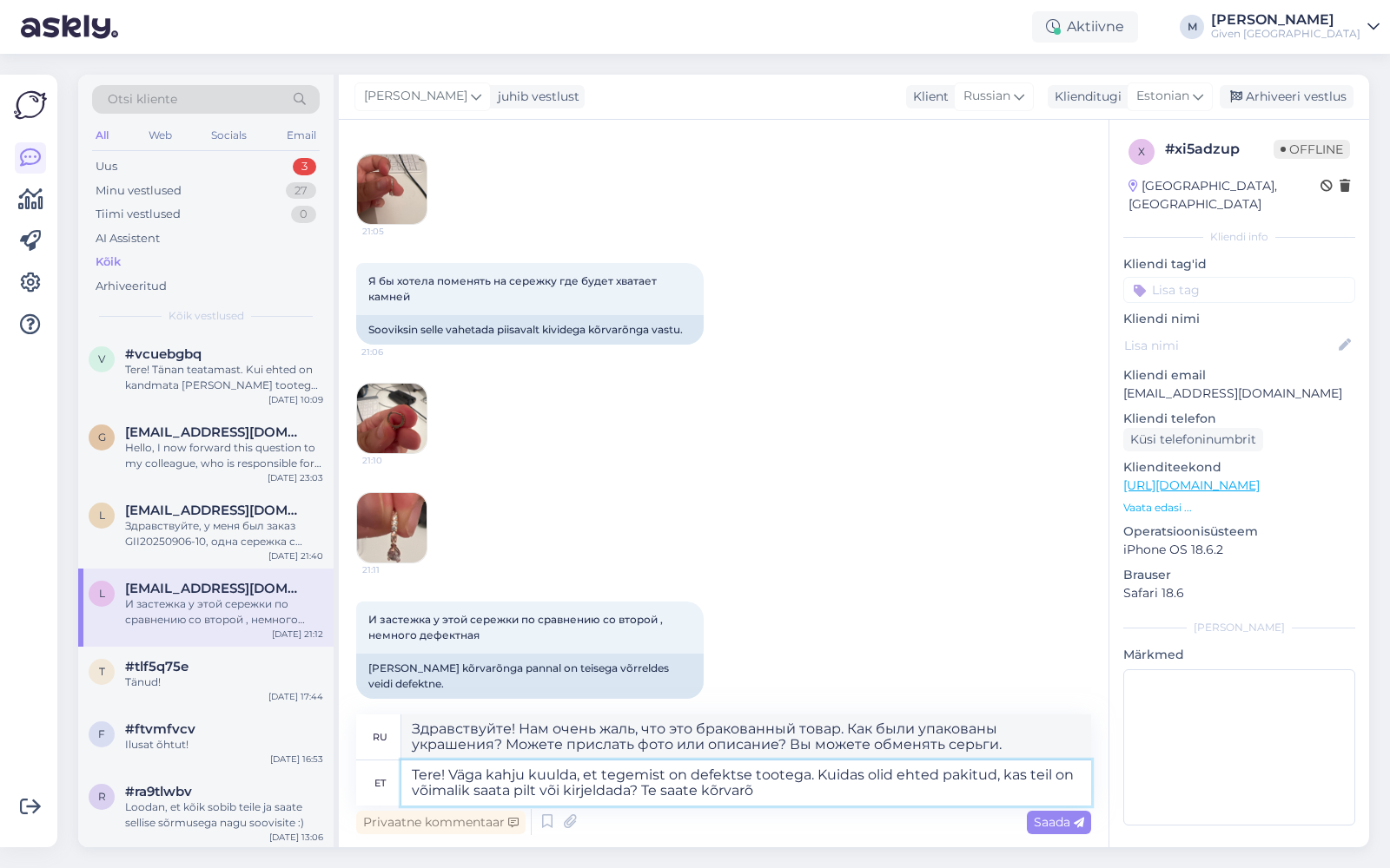
type textarea "Tere! Väga kahju kuulda, et tegemist on defektse tootega. Kuidas olid ehted pak…"
type textarea "Здравствуйте! Нам очень жаль, что это бракованный товар. Как были упакованы укр…"
type textarea "Tere! Väga kahju kuulda, et tegemist on defektse tootega. Kuidas olid ehted pak…"
type textarea "Здравствуйте! Нам очень жаль, что это бракованный товар. Как были упакованы укр…"
type textarea "Tere! Väga kahju kuulda, et tegemist on defektse tootega. Kuidas olid ehted pak…"
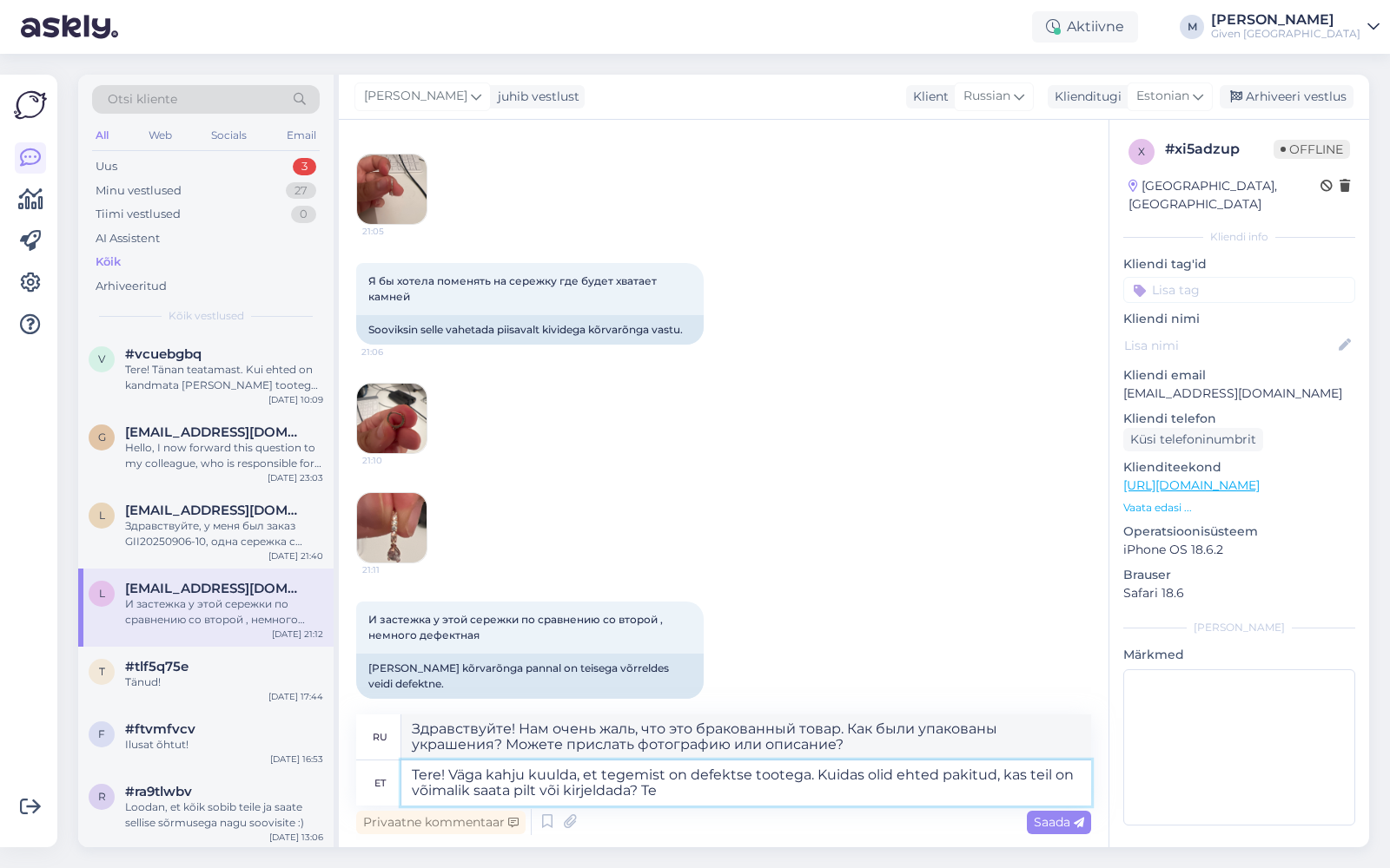
type textarea "Здравствуйте! Нам очень жаль, что это бракованный товар. Как были упакованы укр…"
type textarea "Tere! Väga kahju kuulda, et tegemist on defektse tootega. Kuidas olid ehted pak…"
type textarea "Здравствуйте! Нам очень жаль, что это бракованный товар. Как были упакованы укр…"
type textarea "Tere! Väga kahju kuulda, et tegemist on defektse tootega. Kuidas olid ehted pak…"
type textarea "Здравствуйте! Нам очень жаль, что это бракованный товар. Как были упакованы укр…"
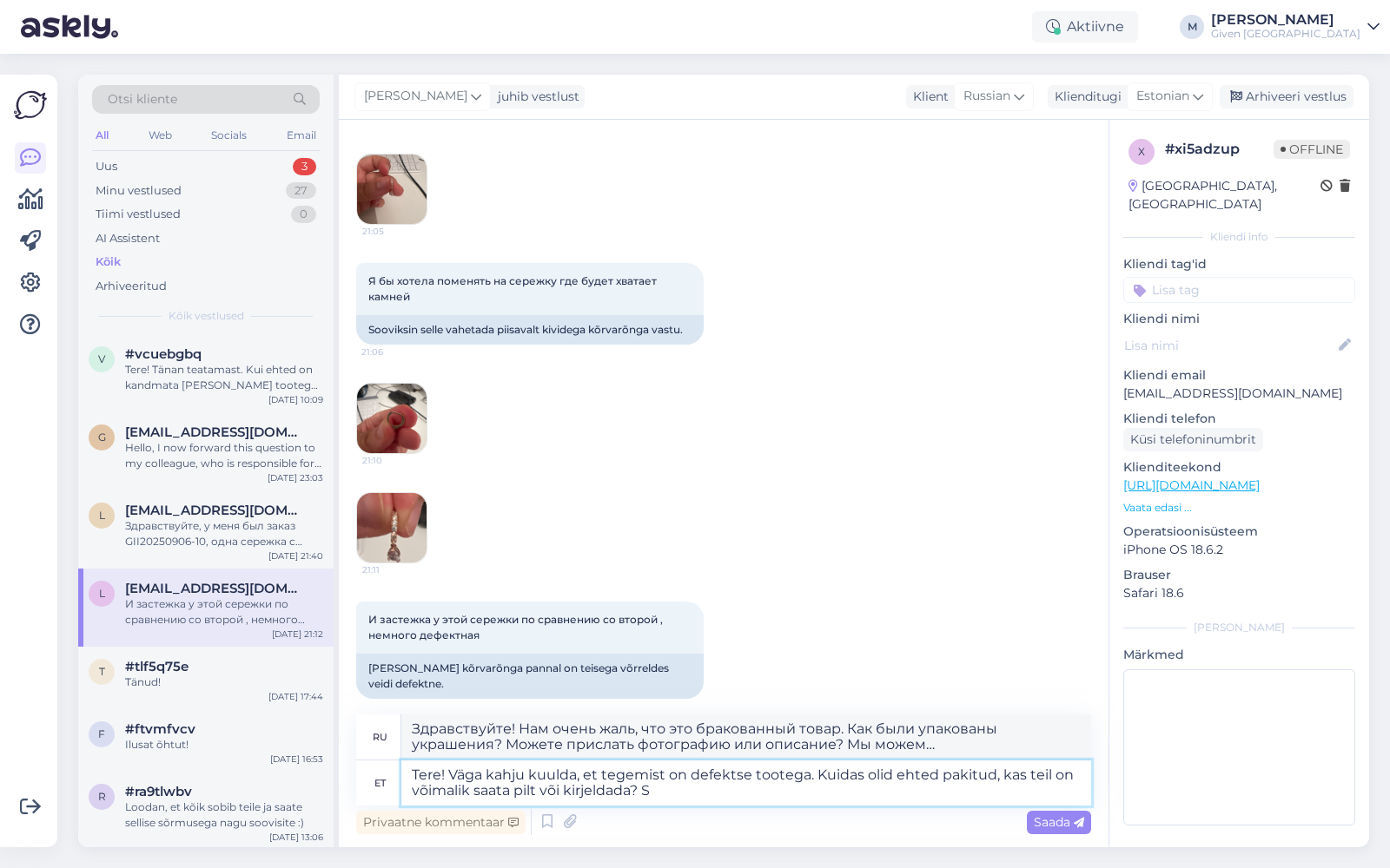
type textarea "Tere! Väga kahju kuulda, et tegemist on defektse tootega. Kuidas olid ehted pak…"
type textarea "Здравствуйте! Нам очень жаль, что это бракованный товар. Как были упакованы укр…"
type textarea "Tere! Väga kahju kuulda, et tegemist on defektse tootega. Kuidas olid ehted pak…"
type textarea "Здравствуйте! Нам очень жаль, что это бракованный товар. Как были упакованы укр…"
type textarea "Tere! Väga kahju kuulda, et tegemist on defektse tootega. Kuidas olid ehted pak…"
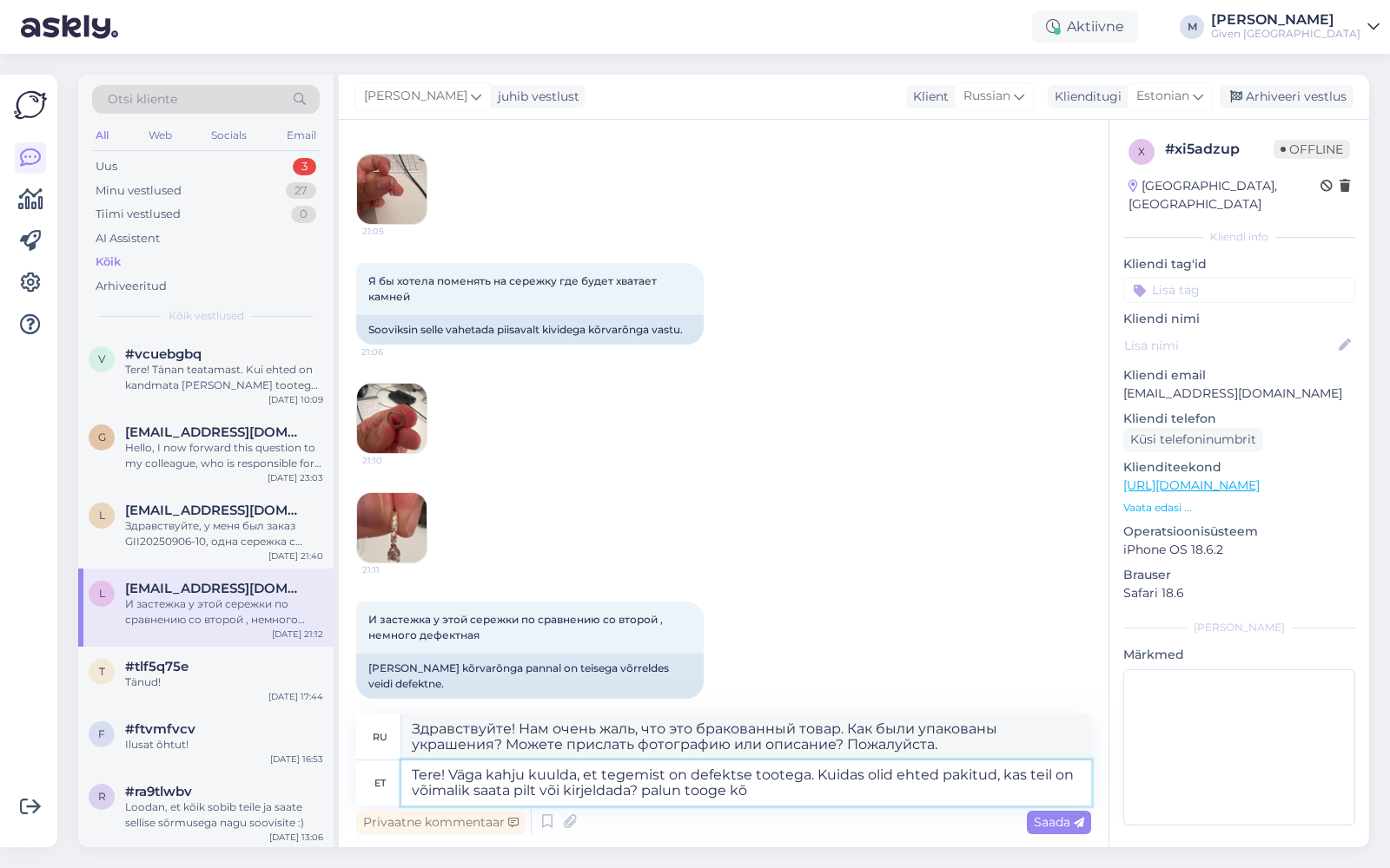
type textarea "Здравствуйте! Нам очень жаль, что это бракованный товар. Как были упакованы укр…"
type textarea "Tere! Väga kahju kuulda, et tegemist on defektse tootega. Kuidas olid ehted pak…"
type textarea "Здравствуйте! Нам очень жаль, что это бракованный товар. Как были упакованы укр…"
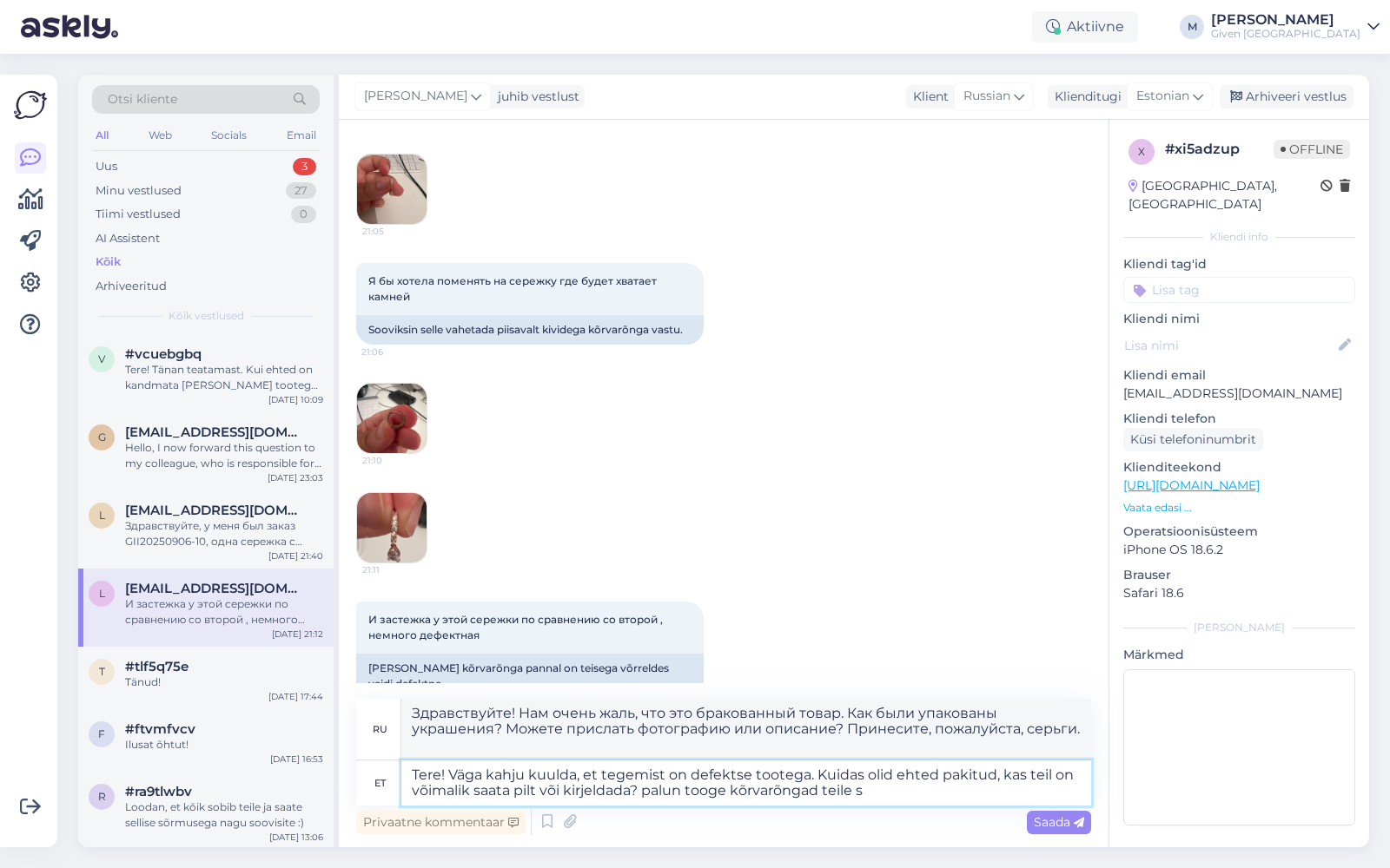
type textarea "Tere! Väga kahju kuulda, et tegemist on defektse tootega. Kuidas olid ehted pak…"
type textarea "Здравствуйте! Нам очень жаль, что это бракованный товар. Как были упакованы укр…"
type textarea "Tere! Väga kahju kuulda, et tegemist on defektse tootega. Kuidas olid ehted pak…"
type textarea "Здравствуйте! Нам очень жаль, что это бракованный товар. Как были упакованы укр…"
type textarea "Tere! Väga kahju kuulda, et tegemist on defektse tootega. Kuidas olid ehted pak…"
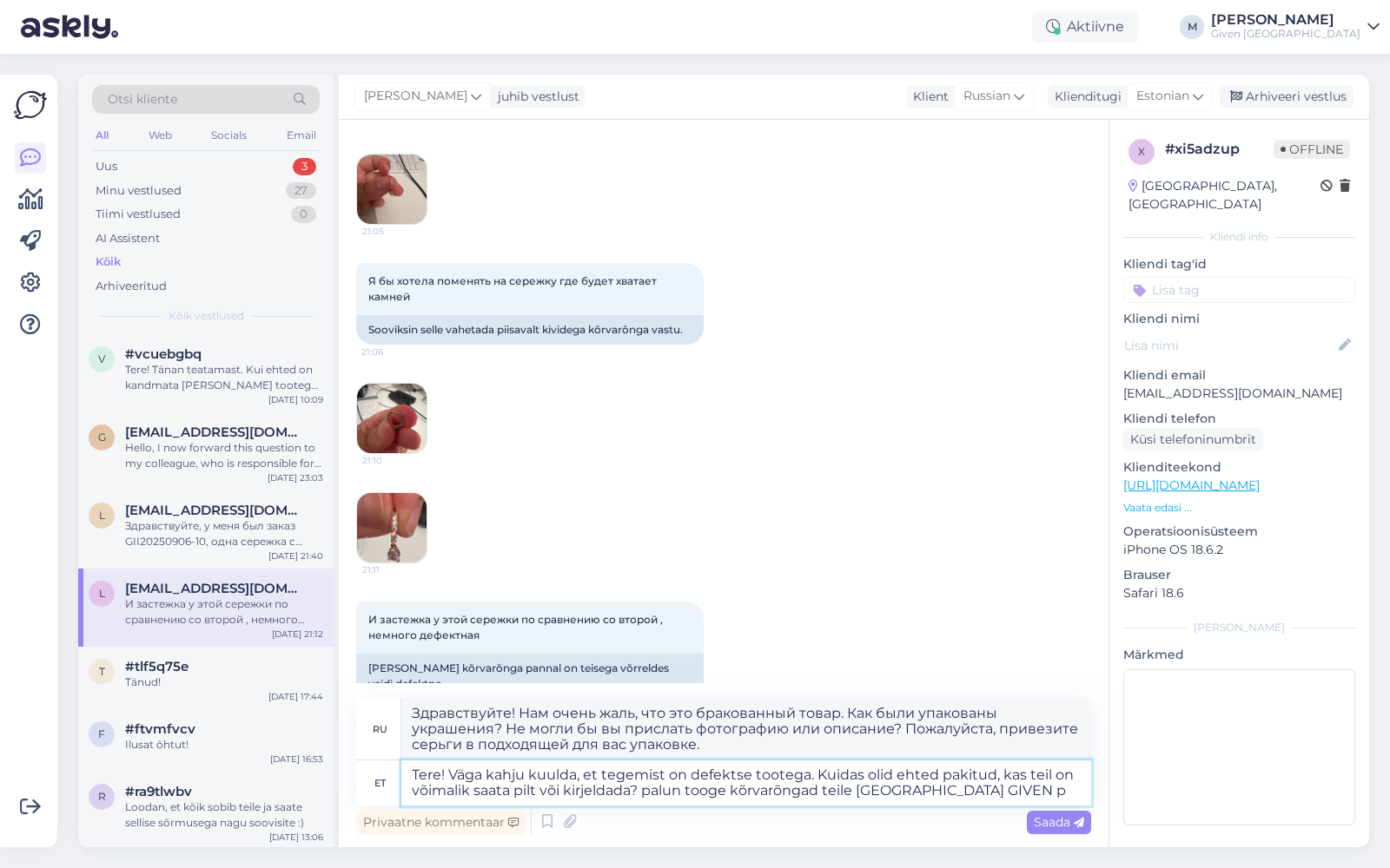
type textarea "Здравствуйте! Нам очень жаль, что это бракованный товар. Как были упакованы укр…"
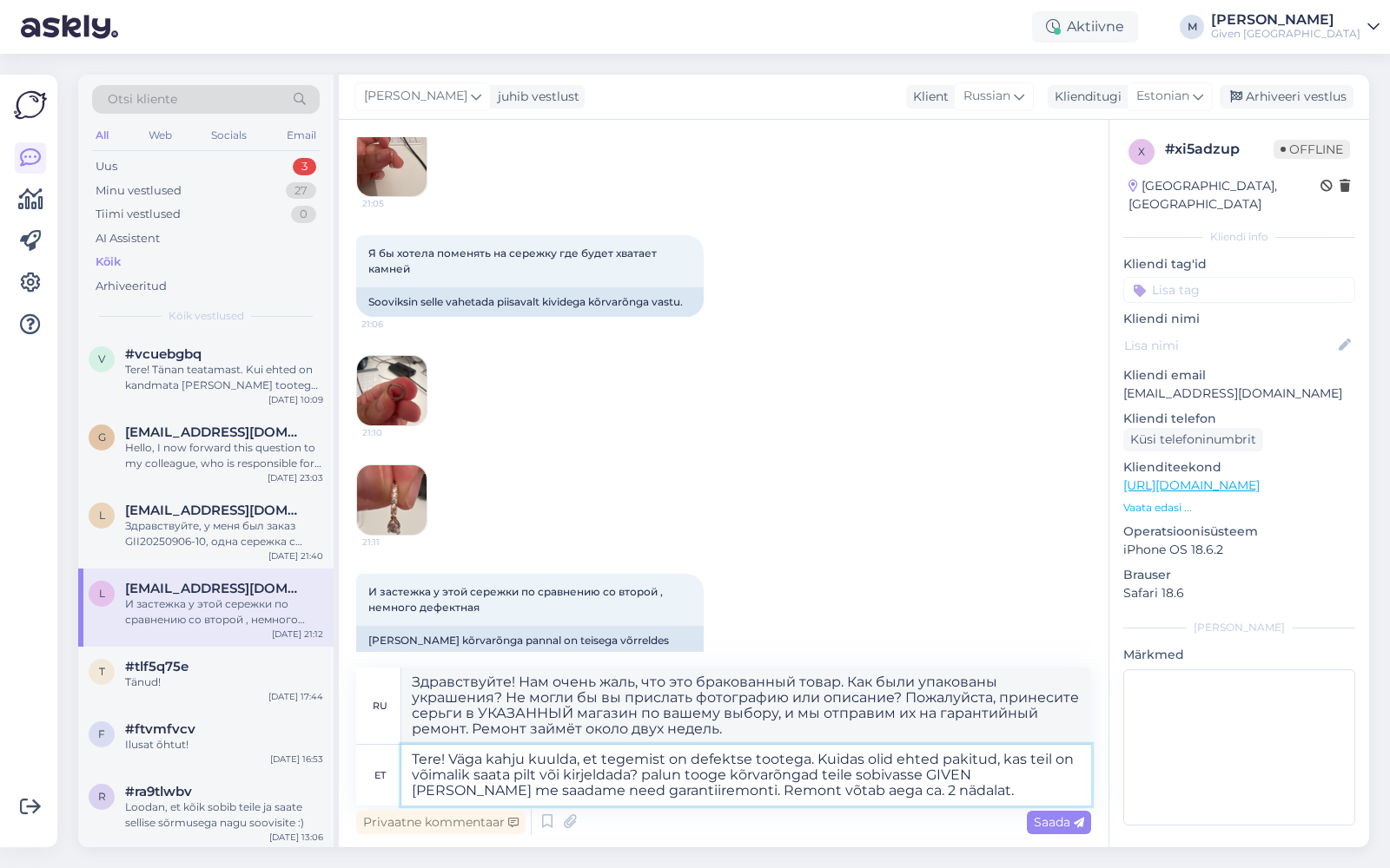
scroll to position [624, 0]
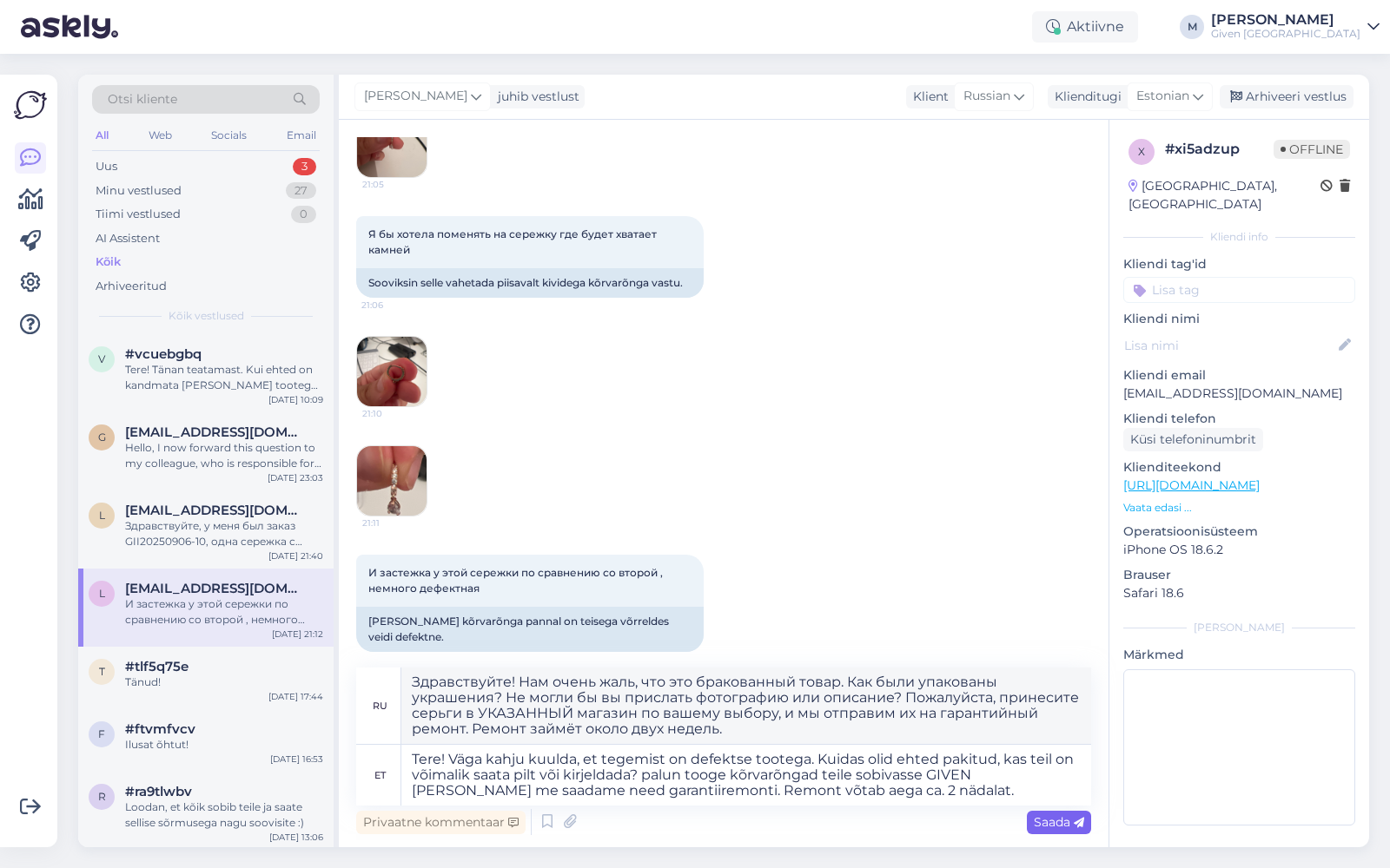
click at [1047, 826] on span "Saada" at bounding box center [1059, 822] width 51 height 16
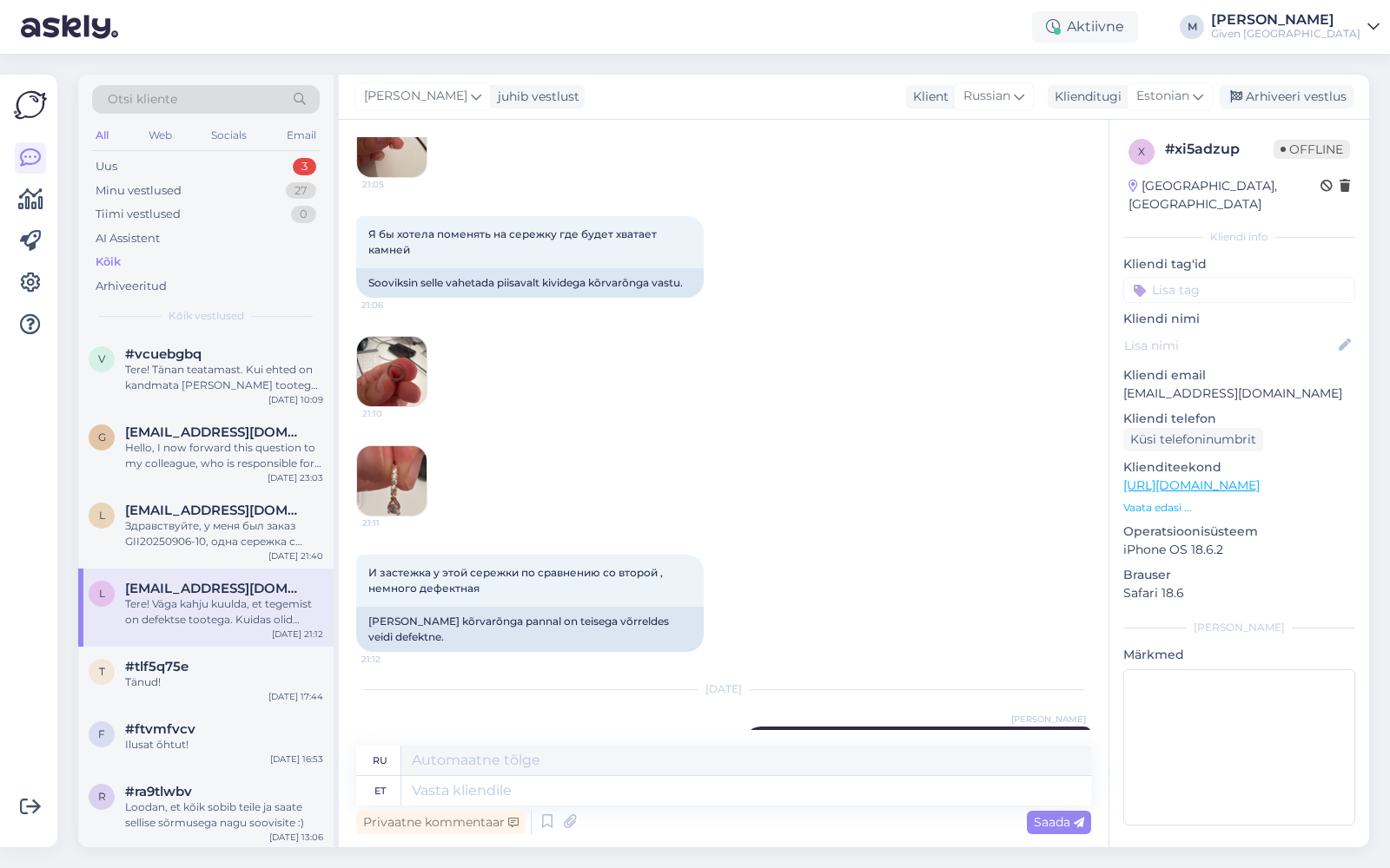
scroll to position [828, 0]
